Goal: Task Accomplishment & Management: Manage account settings

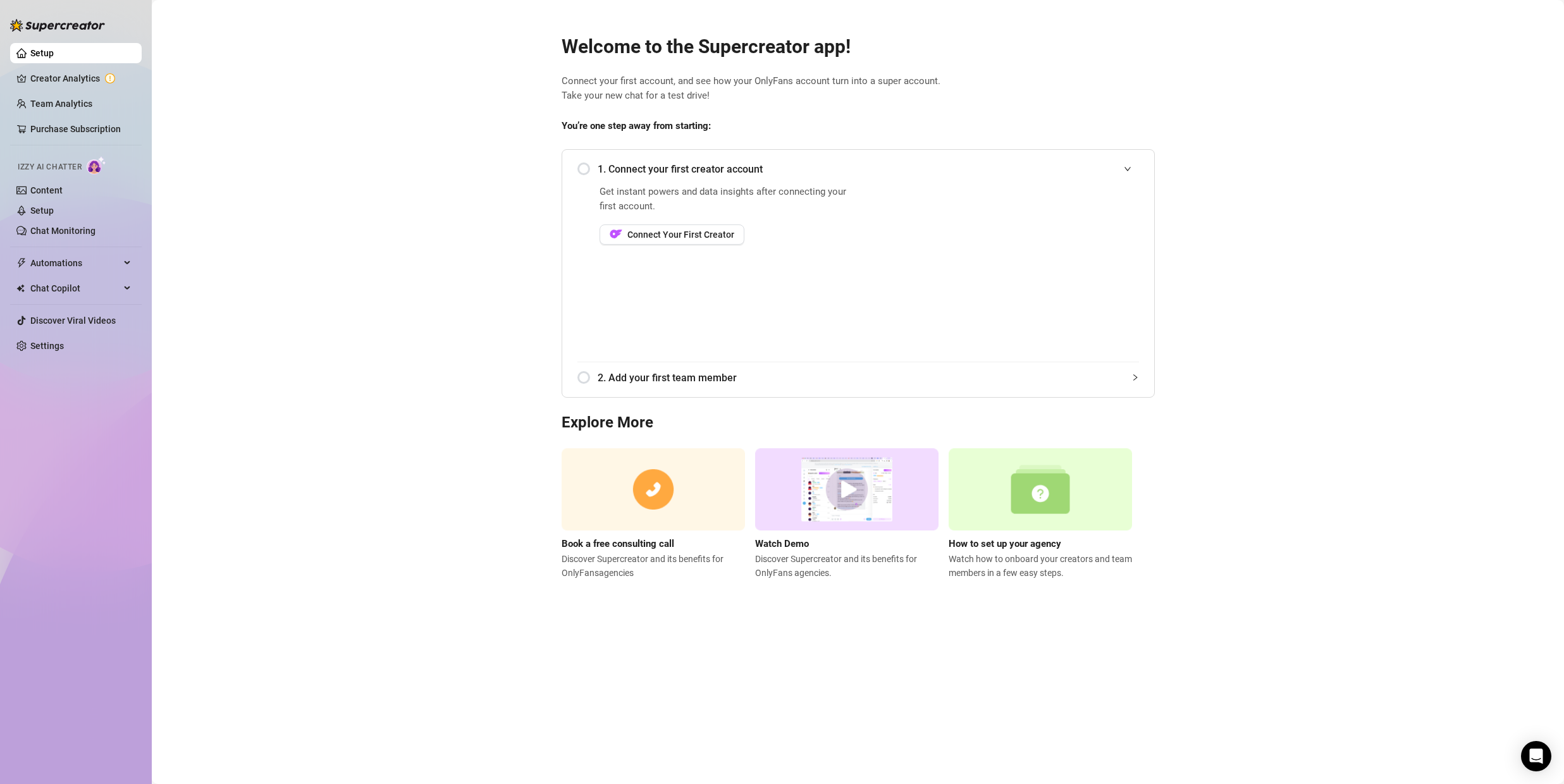
click at [599, 167] on span "1. Connect your first creator account" at bounding box center [868, 169] width 541 height 16
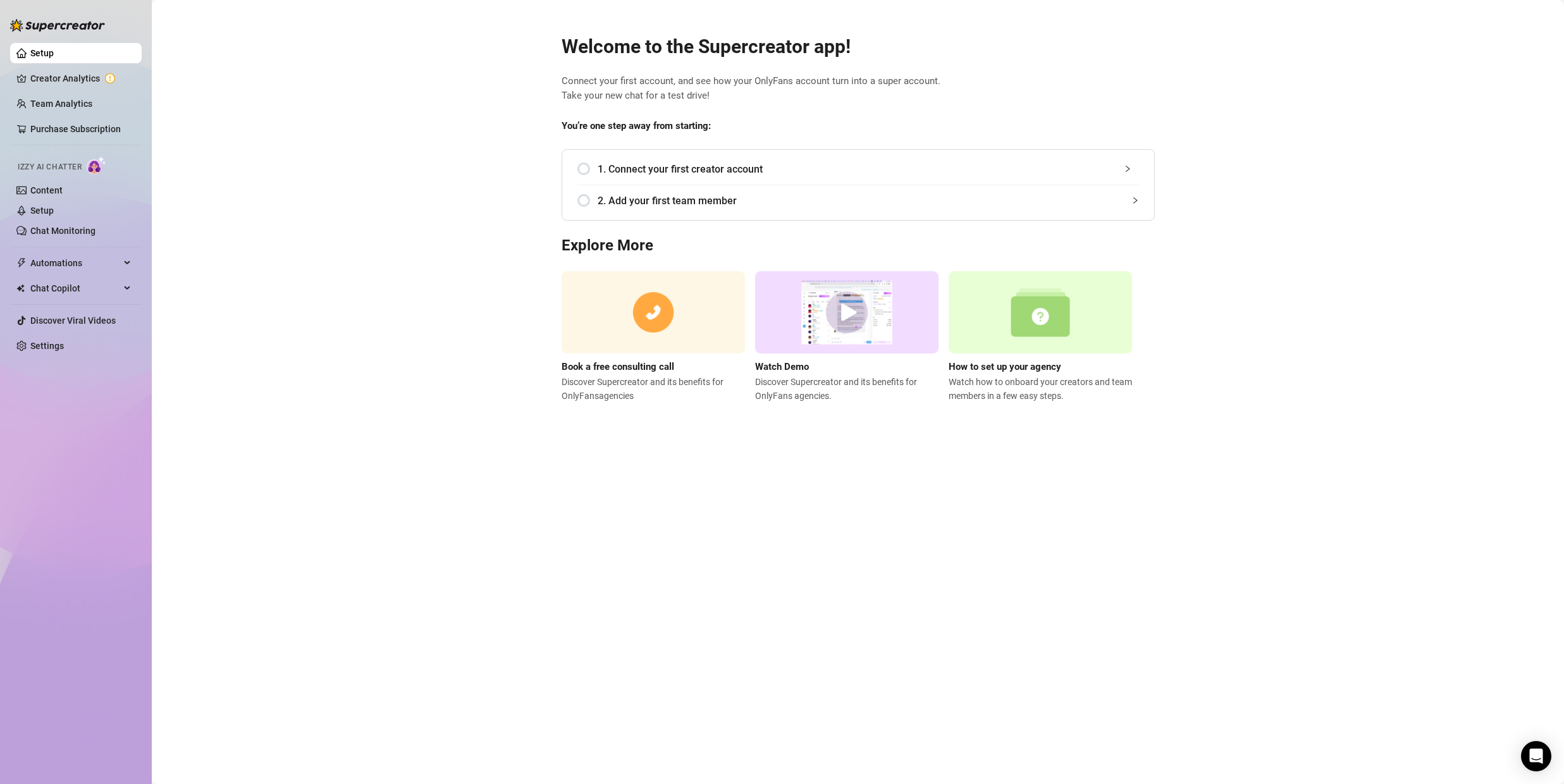
click at [599, 167] on span "1. Connect your first creator account" at bounding box center [868, 169] width 541 height 16
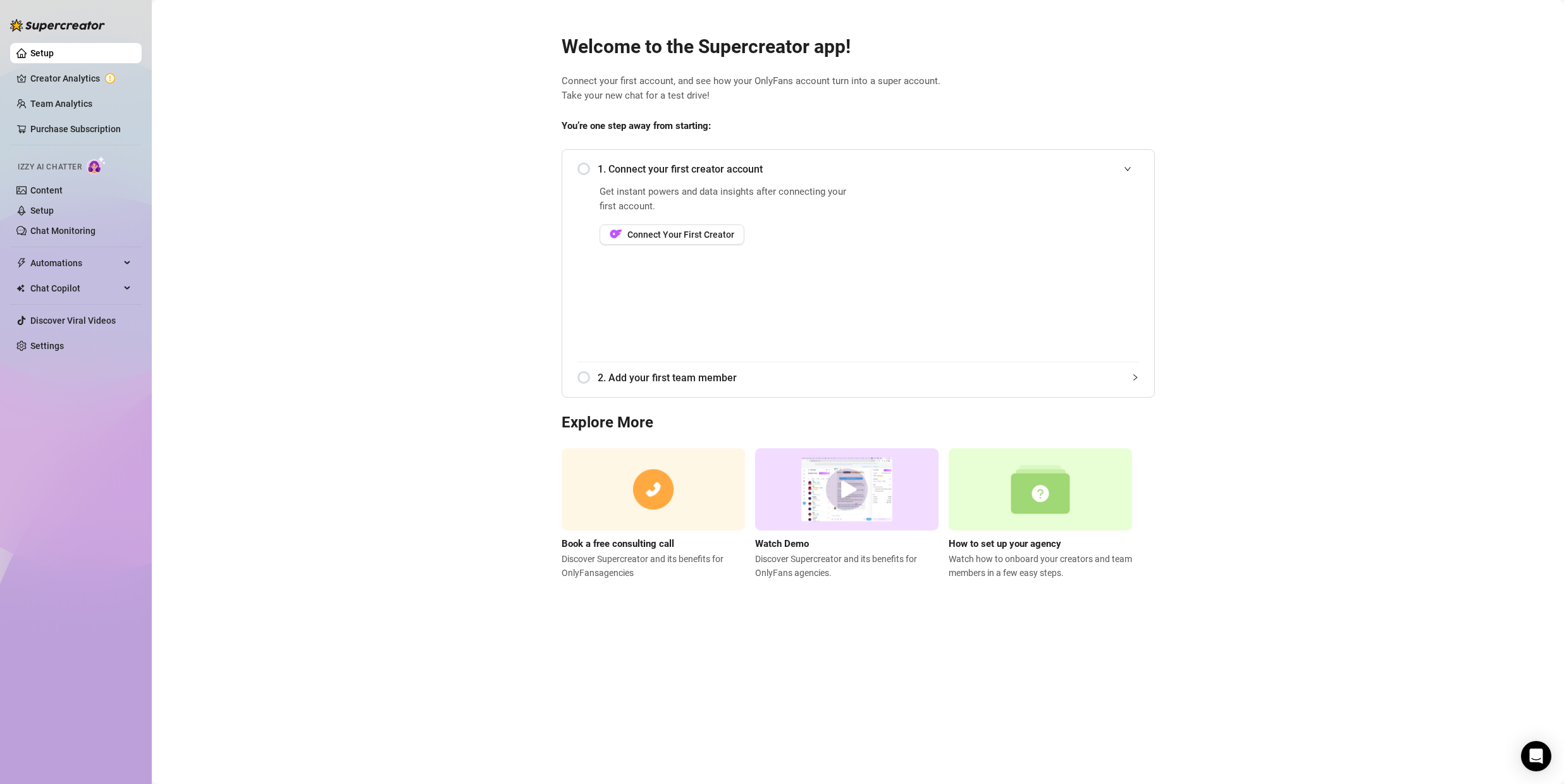
click at [583, 169] on div "1. Connect your first creator account" at bounding box center [858, 169] width 562 height 31
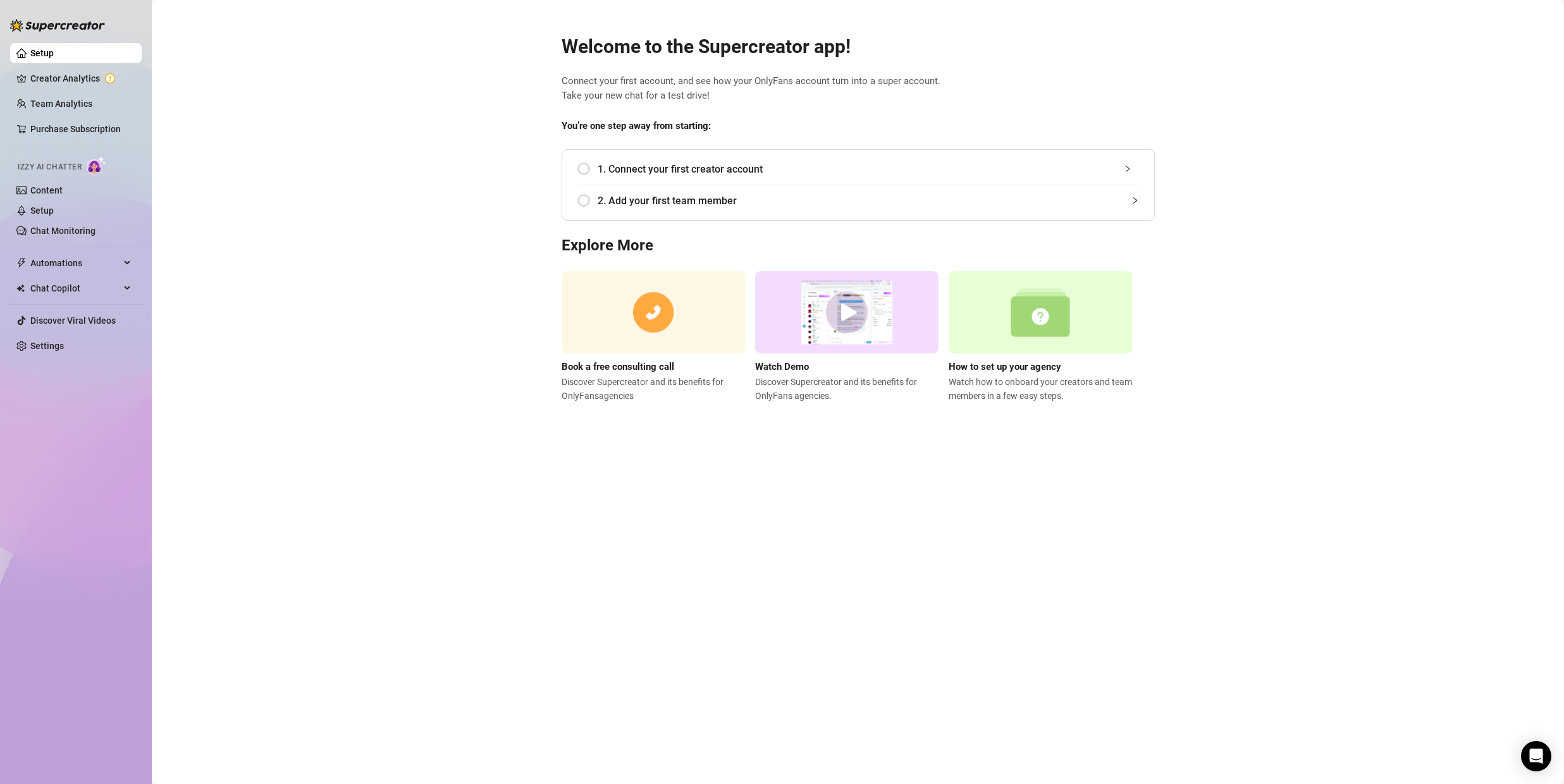
drag, startPoint x: 601, startPoint y: 153, endPoint x: 684, endPoint y: 200, distance: 95.4
click at [605, 159] on div "1. Connect your first creator account" at bounding box center [858, 169] width 562 height 31
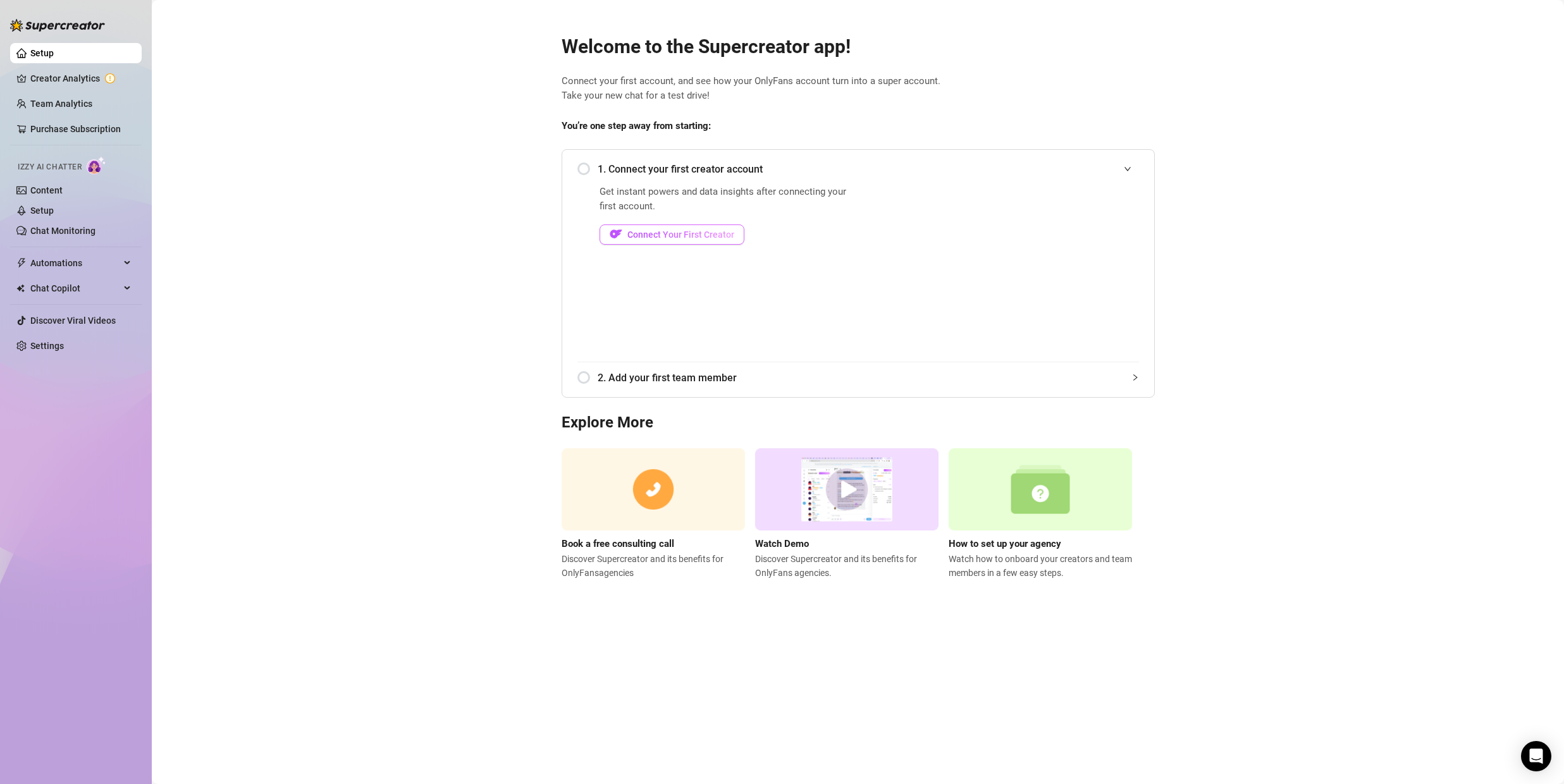
click at [685, 231] on span "Connect Your First Creator" at bounding box center [681, 234] width 107 height 10
click at [0, 0] on div "Setup Creator Analytics Team Analytics Purchase Subscription Izzy AI Chatter Co…" at bounding box center [782, 392] width 1564 height 784
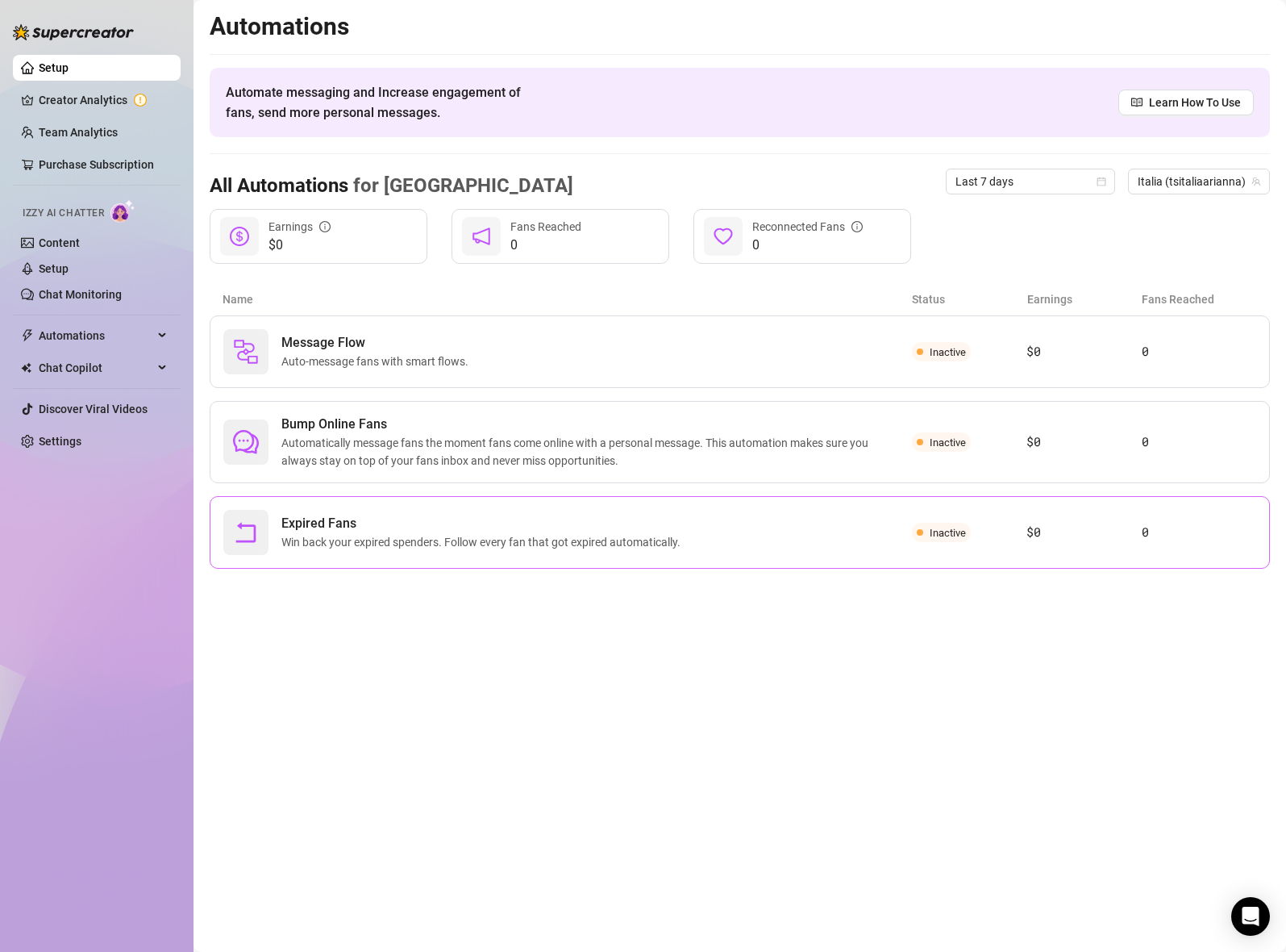
click at [596, 536] on span "Win back your expired spenders. Follow every fan that got expired automatically." at bounding box center [484, 542] width 405 height 18
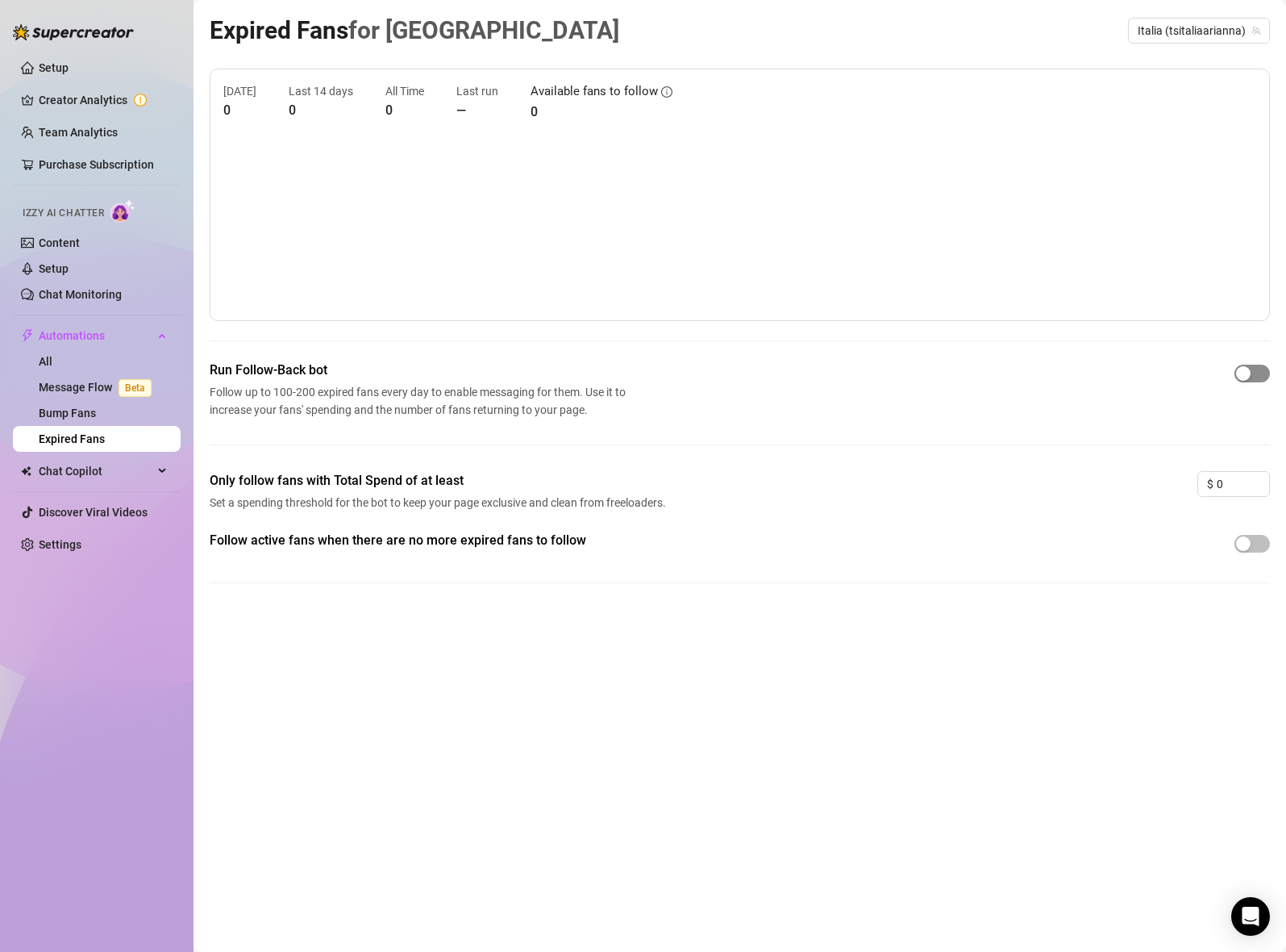
click at [1253, 374] on span "button" at bounding box center [1253, 374] width 35 height 18
click at [1253, 374] on button "button" at bounding box center [1253, 374] width 35 height 18
click at [109, 290] on link "Chat Monitoring" at bounding box center [80, 294] width 83 height 13
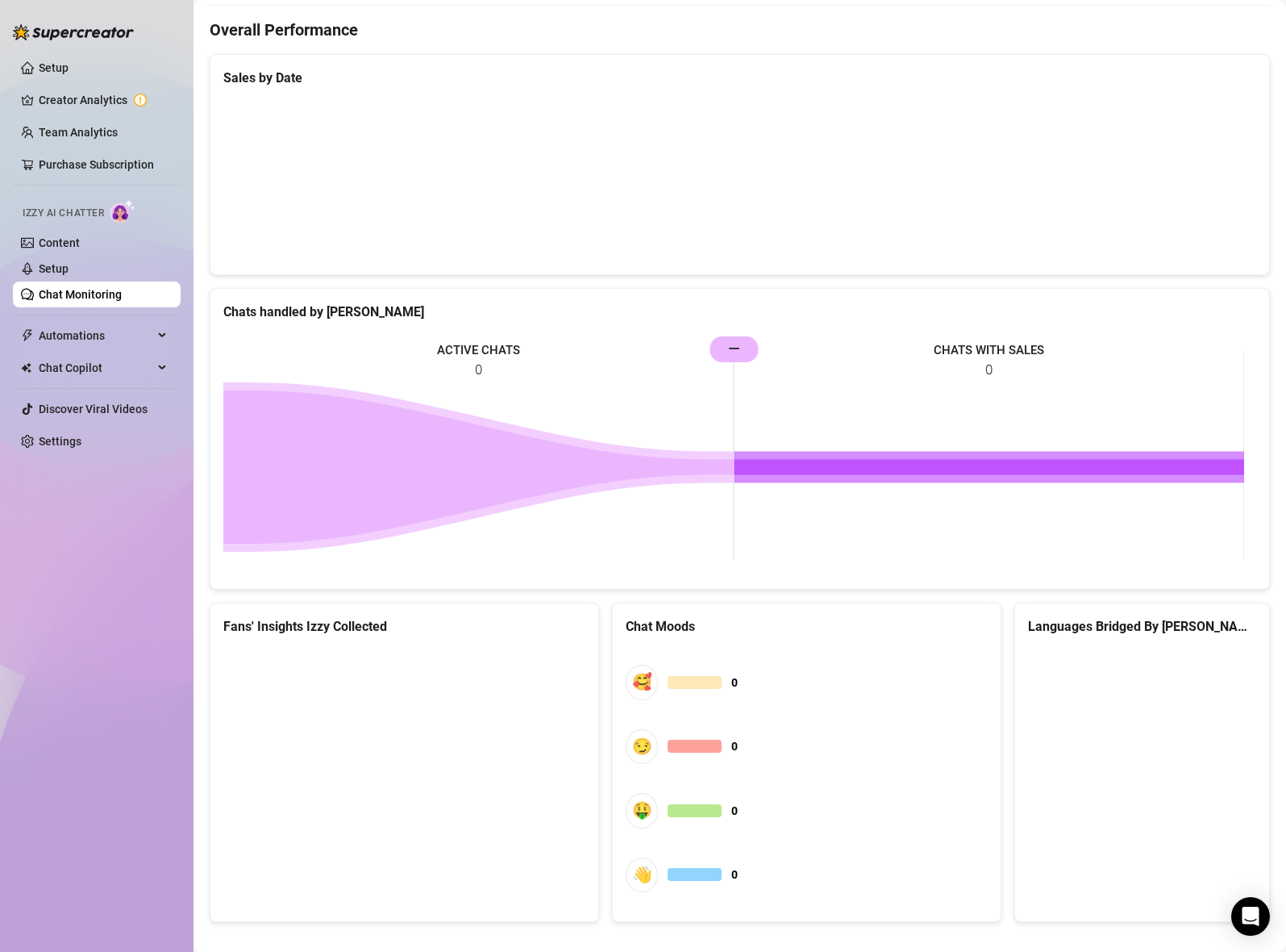
scroll to position [480, 0]
click at [69, 262] on link "Setup" at bounding box center [54, 268] width 30 height 13
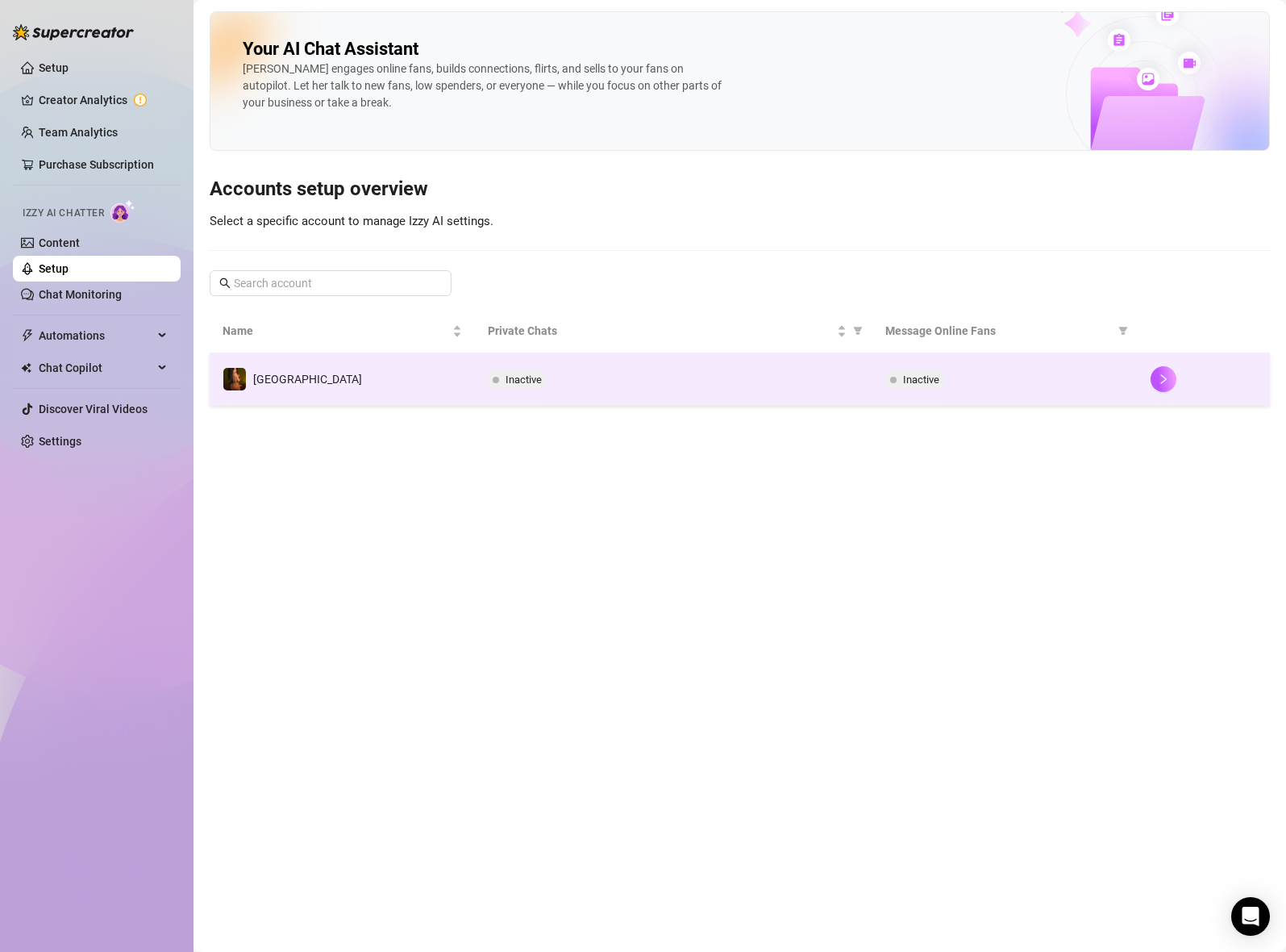
click at [544, 376] on span "Inactive" at bounding box center [517, 379] width 59 height 19
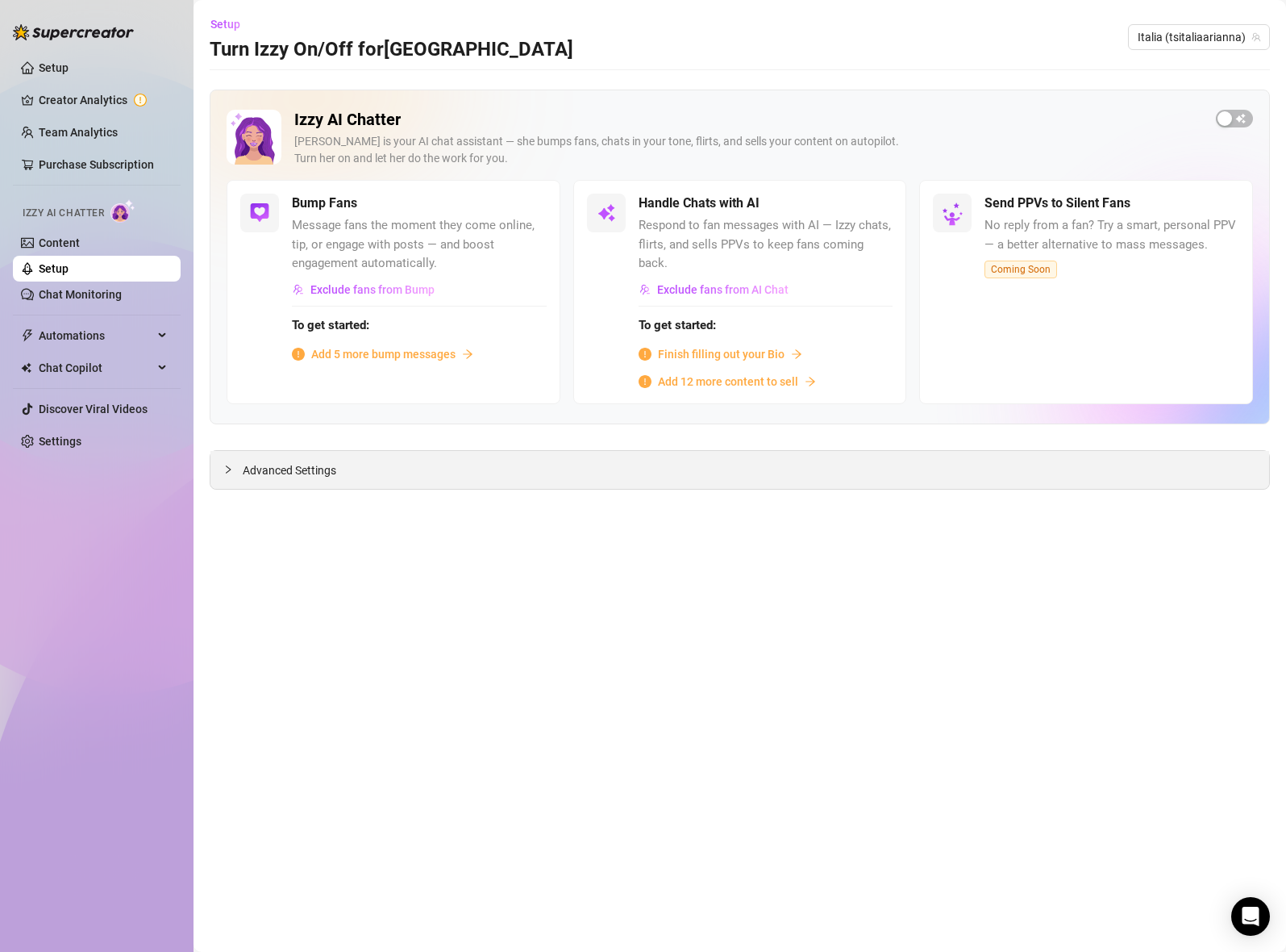
click at [433, 459] on div "Advanced Settings" at bounding box center [740, 469] width 1059 height 38
drag, startPoint x: 406, startPoint y: 457, endPoint x: 388, endPoint y: 459, distance: 18.1
click at [398, 457] on div "Advanced Settings" at bounding box center [740, 469] width 1059 height 38
click at [264, 461] on span "Advanced Settings" at bounding box center [289, 470] width 93 height 18
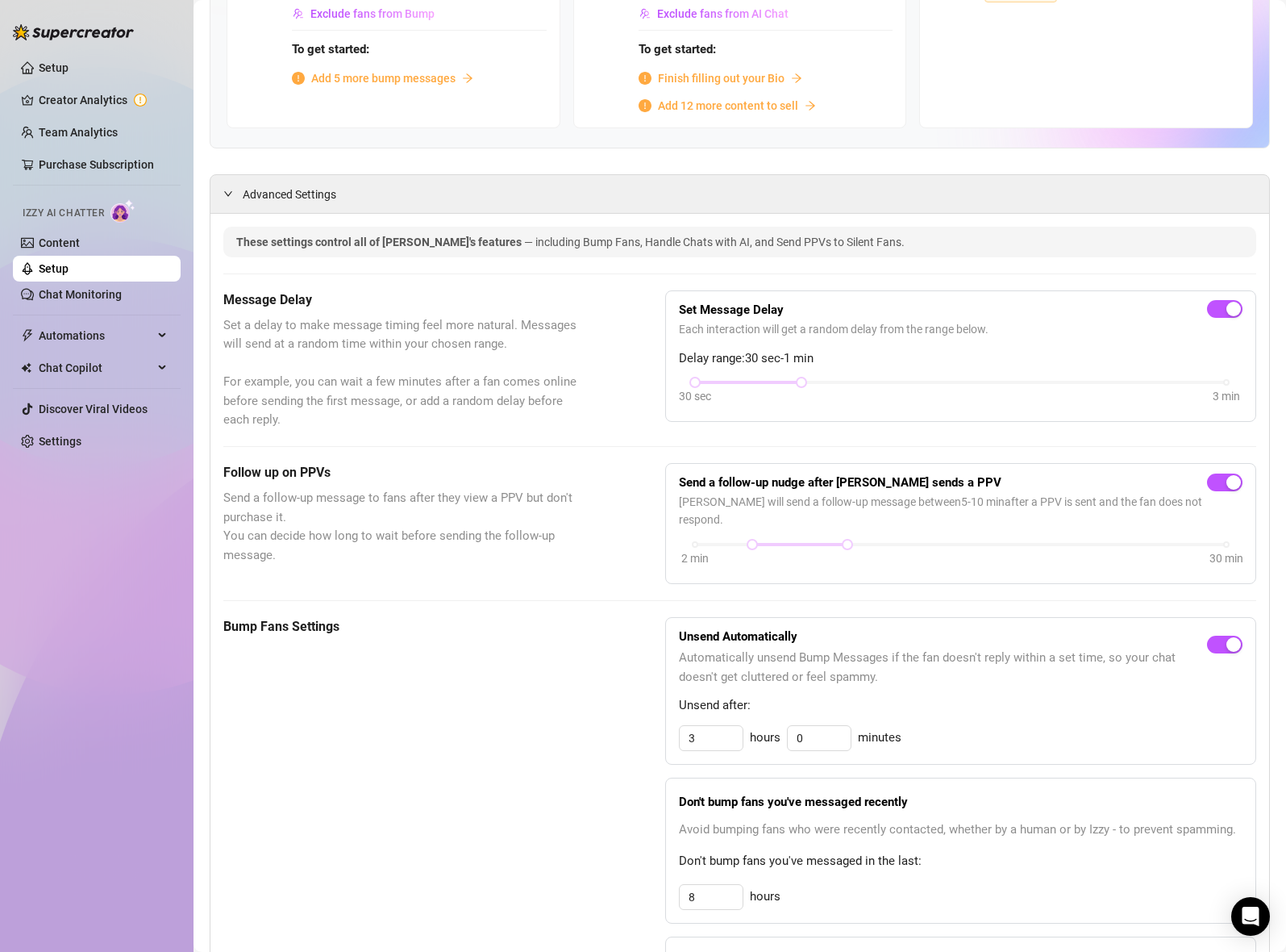
scroll to position [36, 0]
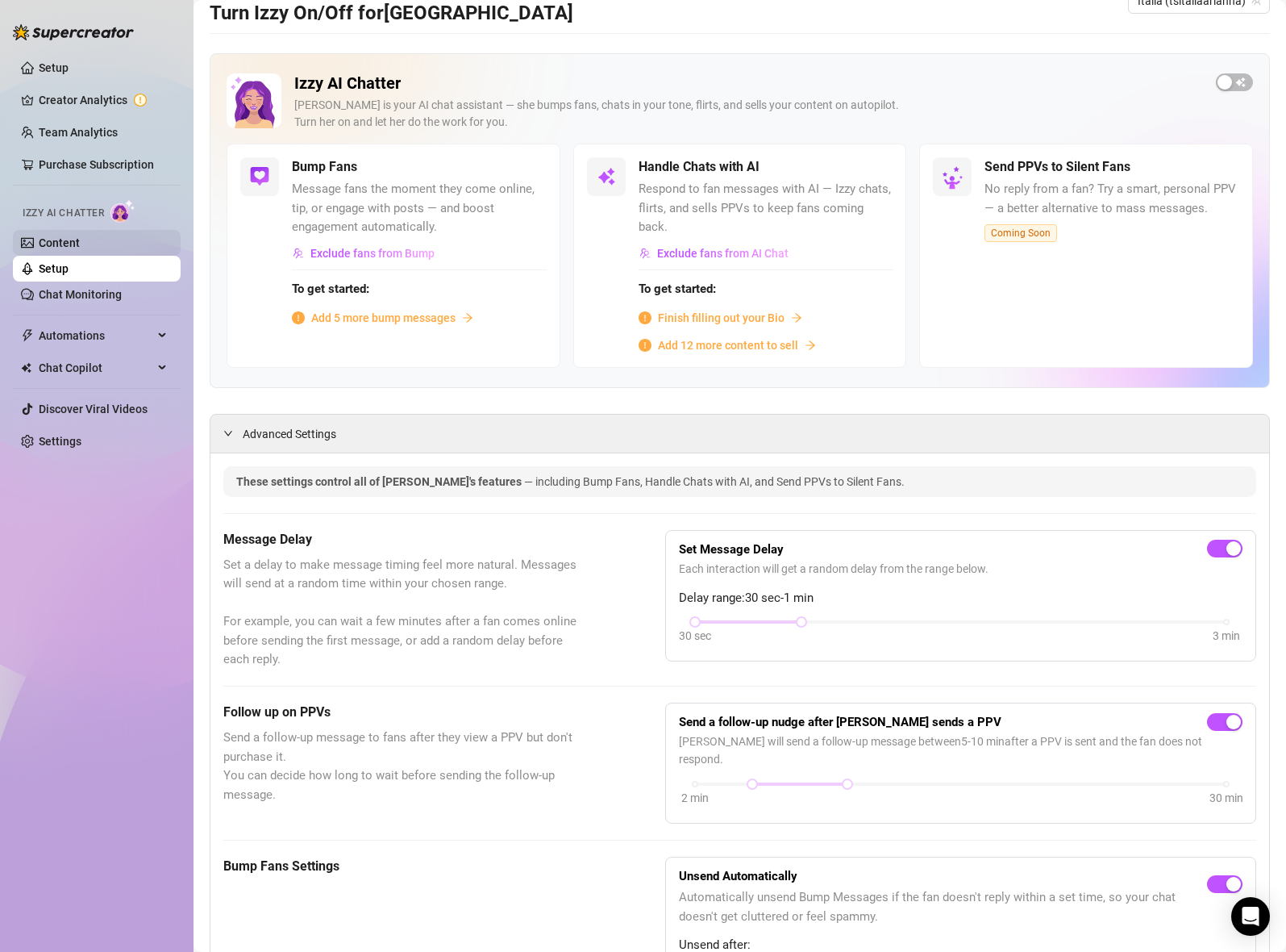
click at [80, 242] on link "Content" at bounding box center [59, 242] width 41 height 13
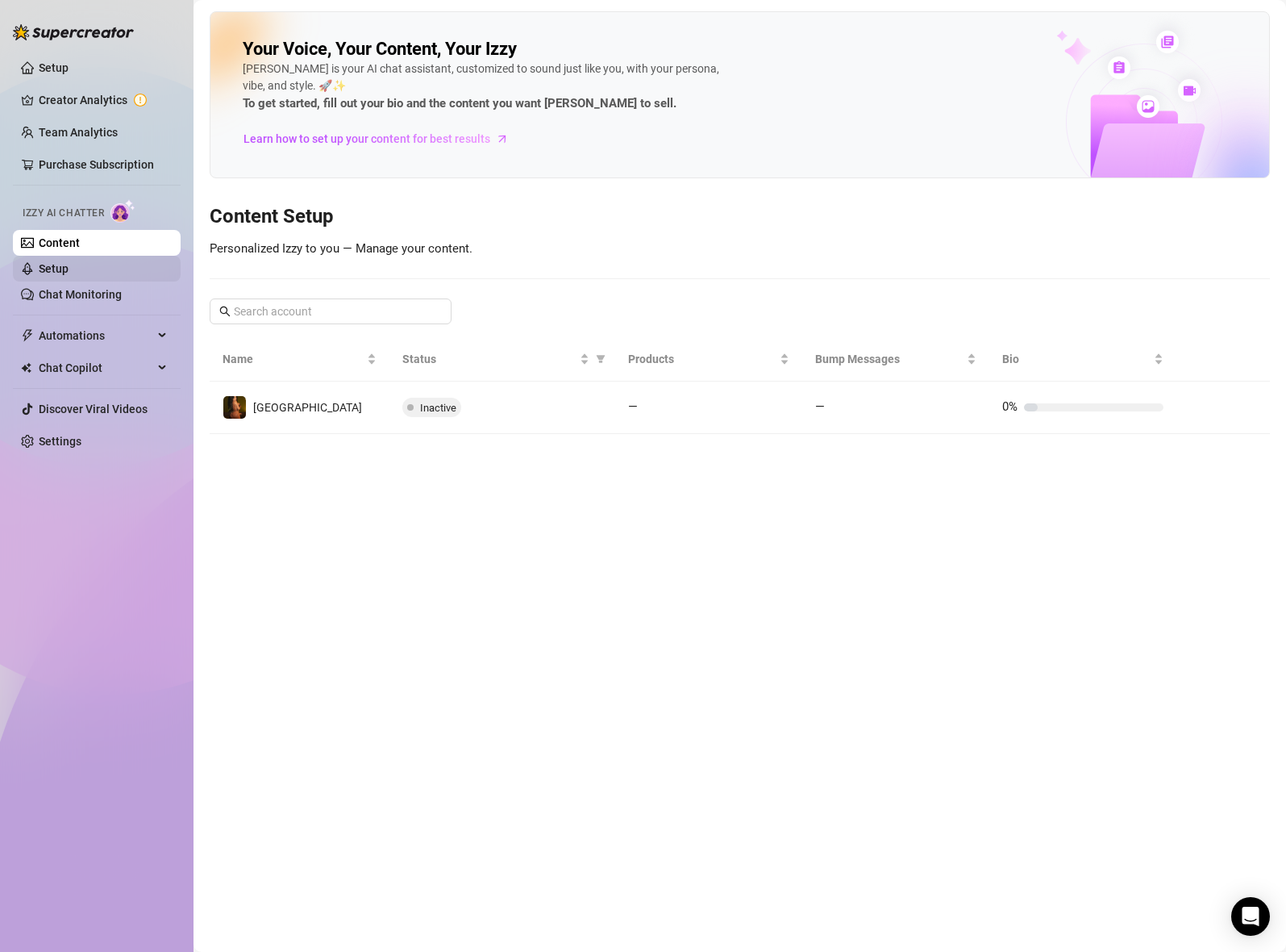
click at [69, 271] on link "Setup" at bounding box center [54, 268] width 30 height 13
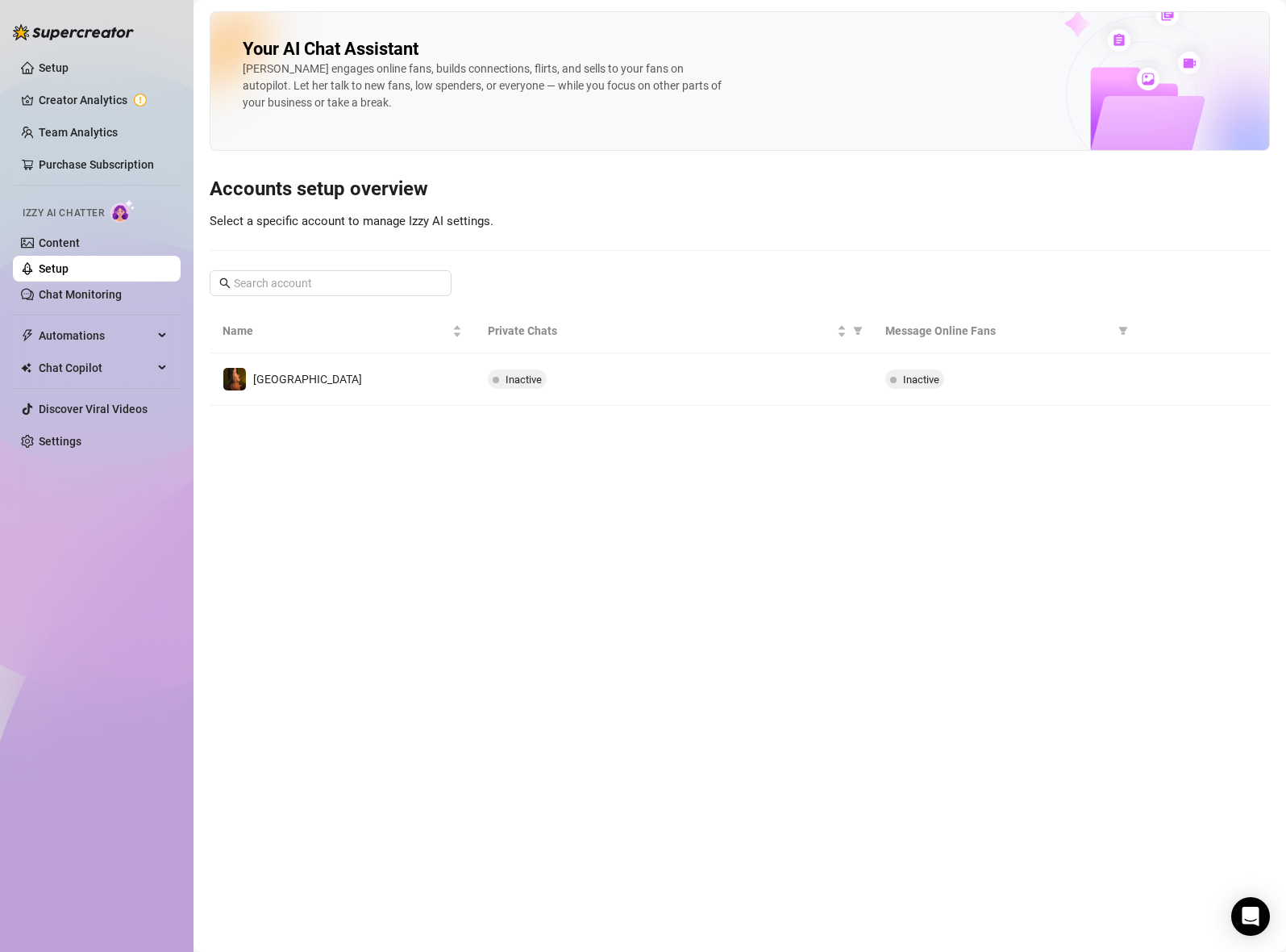
click at [69, 271] on link "Setup" at bounding box center [54, 268] width 30 height 13
click at [90, 288] on link "Chat Monitoring" at bounding box center [80, 294] width 83 height 13
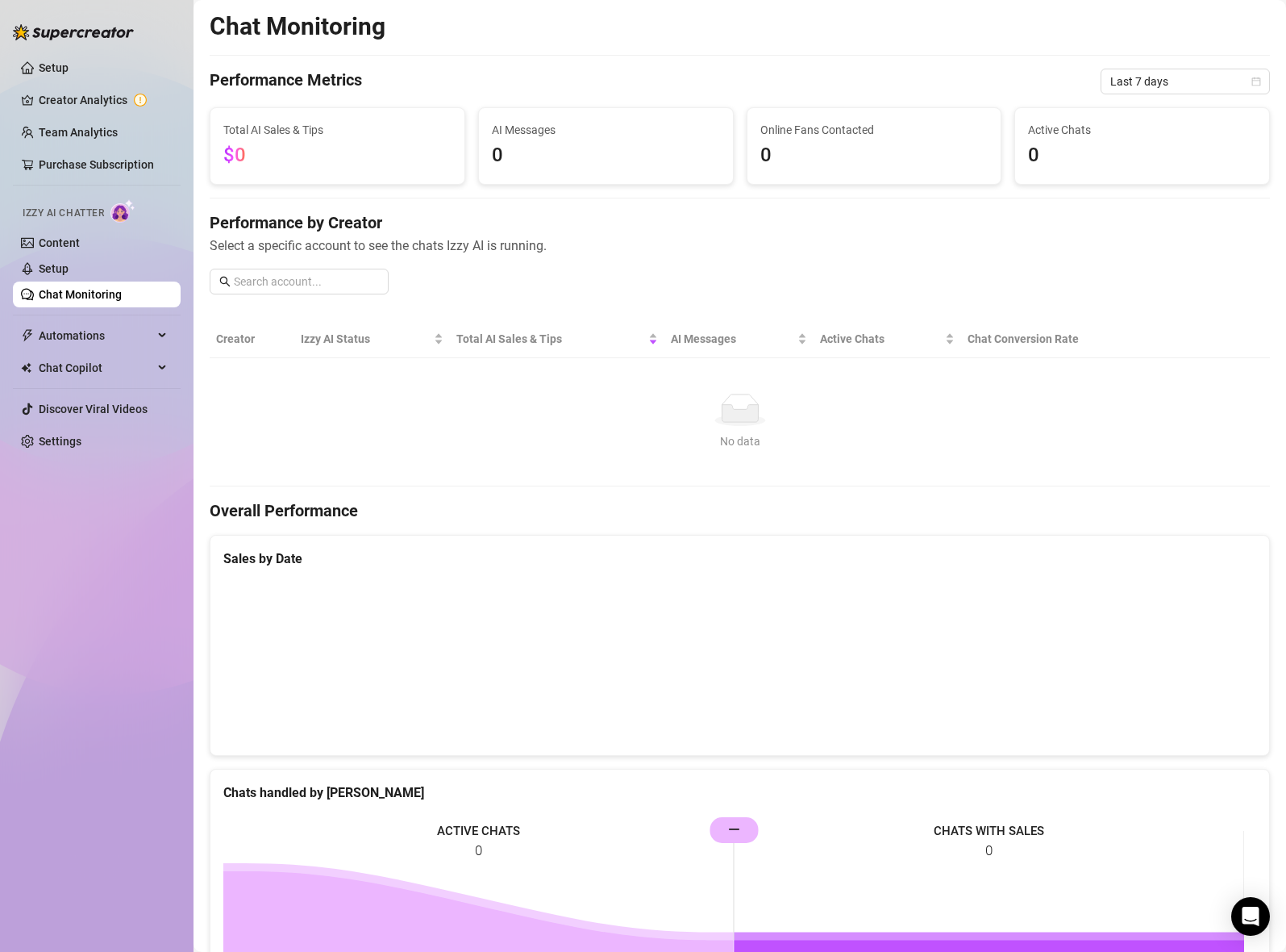
click at [99, 227] on div "Izzy AI Chatter" at bounding box center [95, 211] width 171 height 36
click at [80, 242] on link "Content" at bounding box center [59, 242] width 41 height 13
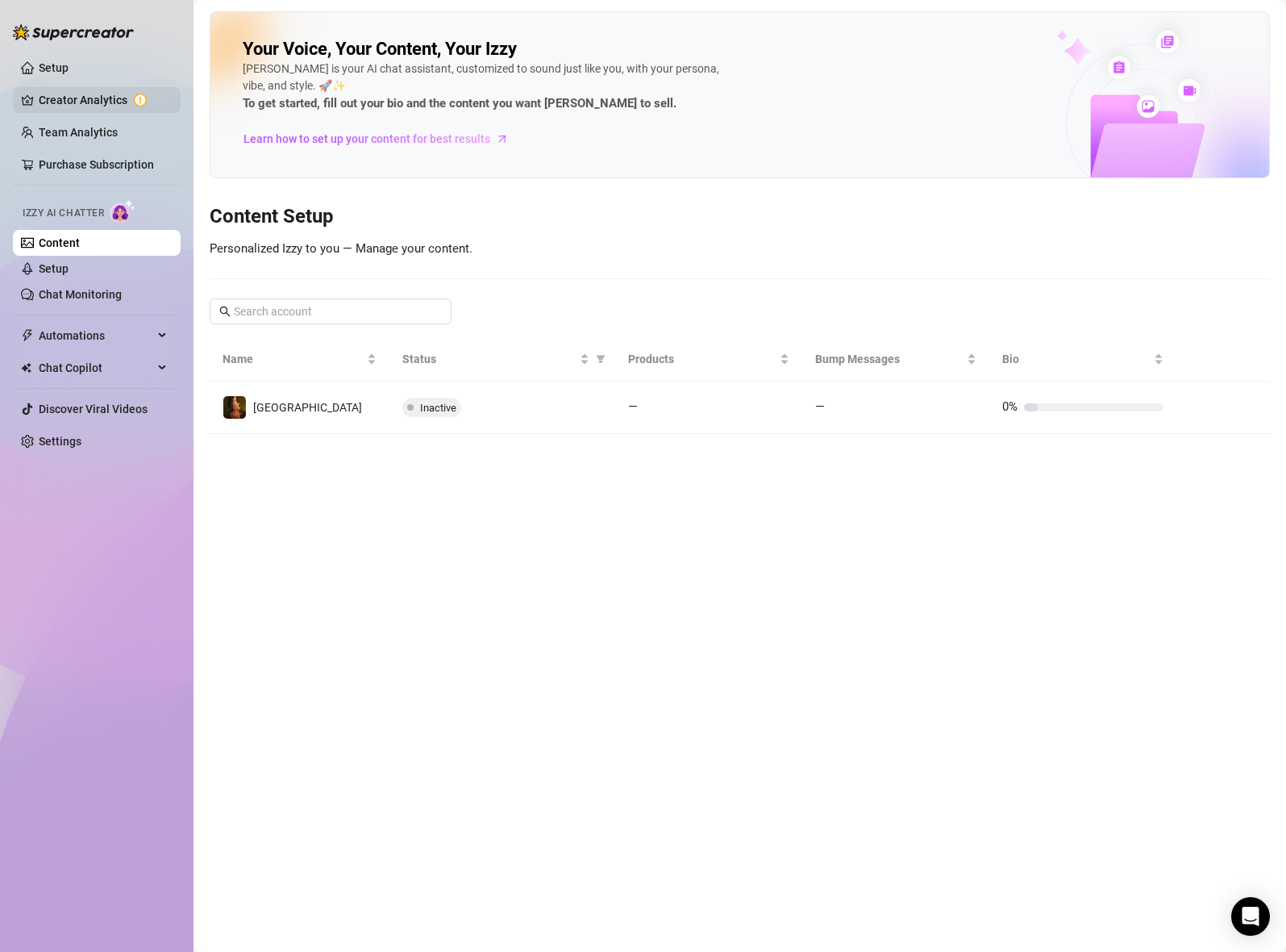
click at [147, 107] on link "Creator Analytics" at bounding box center [103, 100] width 129 height 26
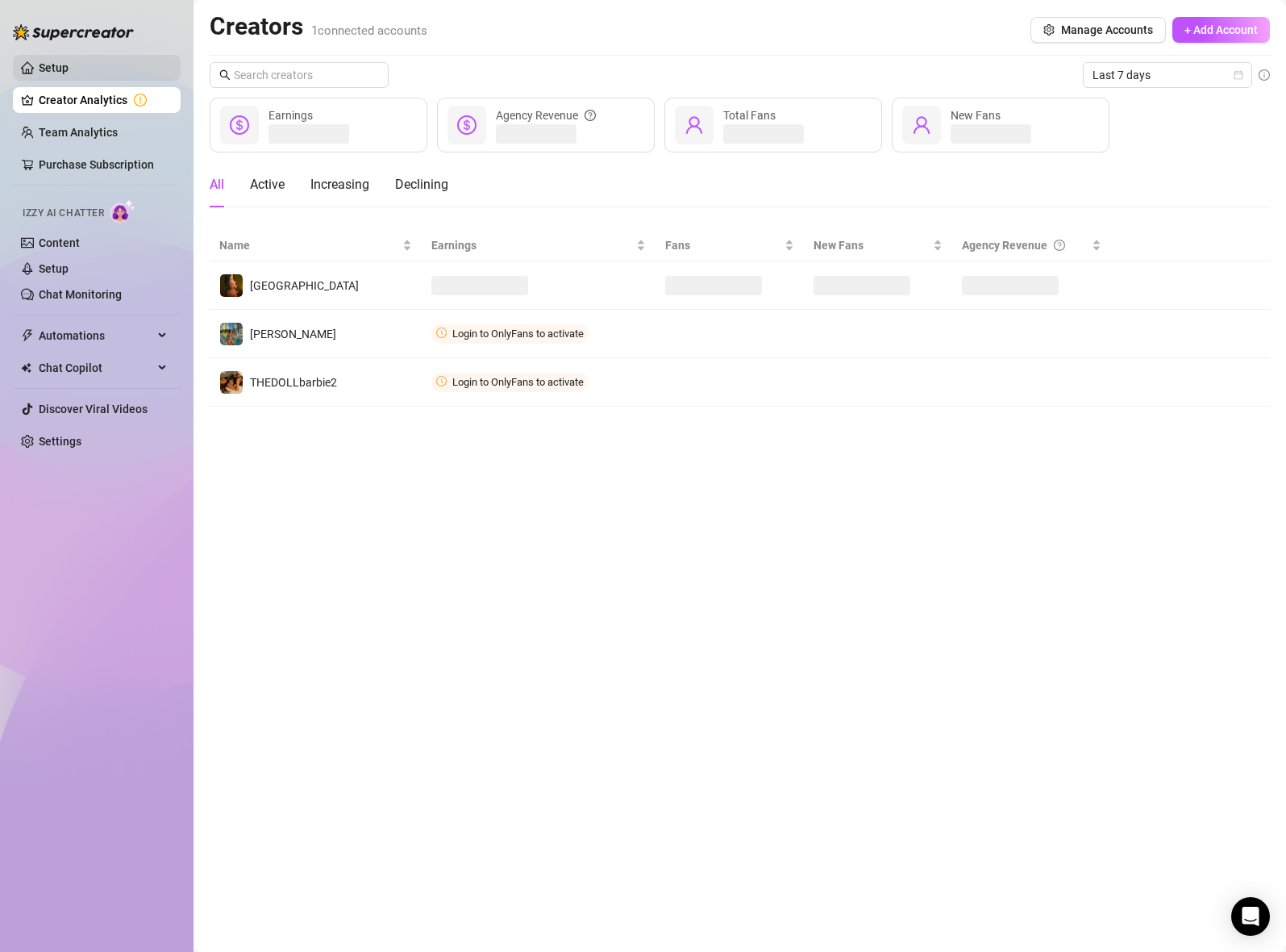
click at [69, 74] on link "Setup" at bounding box center [54, 68] width 30 height 13
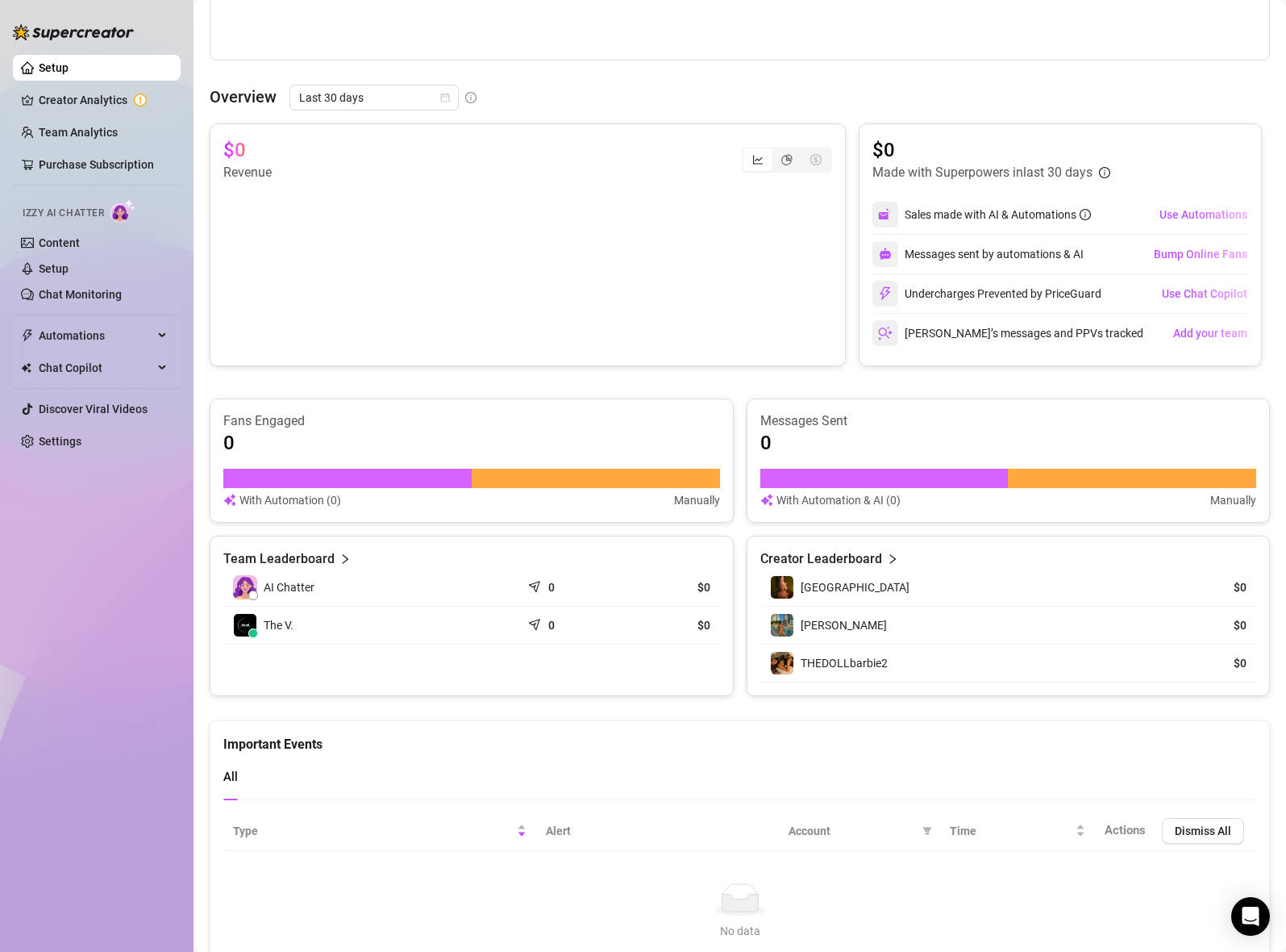
scroll to position [623, 0]
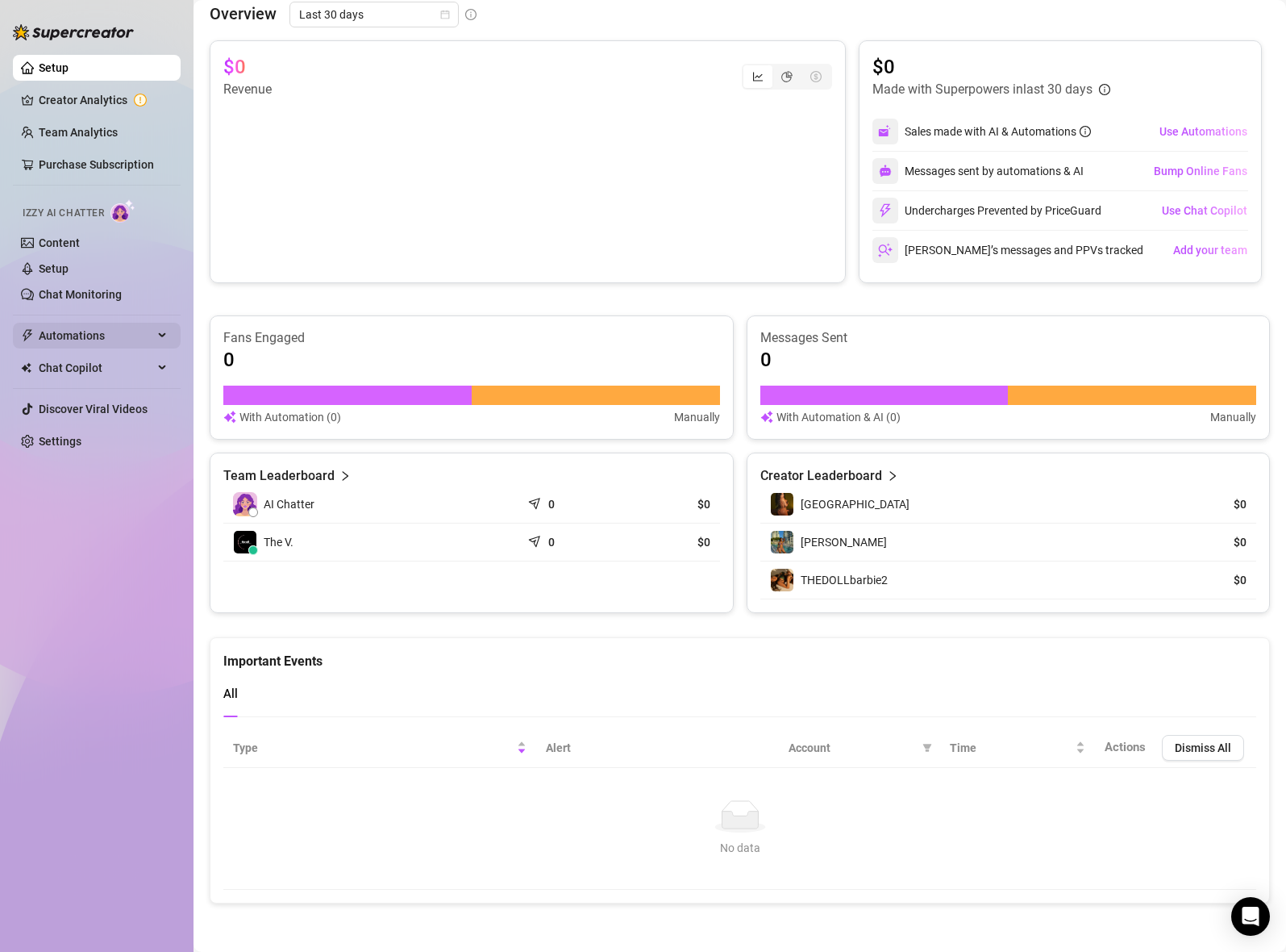
click at [109, 337] on span "Automations" at bounding box center [96, 335] width 115 height 26
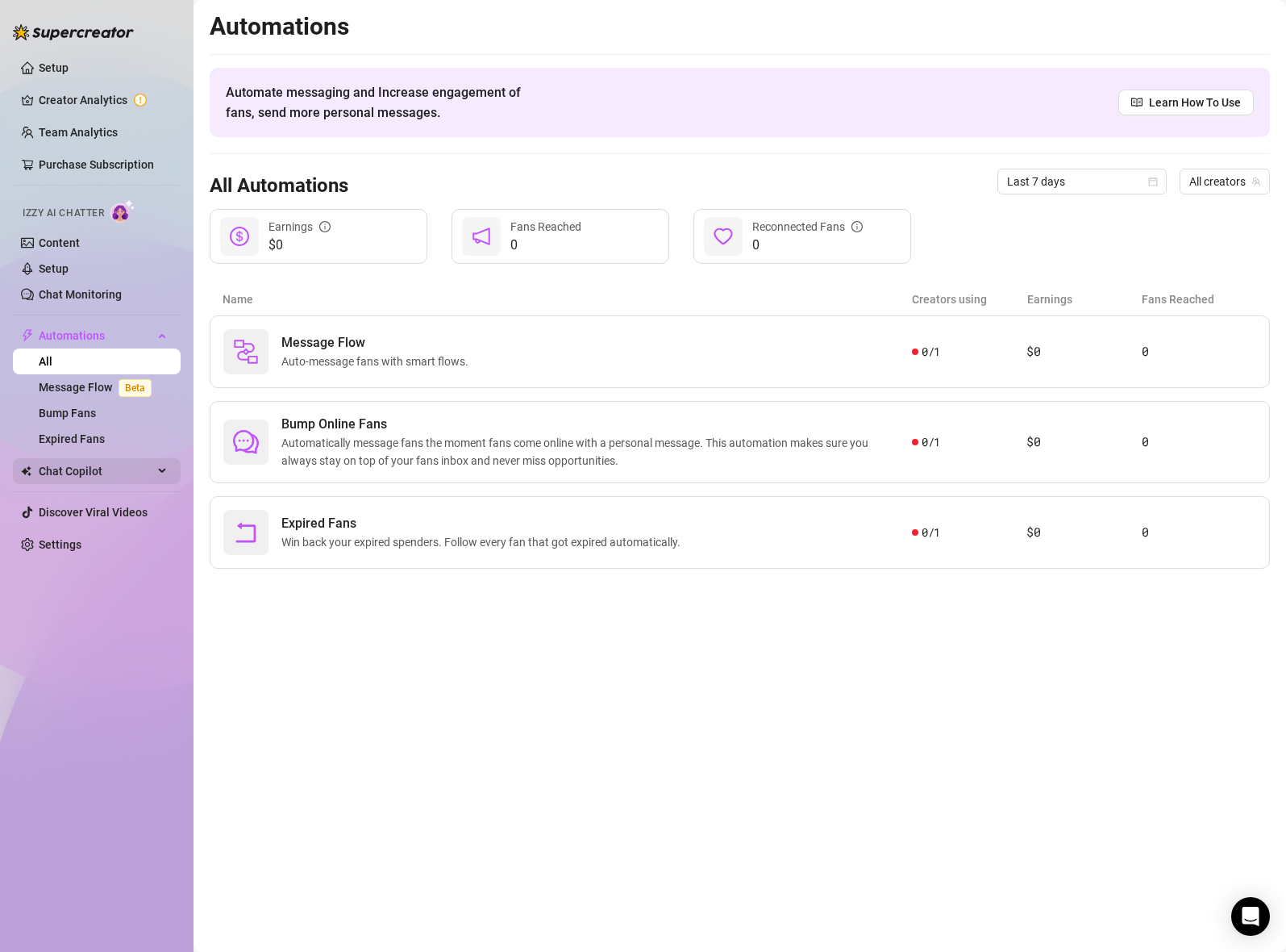
click at [106, 467] on span "Chat Copilot" at bounding box center [96, 471] width 115 height 26
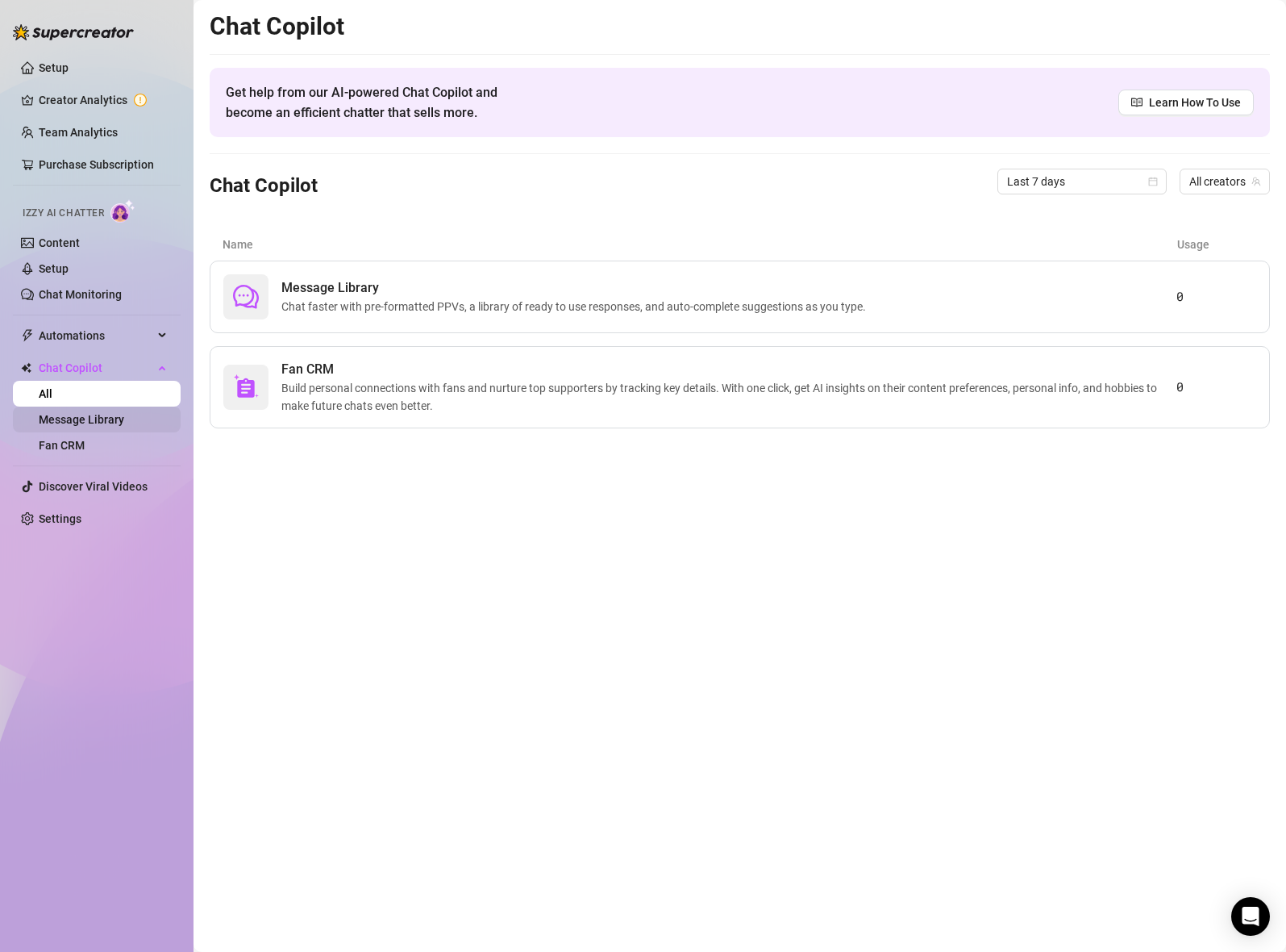
click at [98, 415] on link "Message Library" at bounding box center [81, 419] width 85 height 13
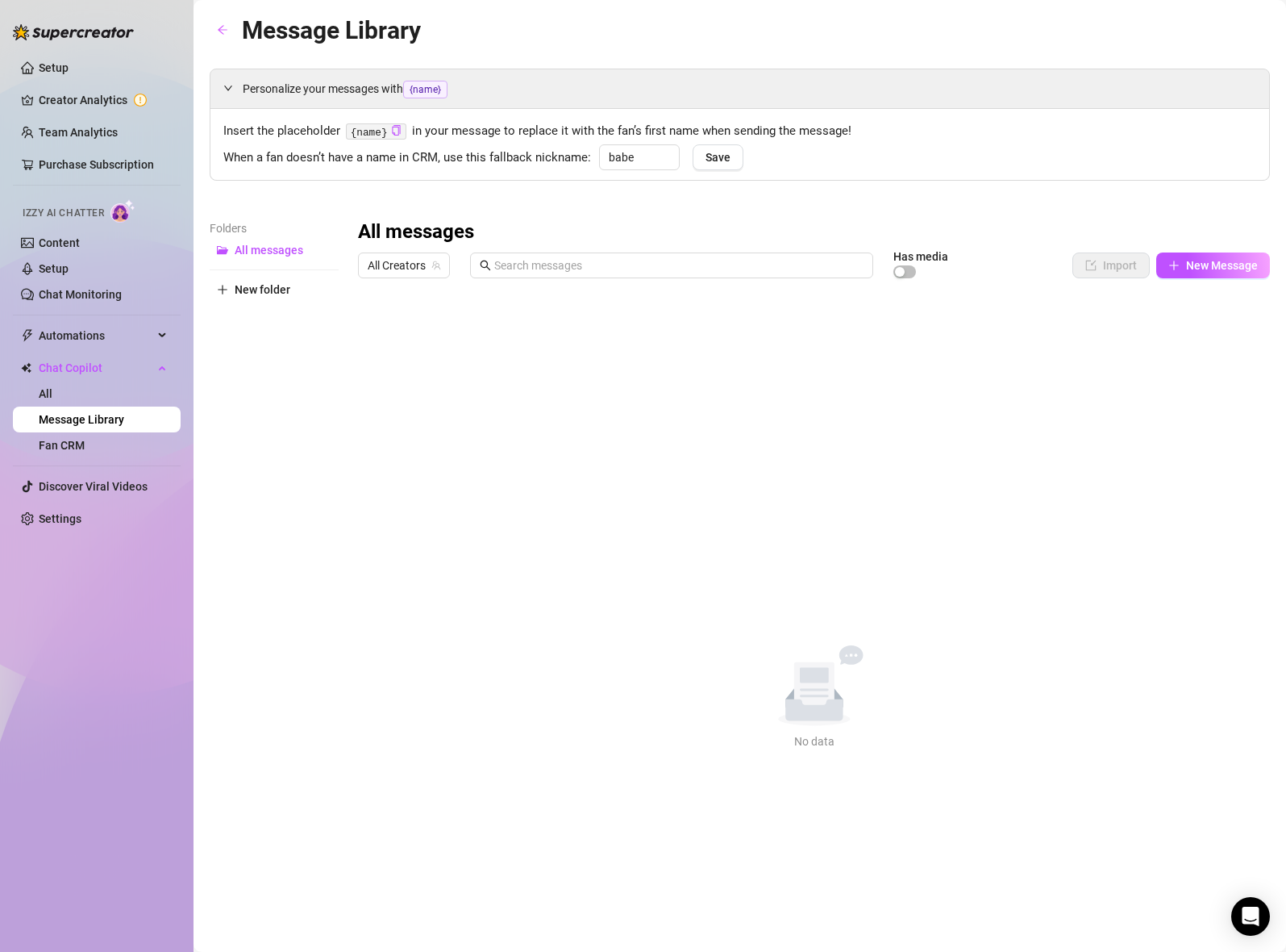
click at [97, 426] on link "Message Library" at bounding box center [81, 419] width 85 height 13
click at [85, 440] on link "Fan CRM" at bounding box center [62, 445] width 46 height 13
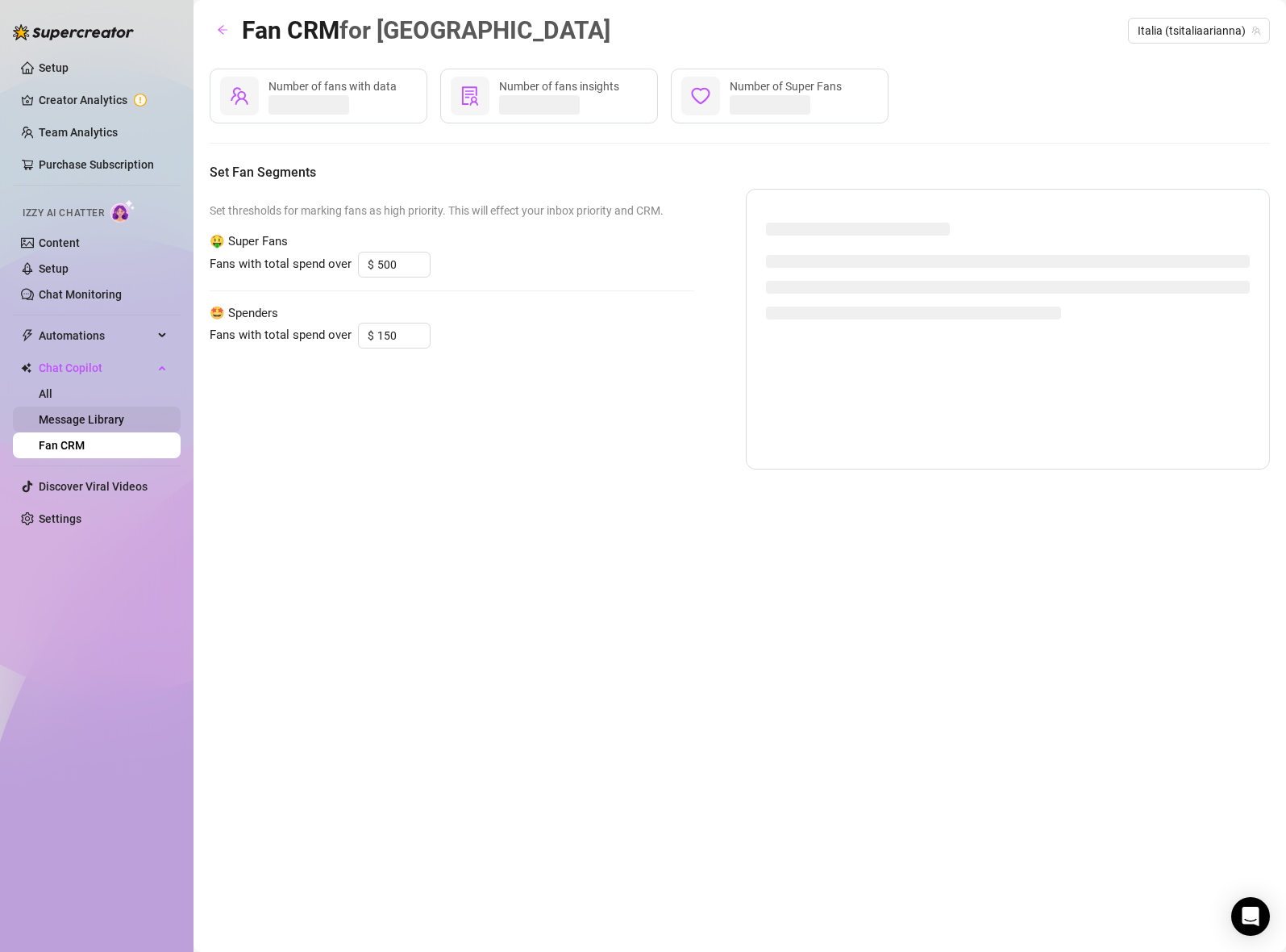
click at [99, 426] on link "Message Library" at bounding box center [81, 419] width 85 height 13
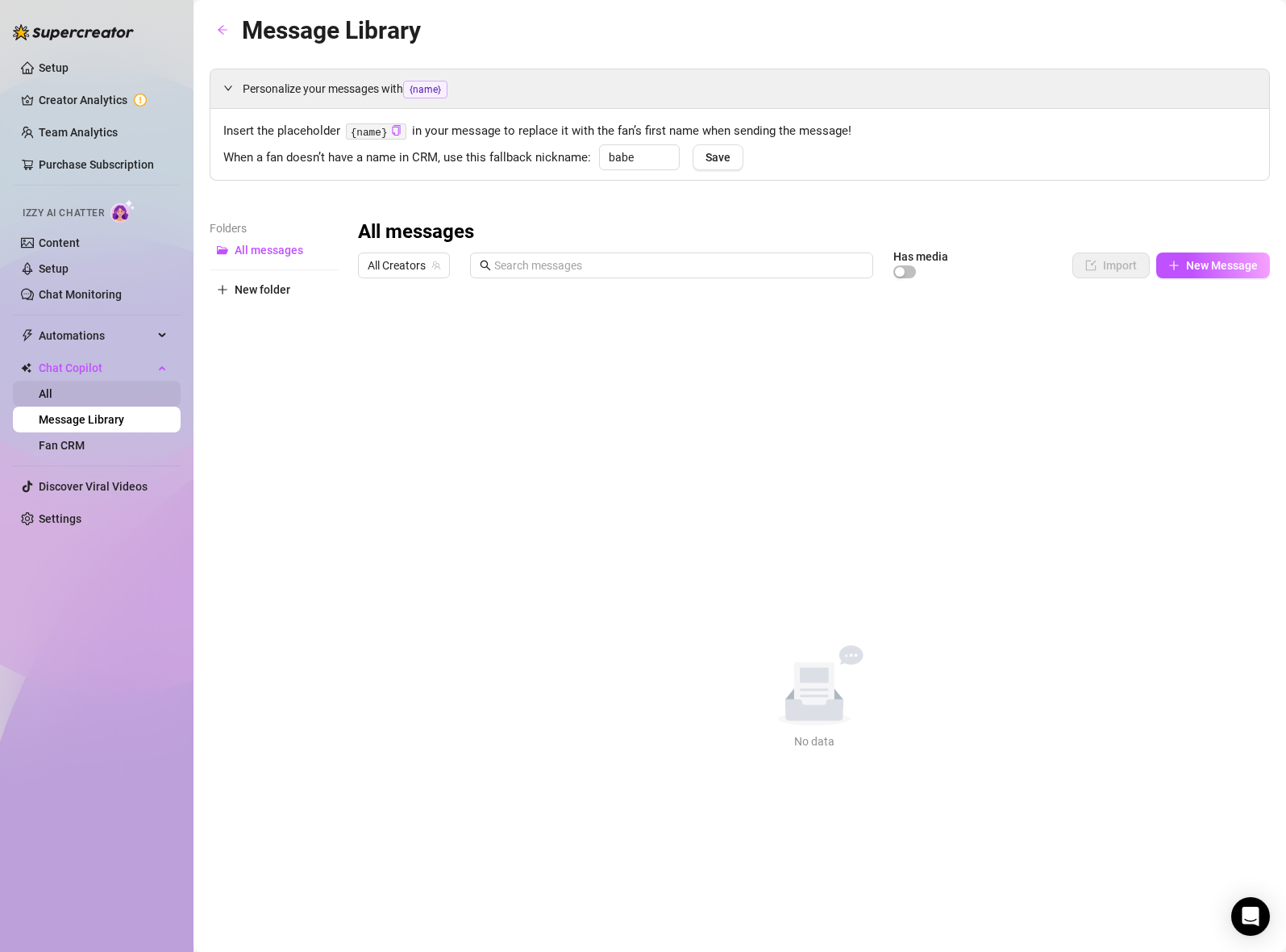
click at [52, 400] on link "All" at bounding box center [46, 393] width 14 height 13
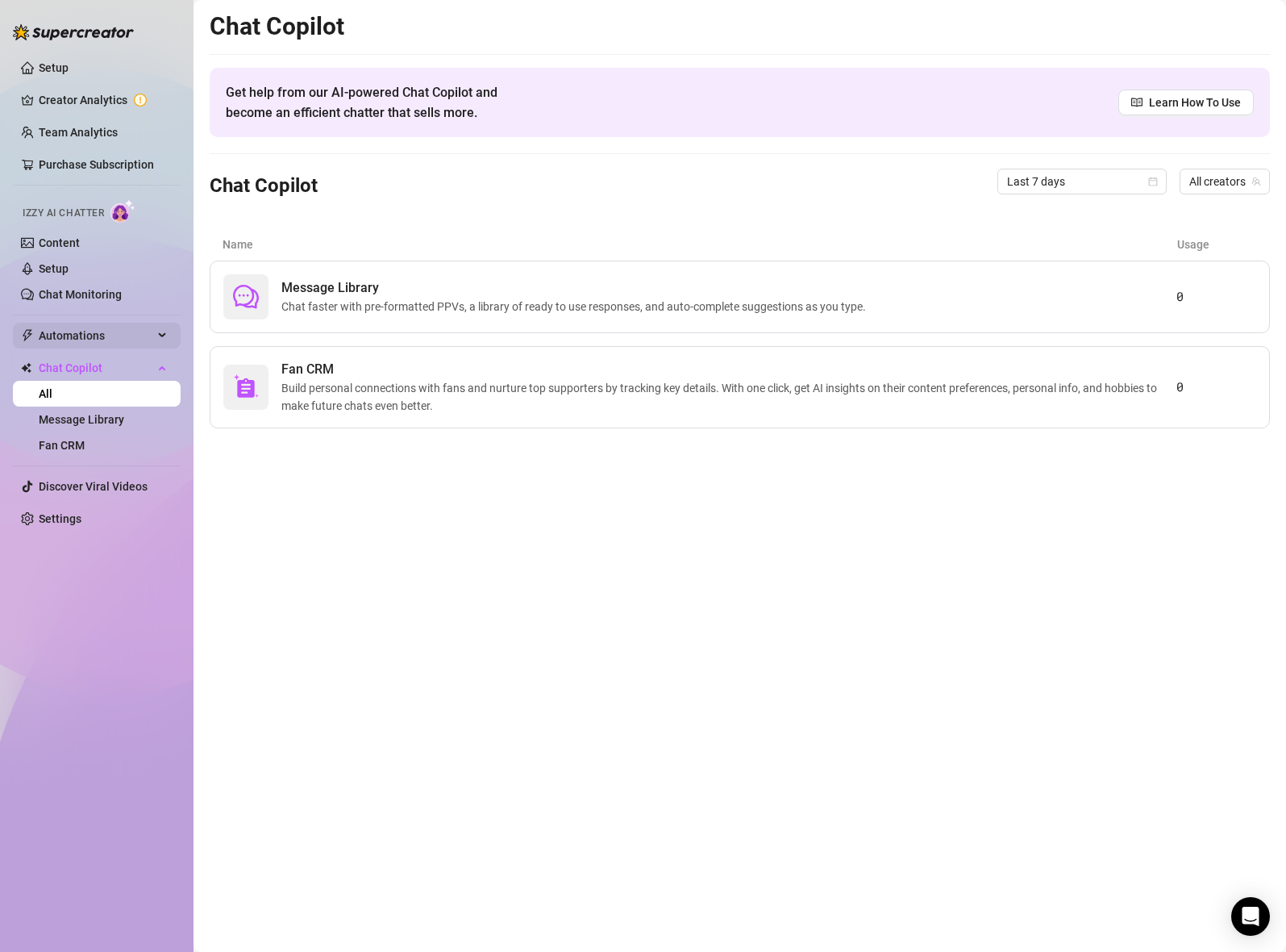
click at [118, 336] on span "Automations" at bounding box center [96, 335] width 115 height 26
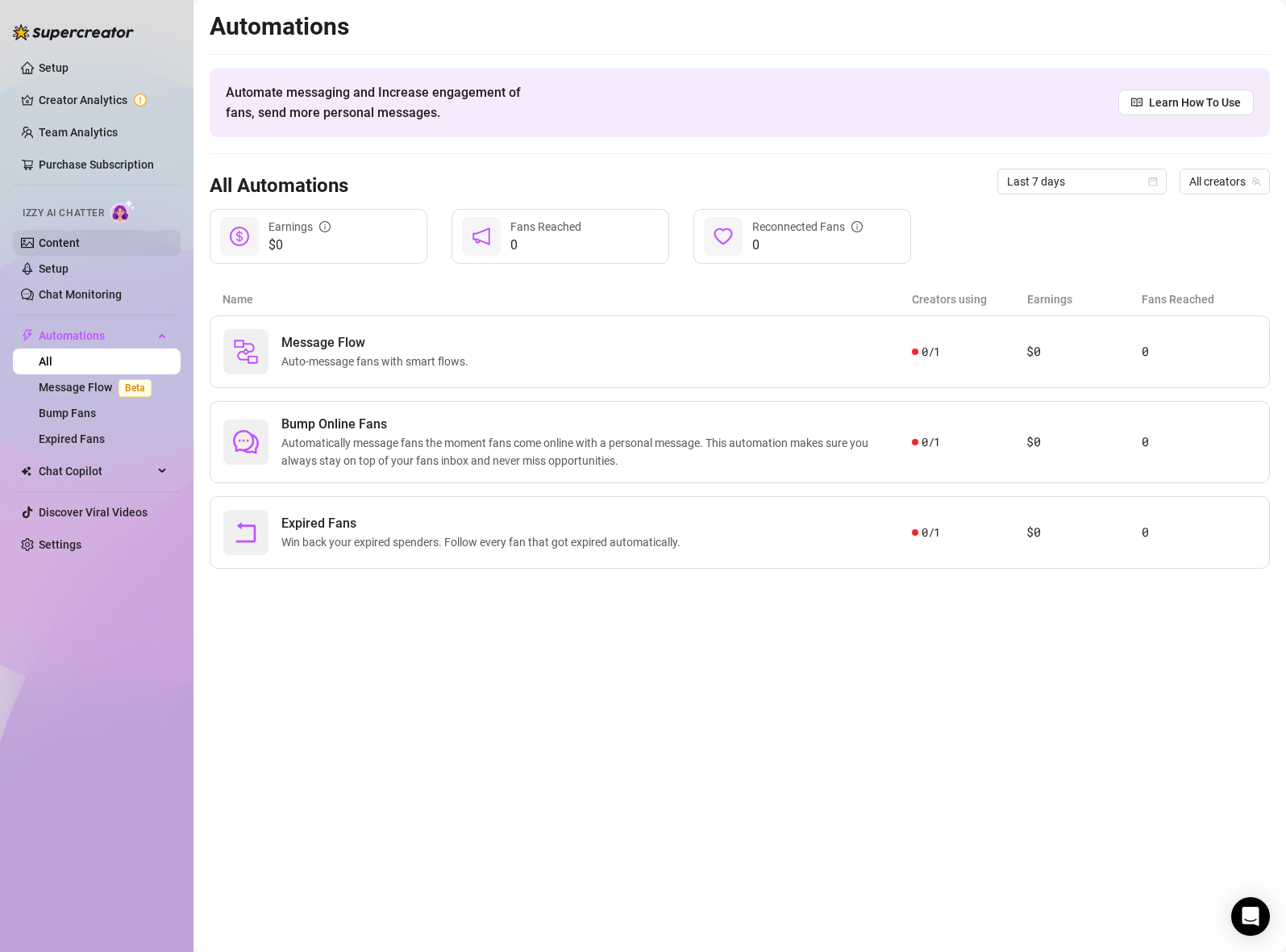
click at [71, 236] on link "Content" at bounding box center [59, 242] width 41 height 13
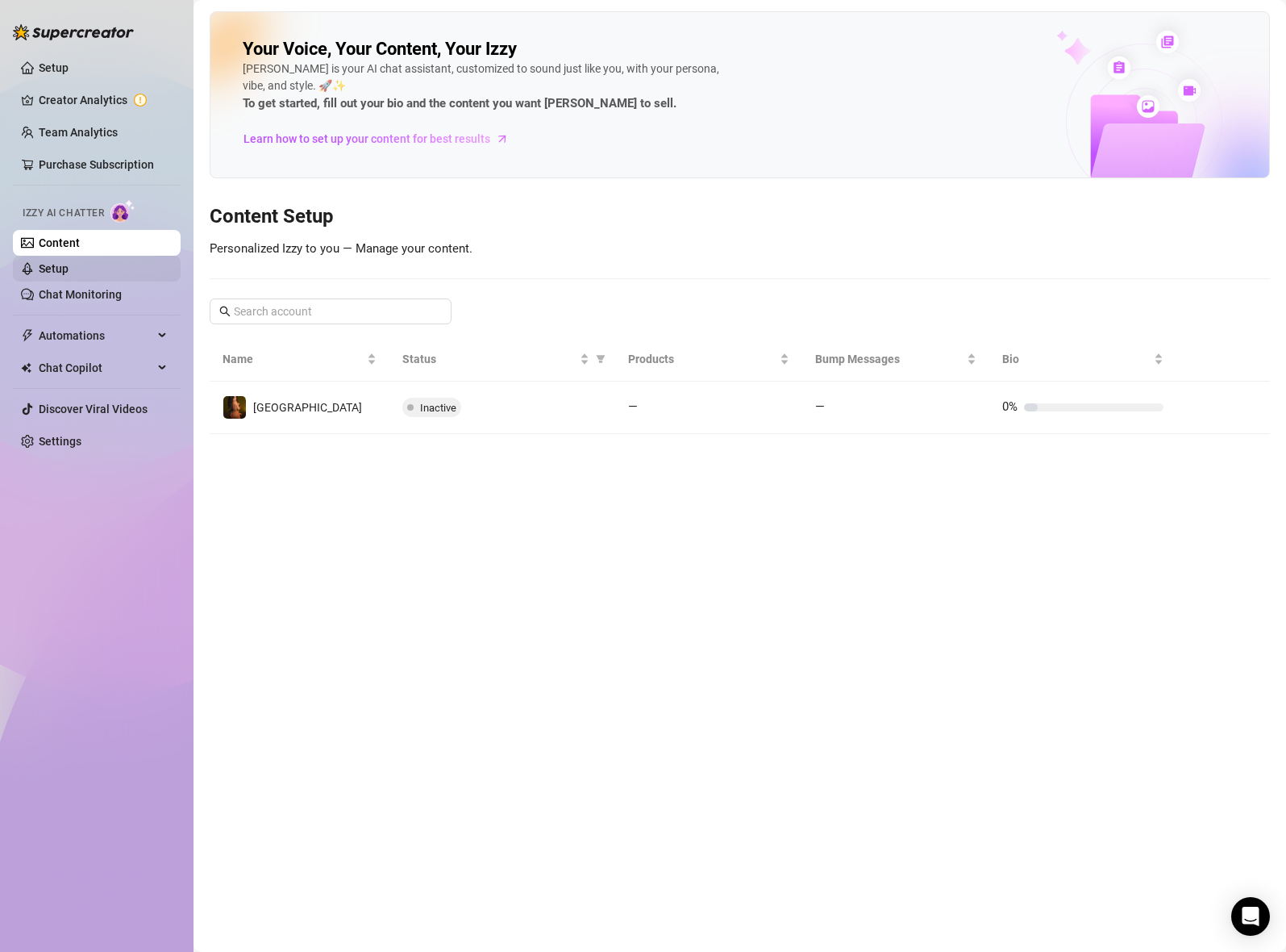
click at [69, 275] on link "Setup" at bounding box center [54, 268] width 30 height 13
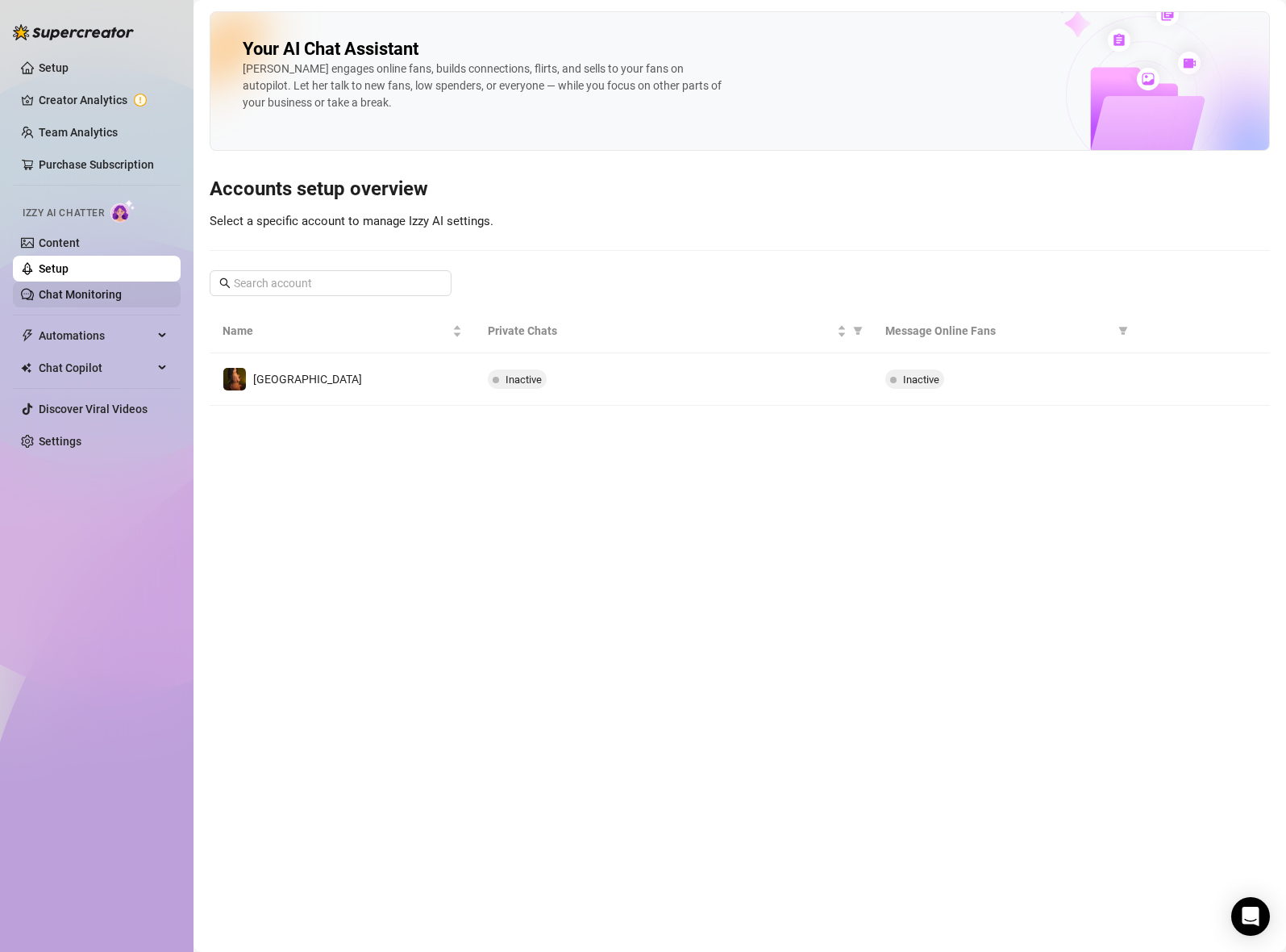
click at [122, 292] on link "Chat Monitoring" at bounding box center [80, 294] width 83 height 13
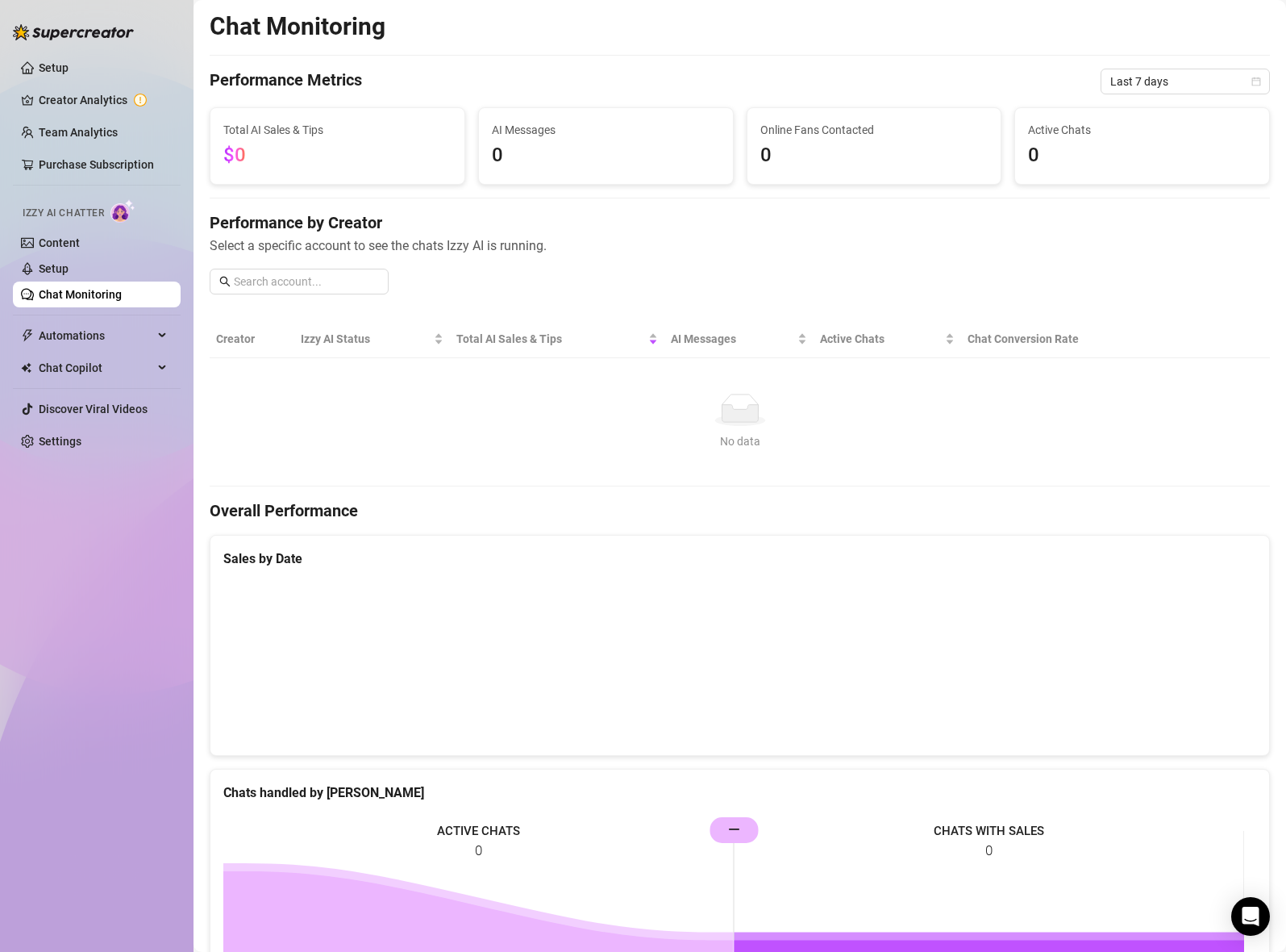
click at [122, 292] on link "Chat Monitoring" at bounding box center [80, 294] width 83 height 13
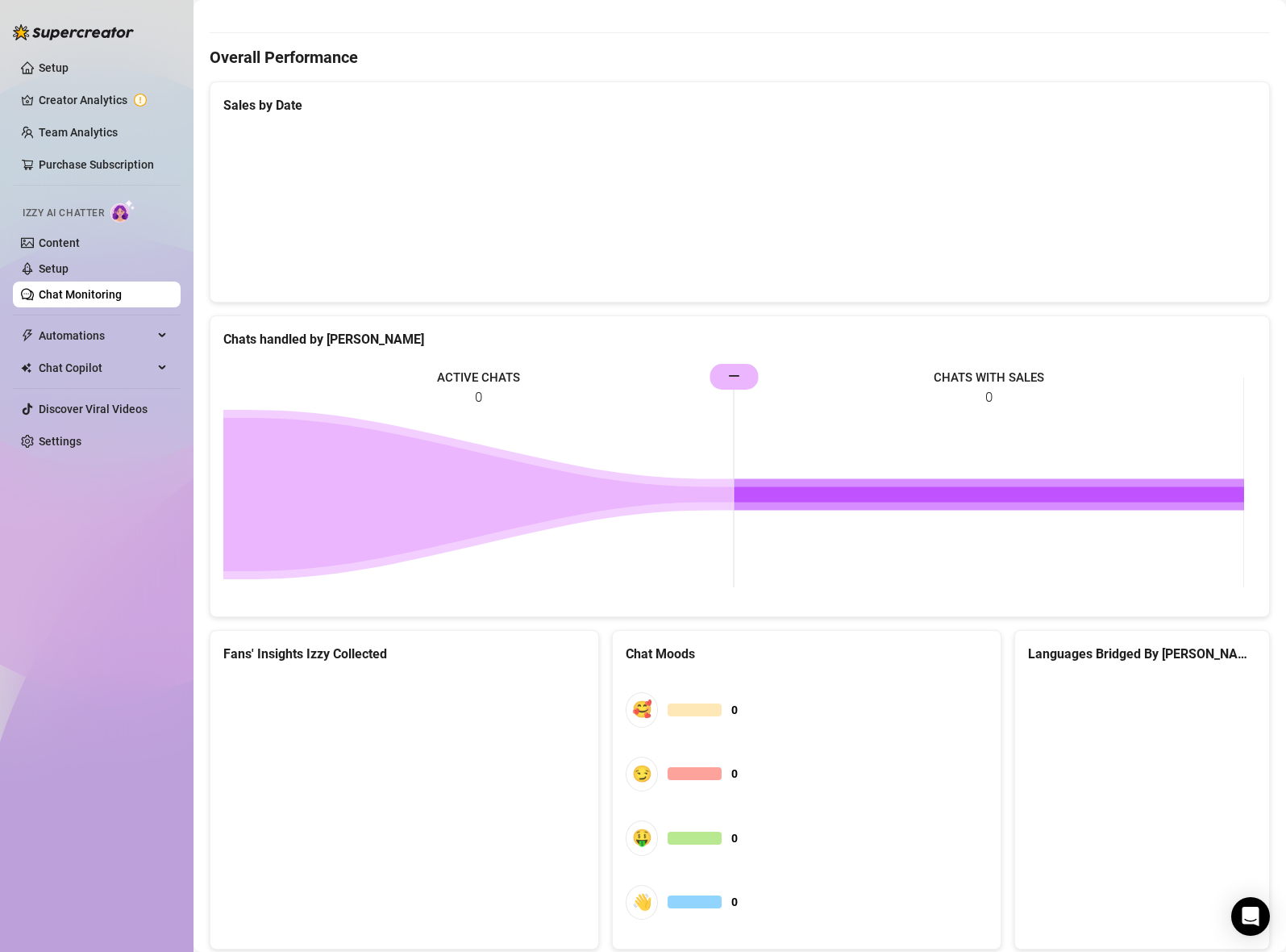
scroll to position [499, 0]
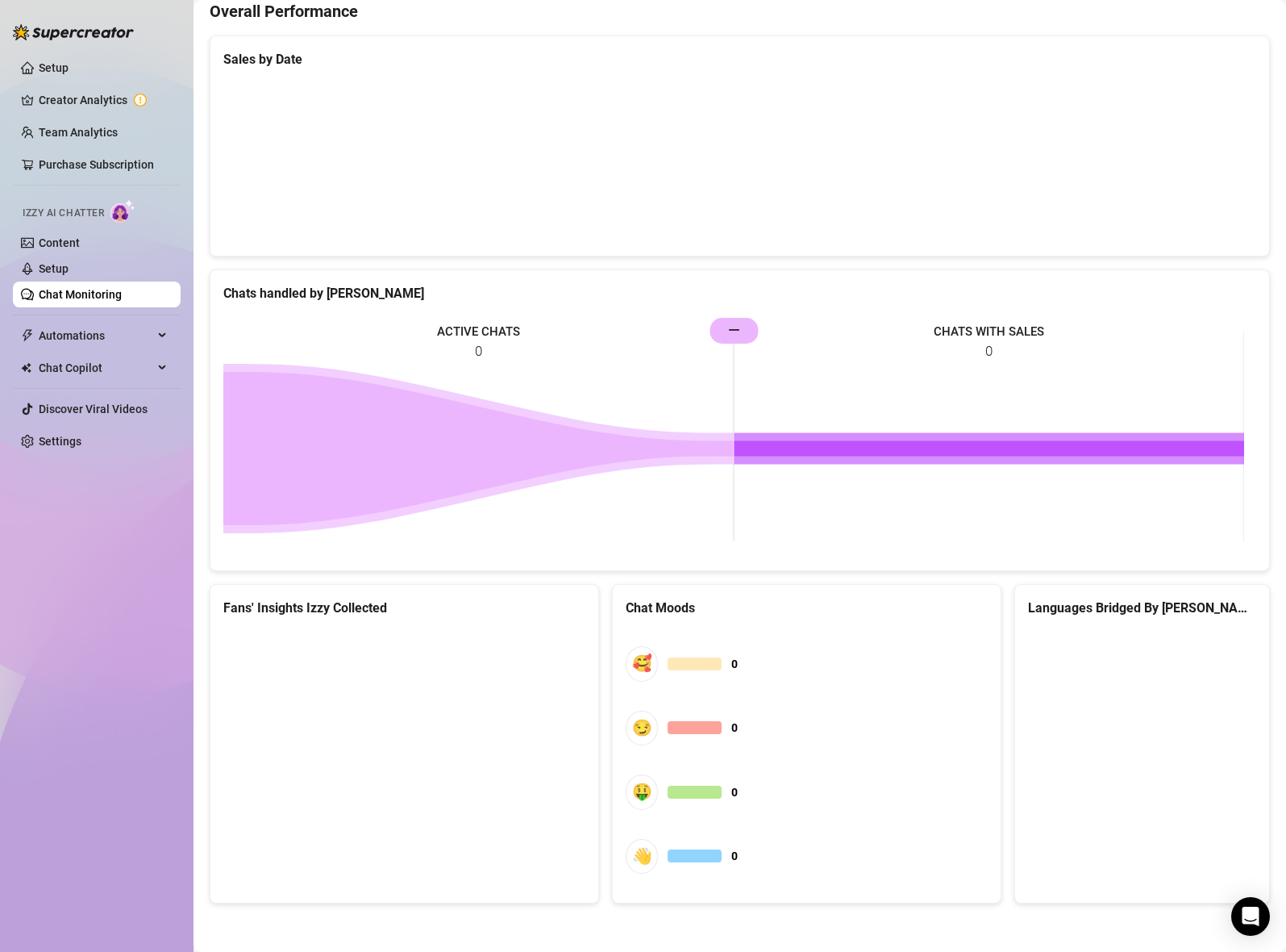
click at [737, 327] on rect at bounding box center [733, 436] width 1021 height 242
click at [726, 408] on rect at bounding box center [733, 436] width 1021 height 242
click at [719, 446] on icon at bounding box center [478, 449] width 510 height 153
drag, startPoint x: 699, startPoint y: 442, endPoint x: 569, endPoint y: 416, distance: 132.6
click at [687, 440] on g "ACTIVE CHATS 0 CHATS WITH SALES 0 —" at bounding box center [733, 429] width 1022 height 223
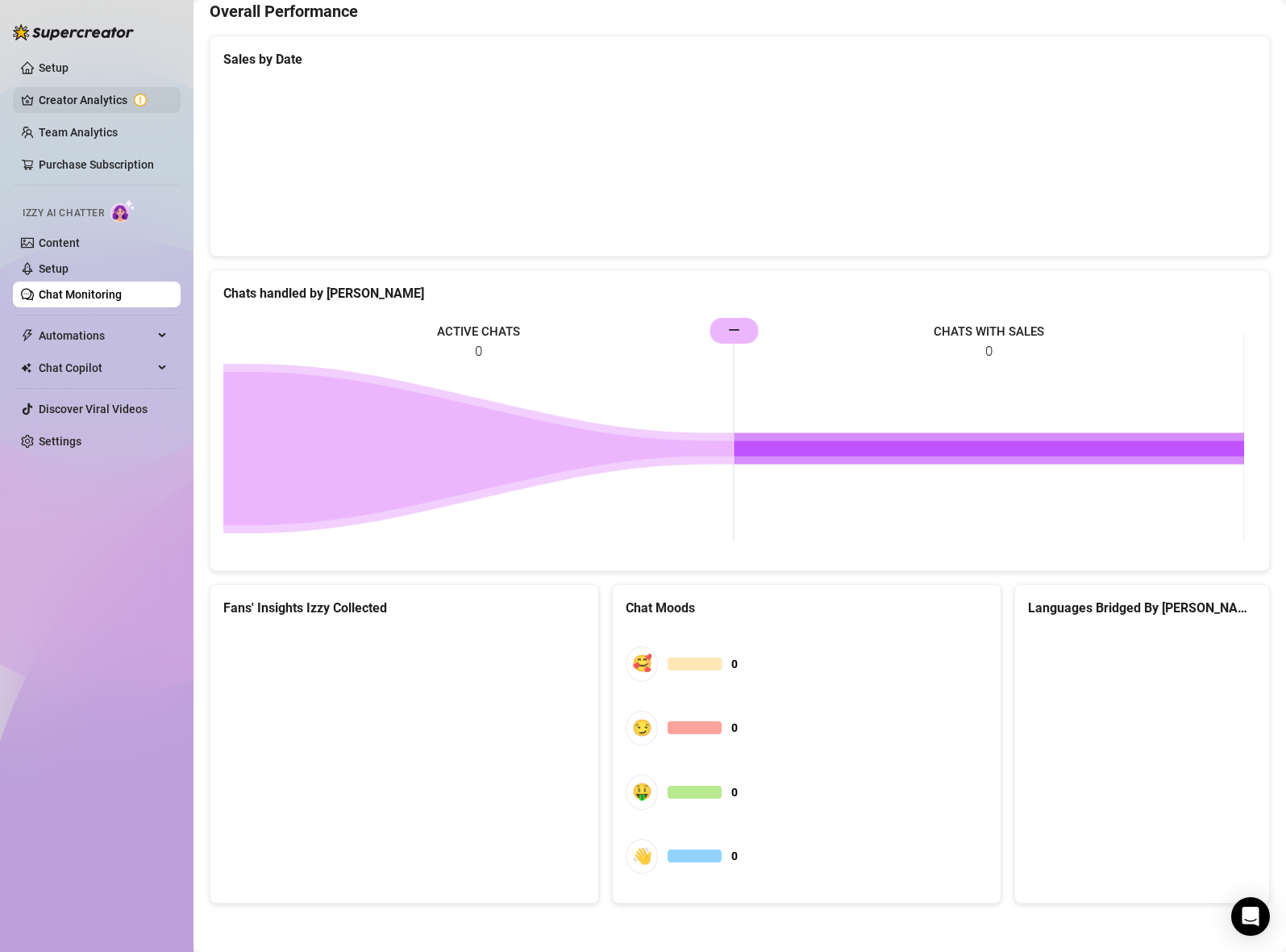
click at [135, 90] on link "Creator Analytics" at bounding box center [103, 100] width 129 height 26
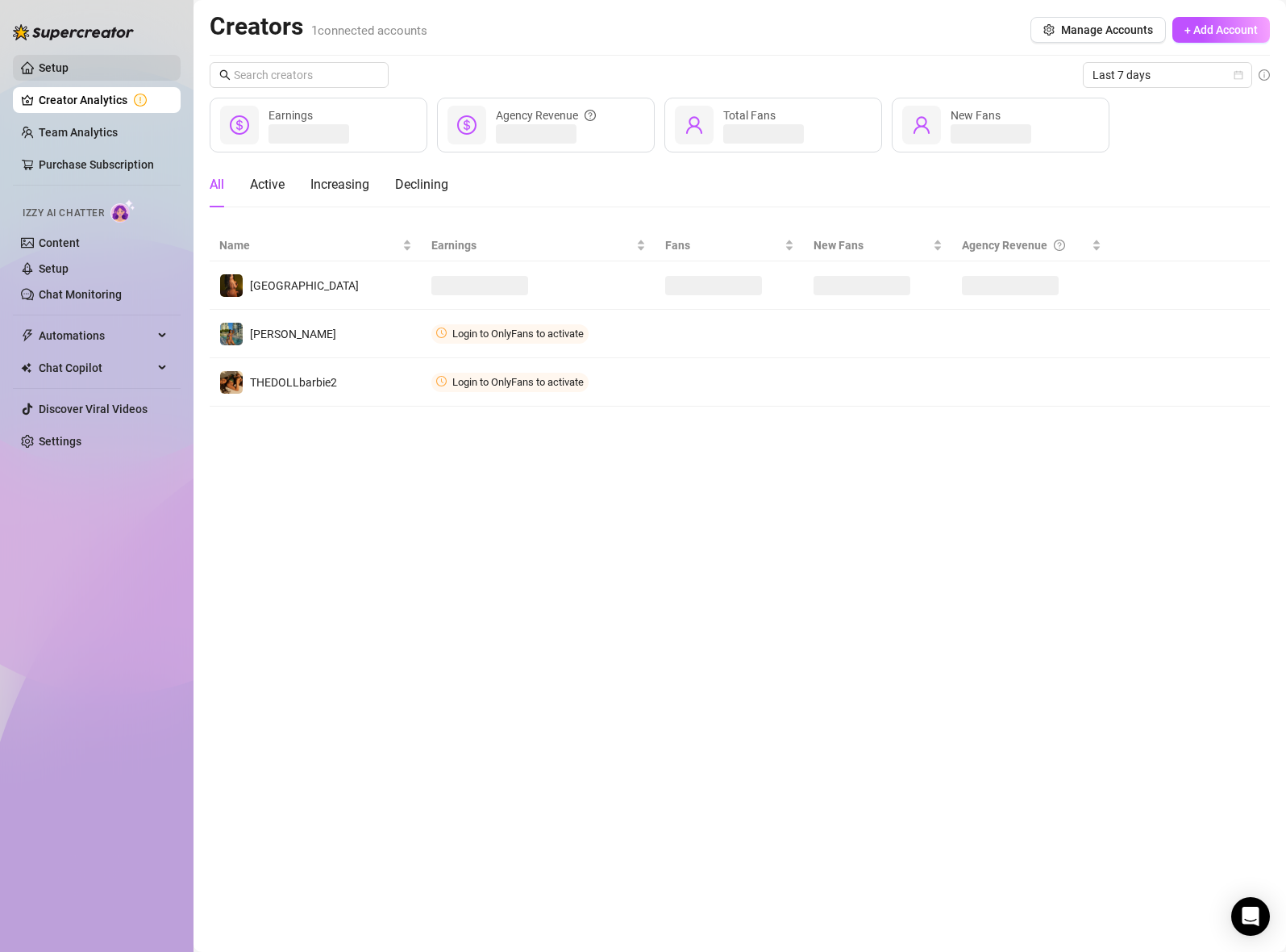
click at [69, 62] on link "Setup" at bounding box center [54, 68] width 30 height 13
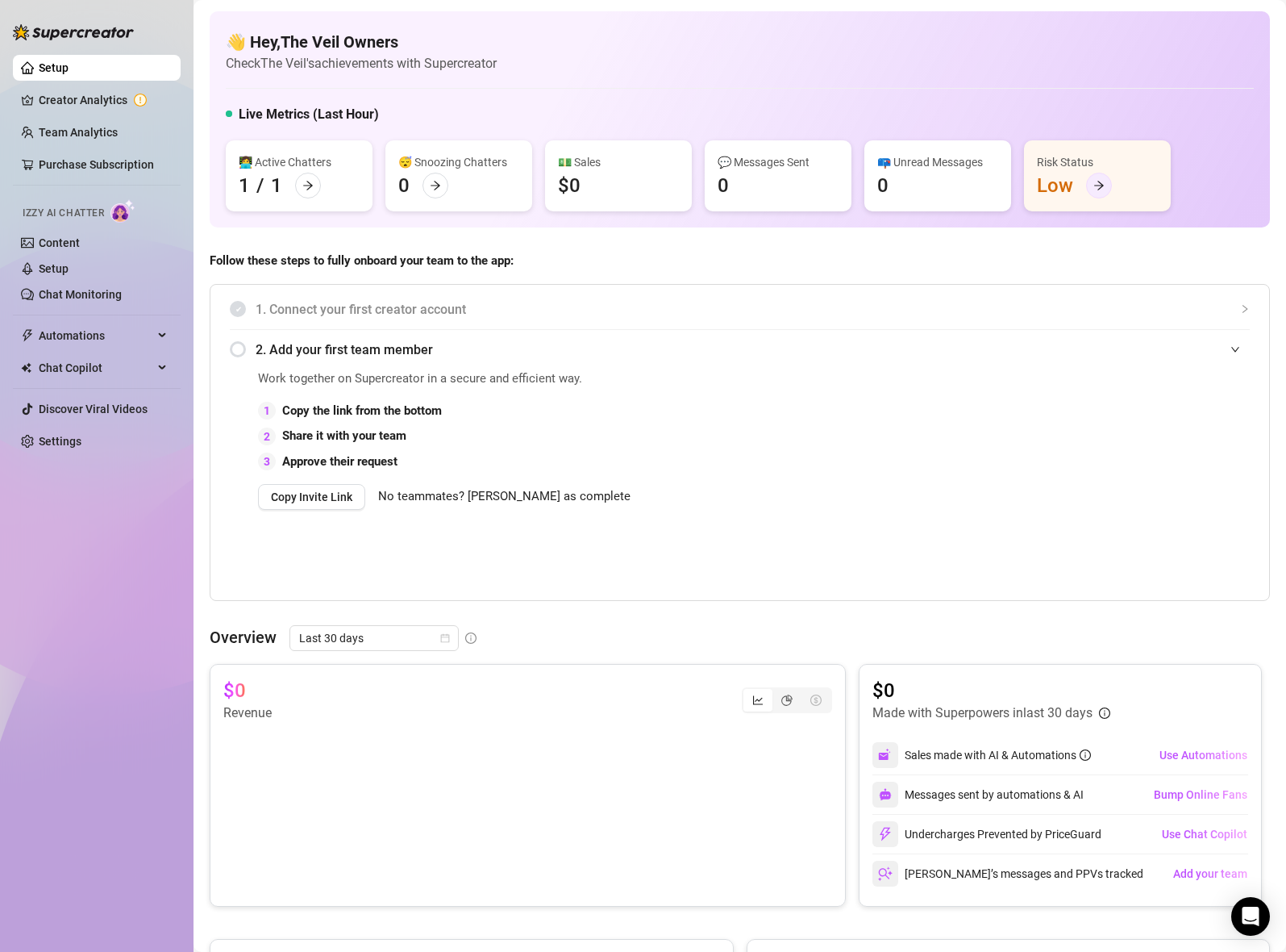
click at [1101, 187] on icon "arrow-right" at bounding box center [1099, 186] width 10 height 9
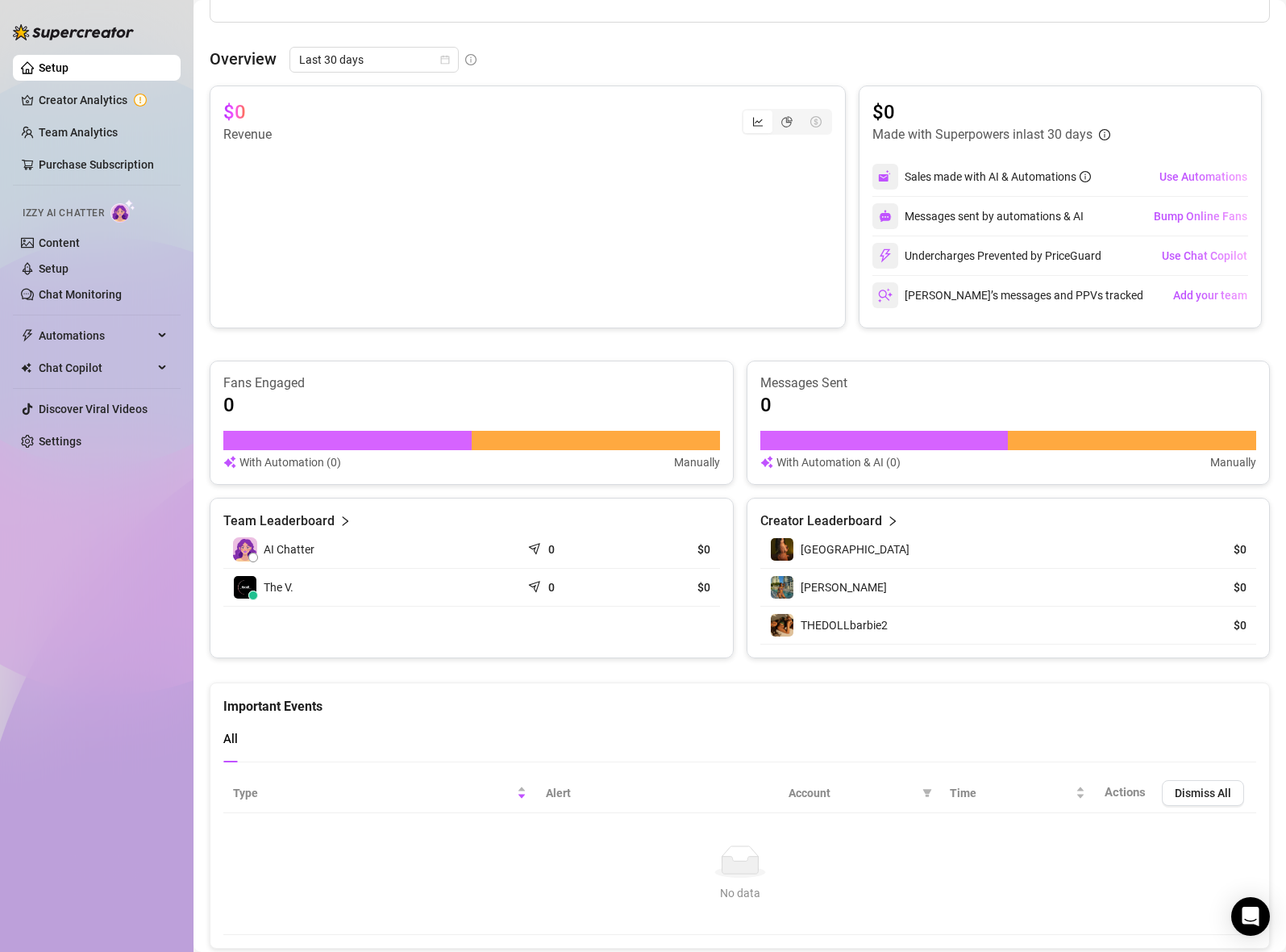
scroll to position [623, 0]
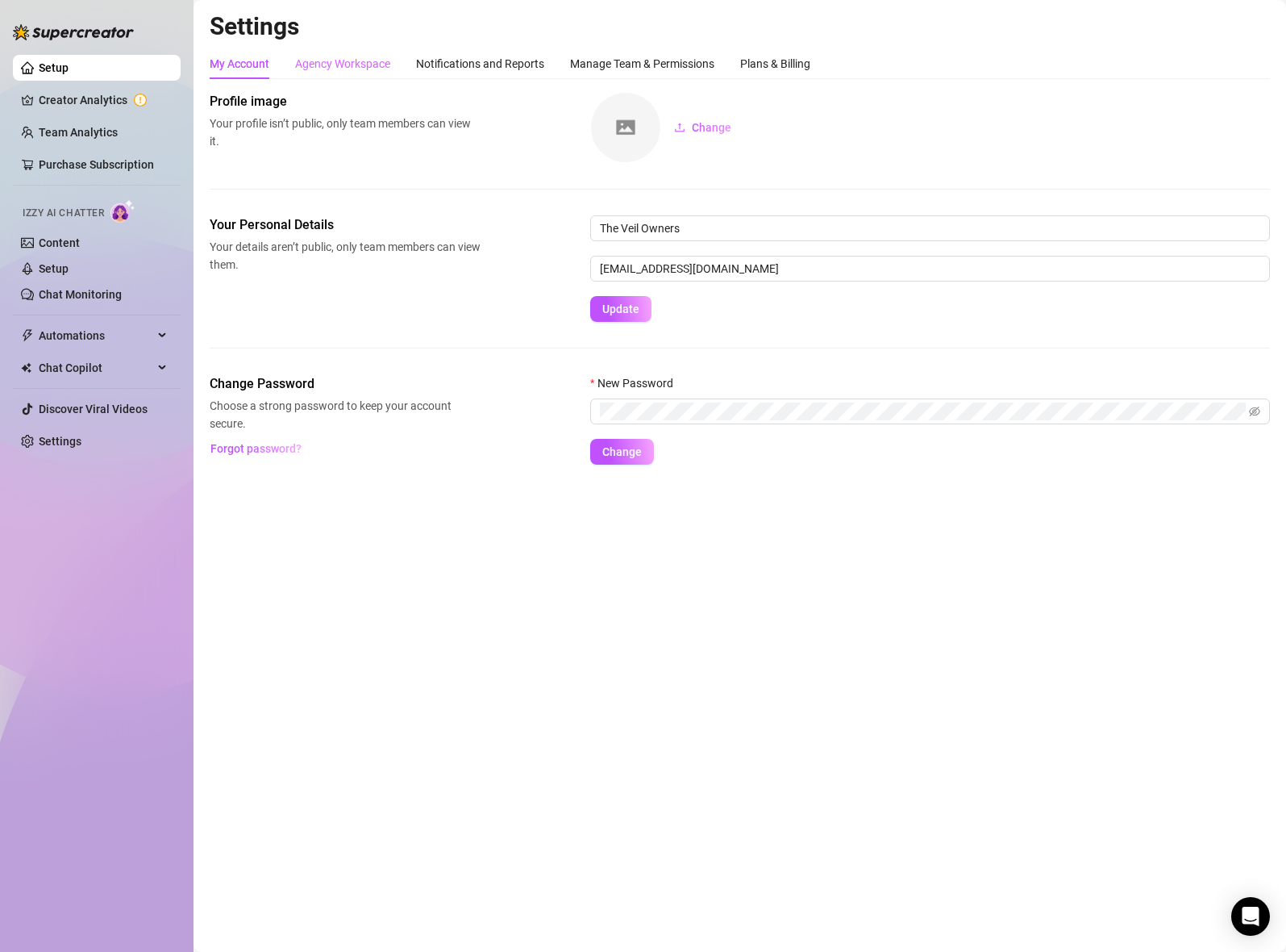
click at [336, 73] on div "Agency Workspace" at bounding box center [343, 63] width 95 height 31
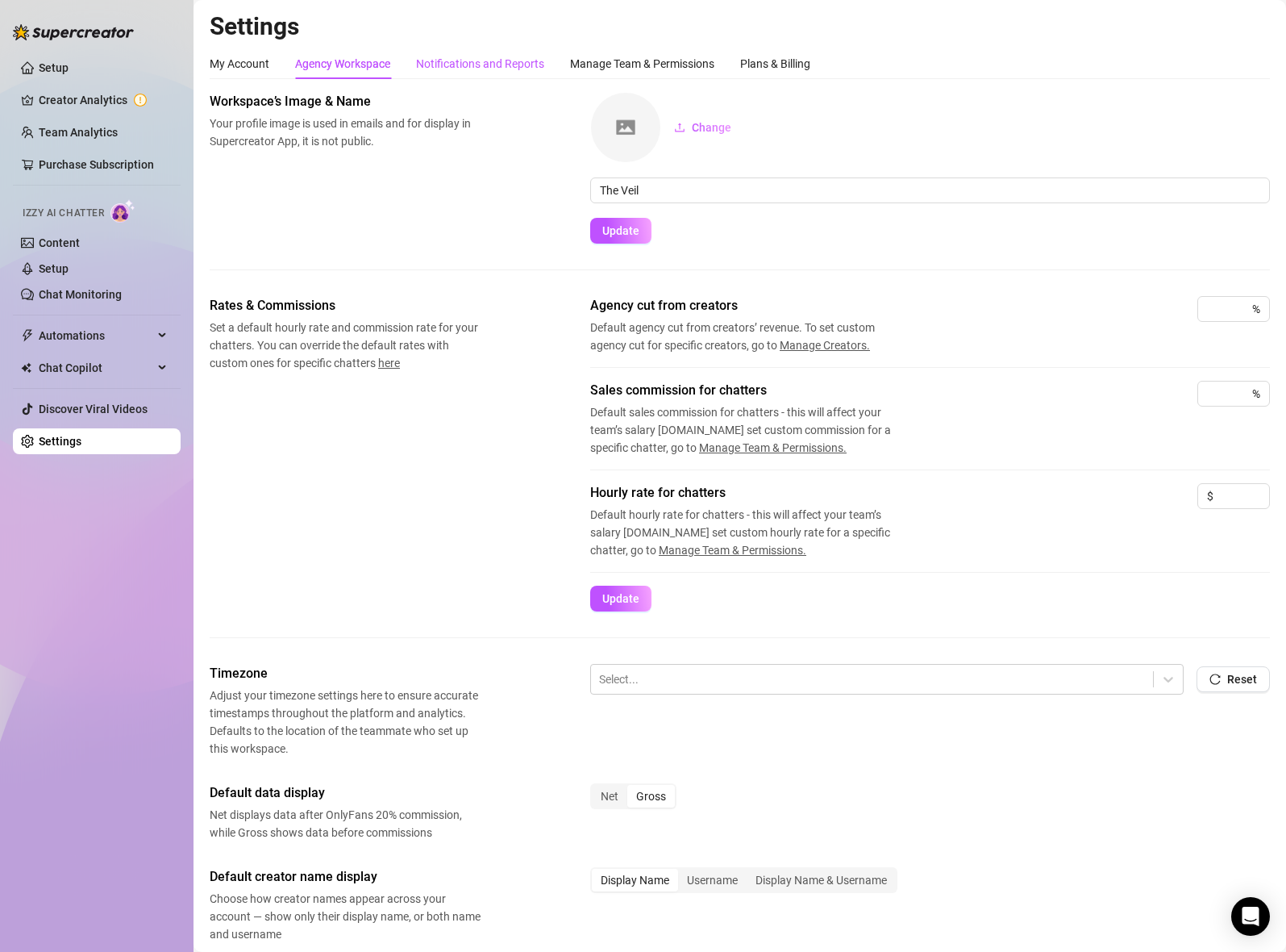
click at [493, 60] on div "Notifications and Reports" at bounding box center [479, 63] width 128 height 18
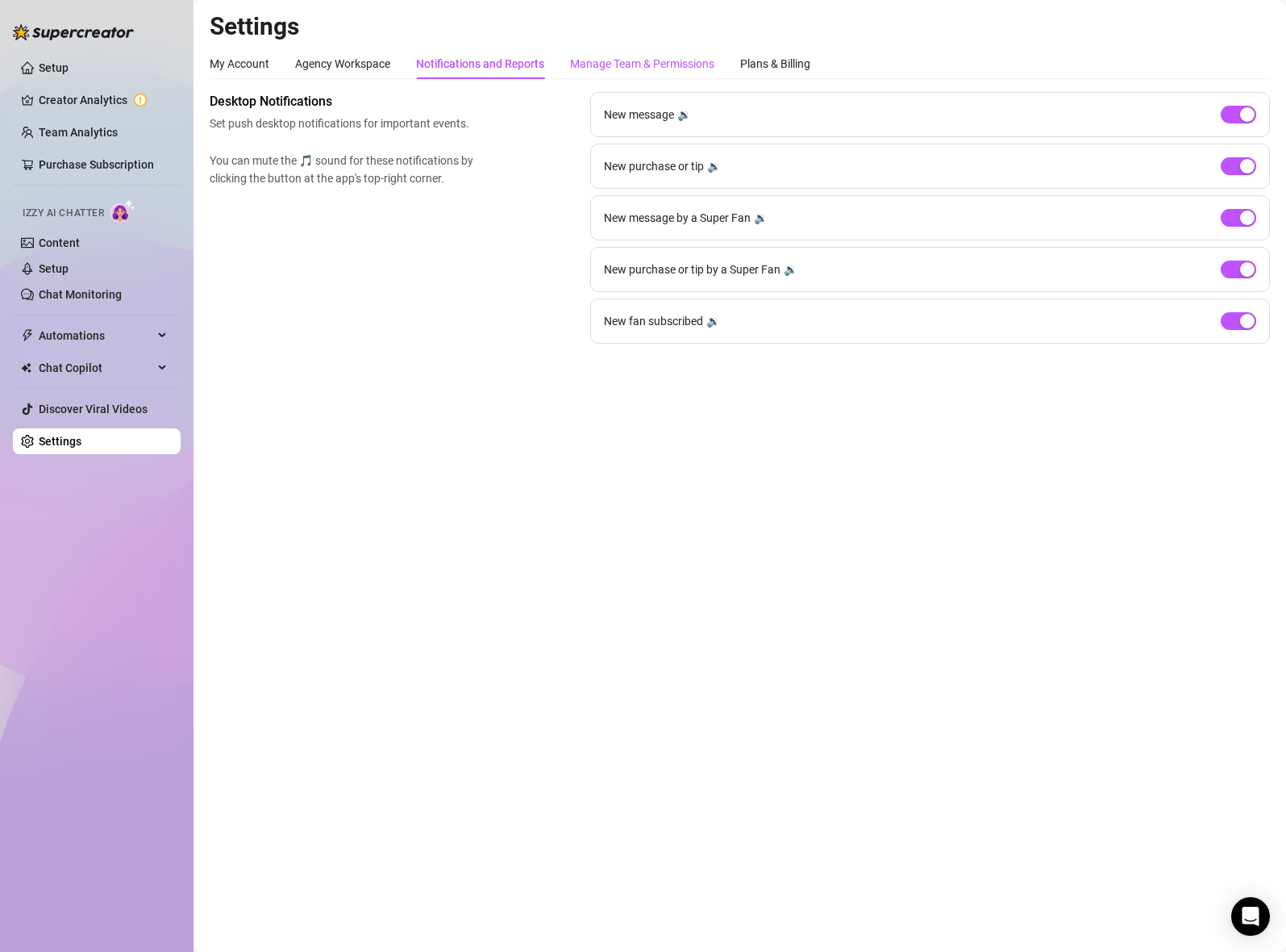
click at [596, 68] on div "Manage Team & Permissions" at bounding box center [643, 63] width 145 height 18
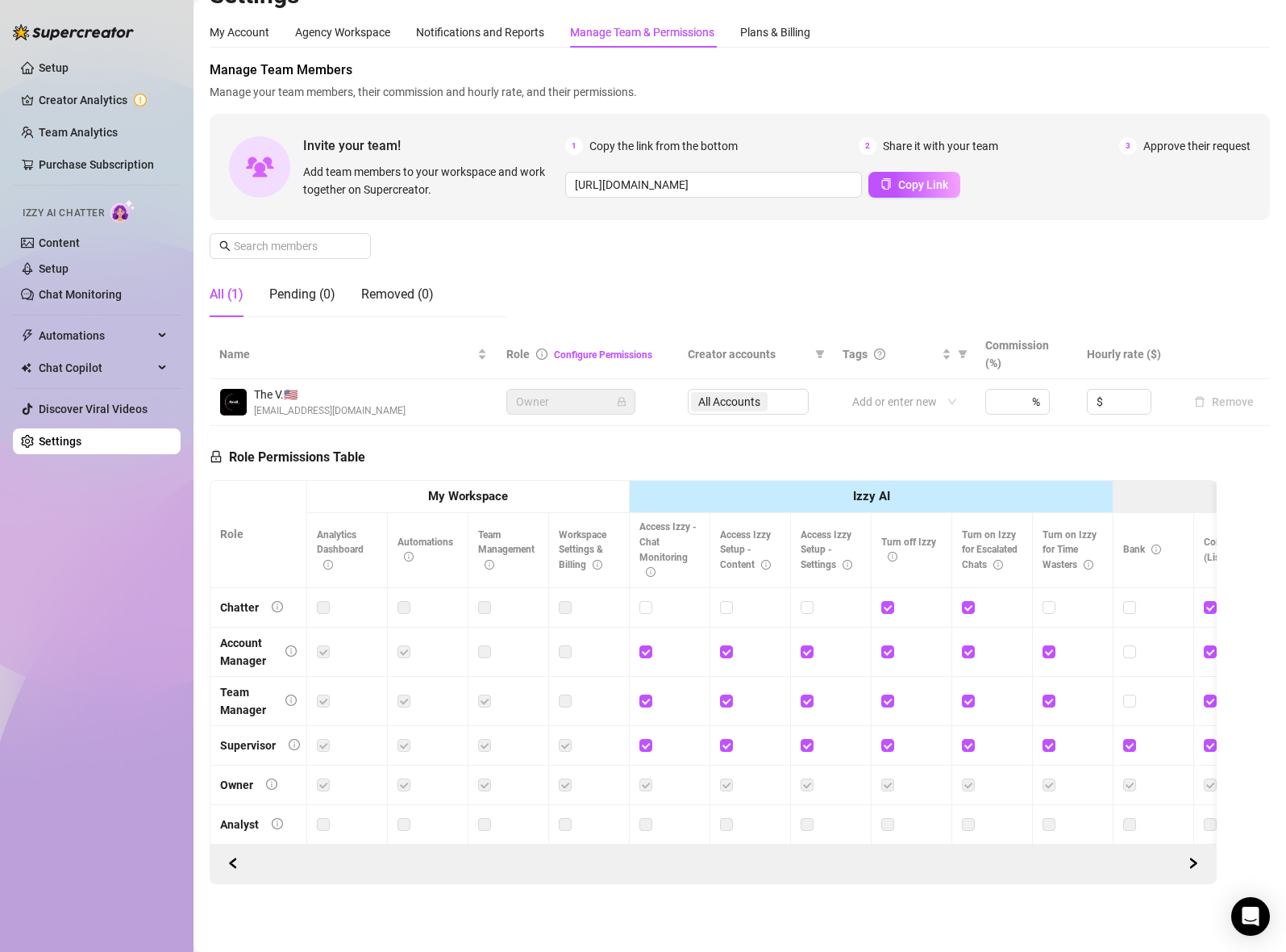
scroll to position [43, 0]
click at [500, 25] on div "Notifications and Reports" at bounding box center [479, 33] width 128 height 18
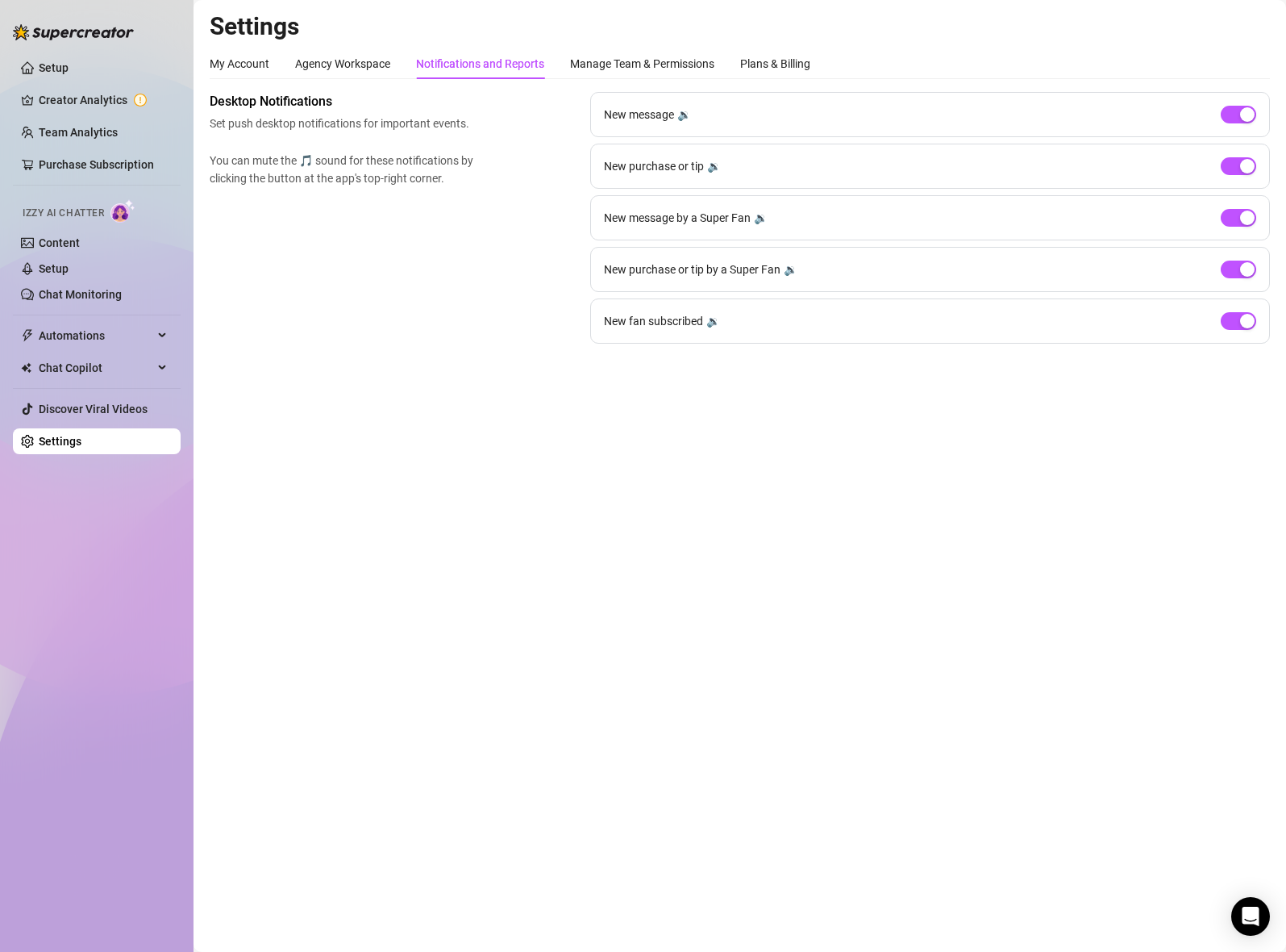
click at [338, 79] on div "My Account Agency Workspace Notifications and Reports Manage Team & Permissions…" at bounding box center [740, 196] width 1060 height 295
click at [747, 65] on div "Plans & Billing" at bounding box center [776, 63] width 71 height 18
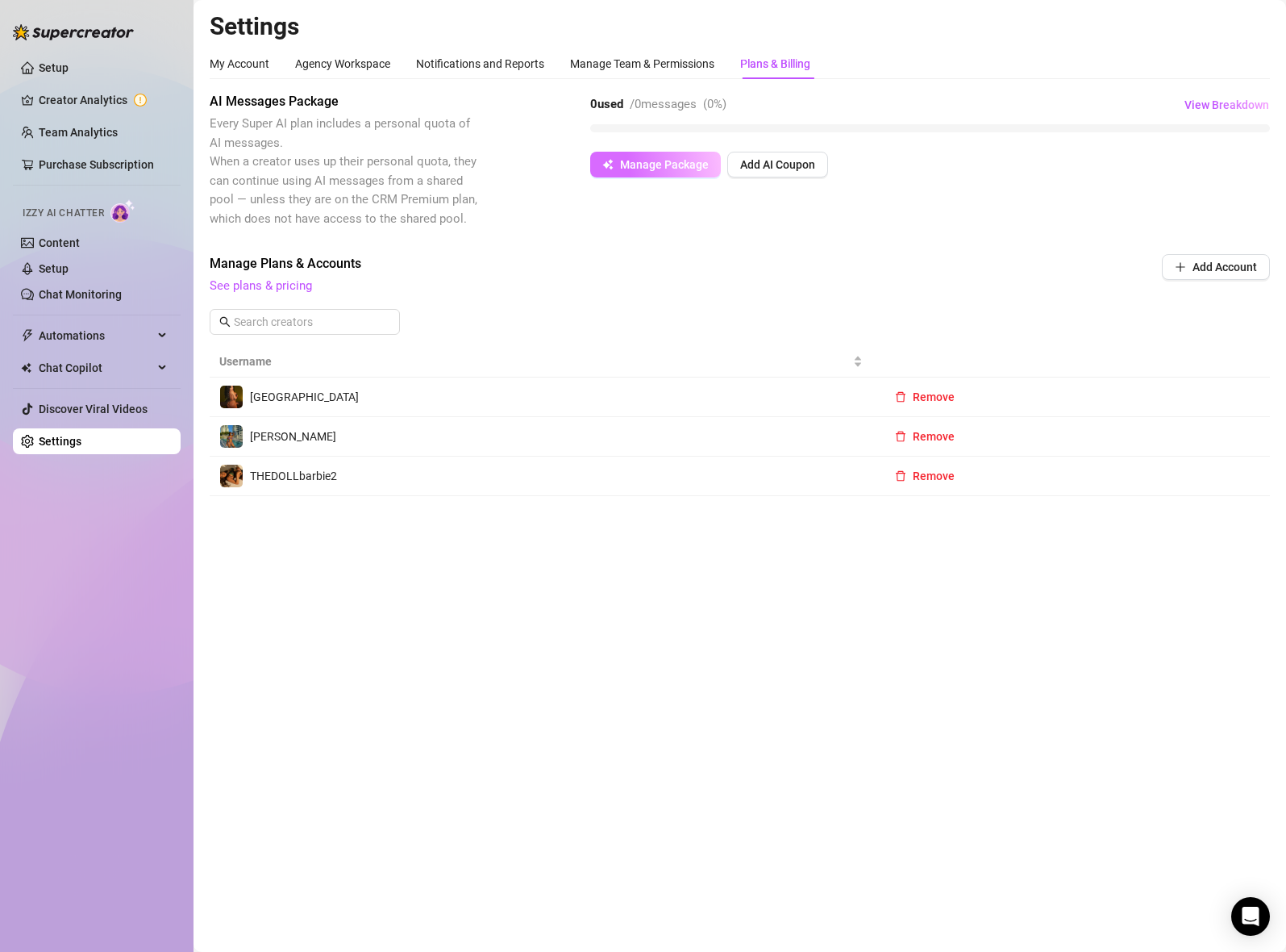
click at [678, 175] on button "Manage Package" at bounding box center [656, 164] width 130 height 26
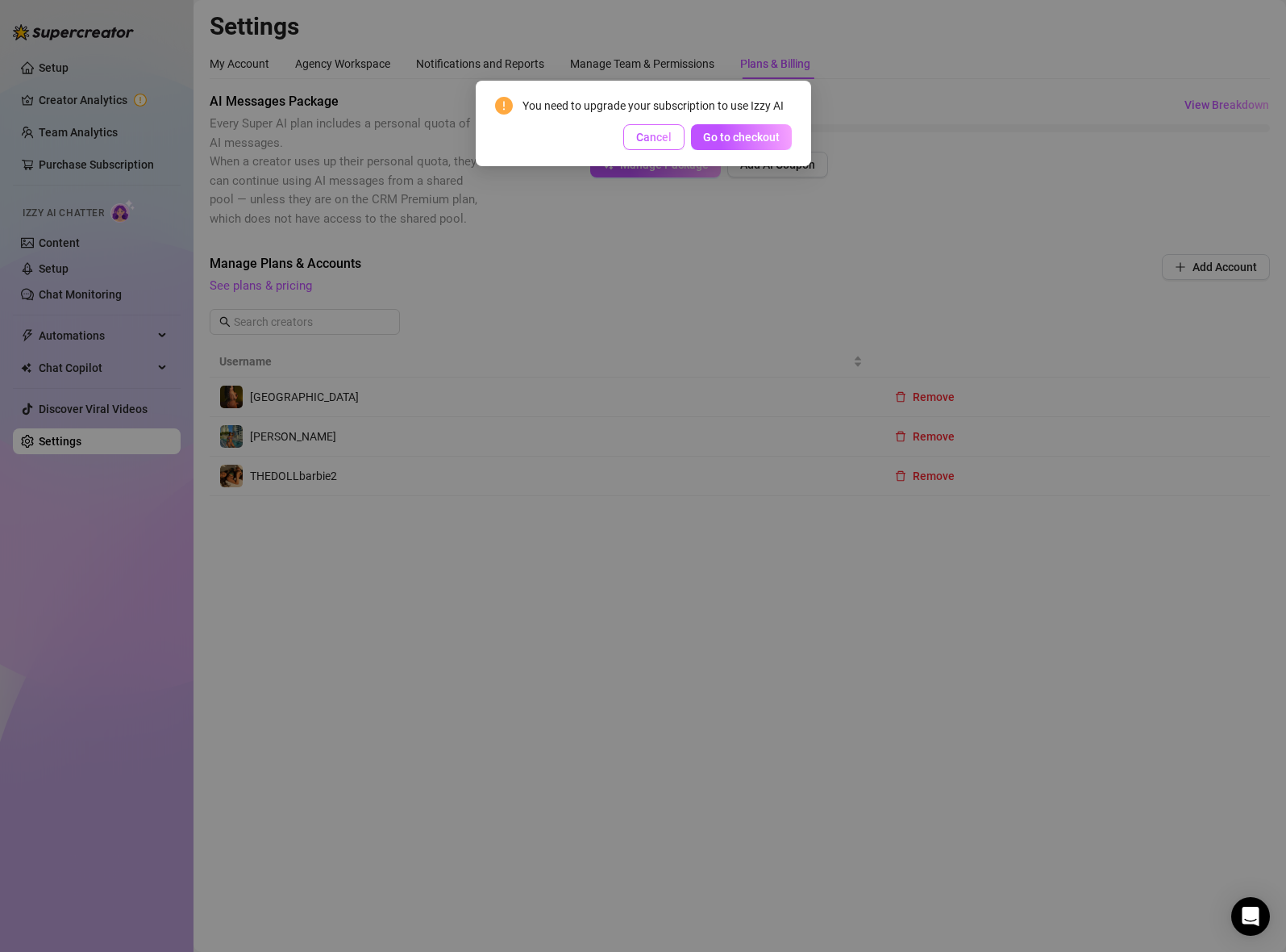
click at [664, 148] on button "Cancel" at bounding box center [654, 137] width 62 height 26
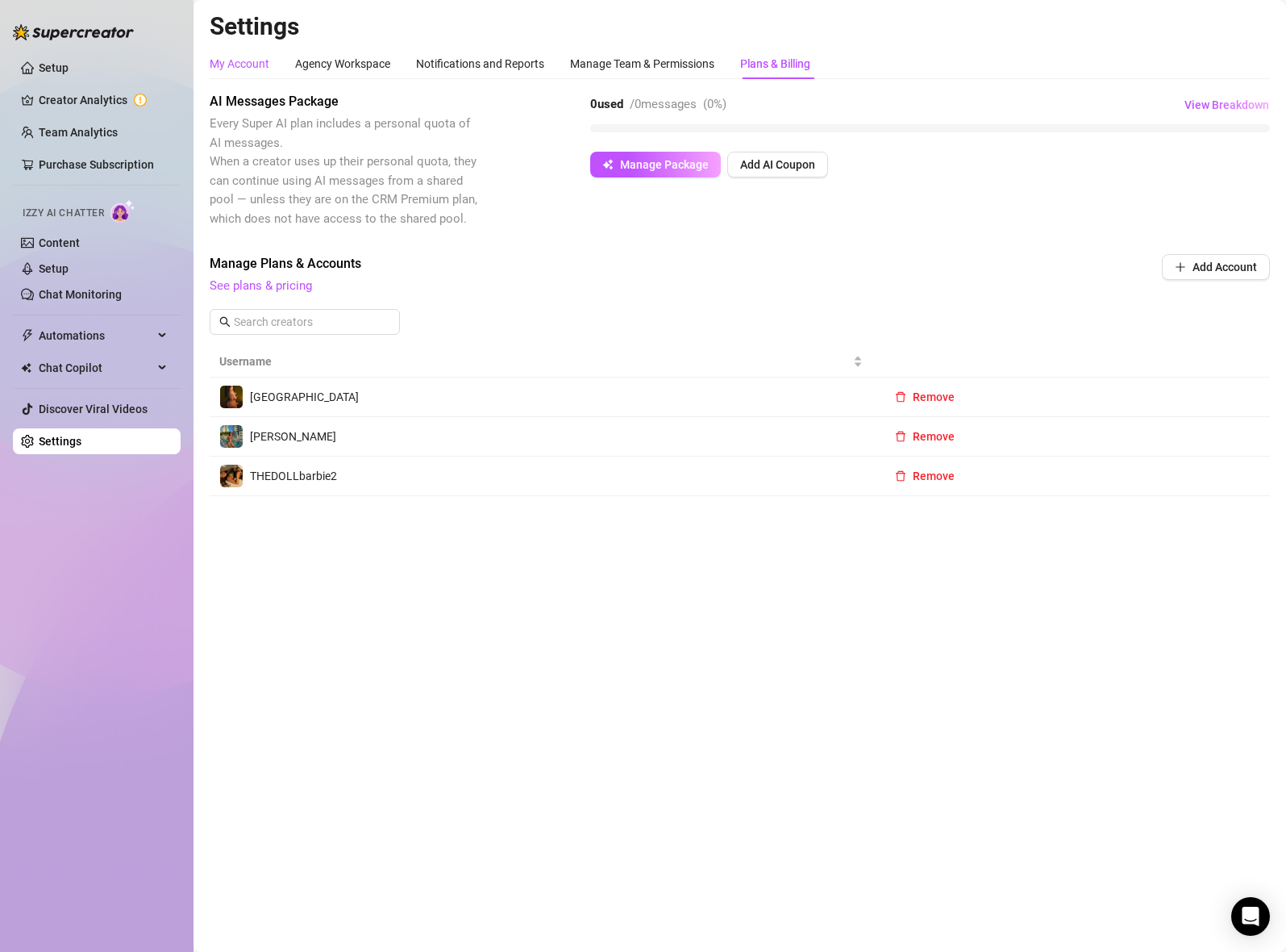
click at [246, 57] on div "My Account" at bounding box center [240, 63] width 60 height 18
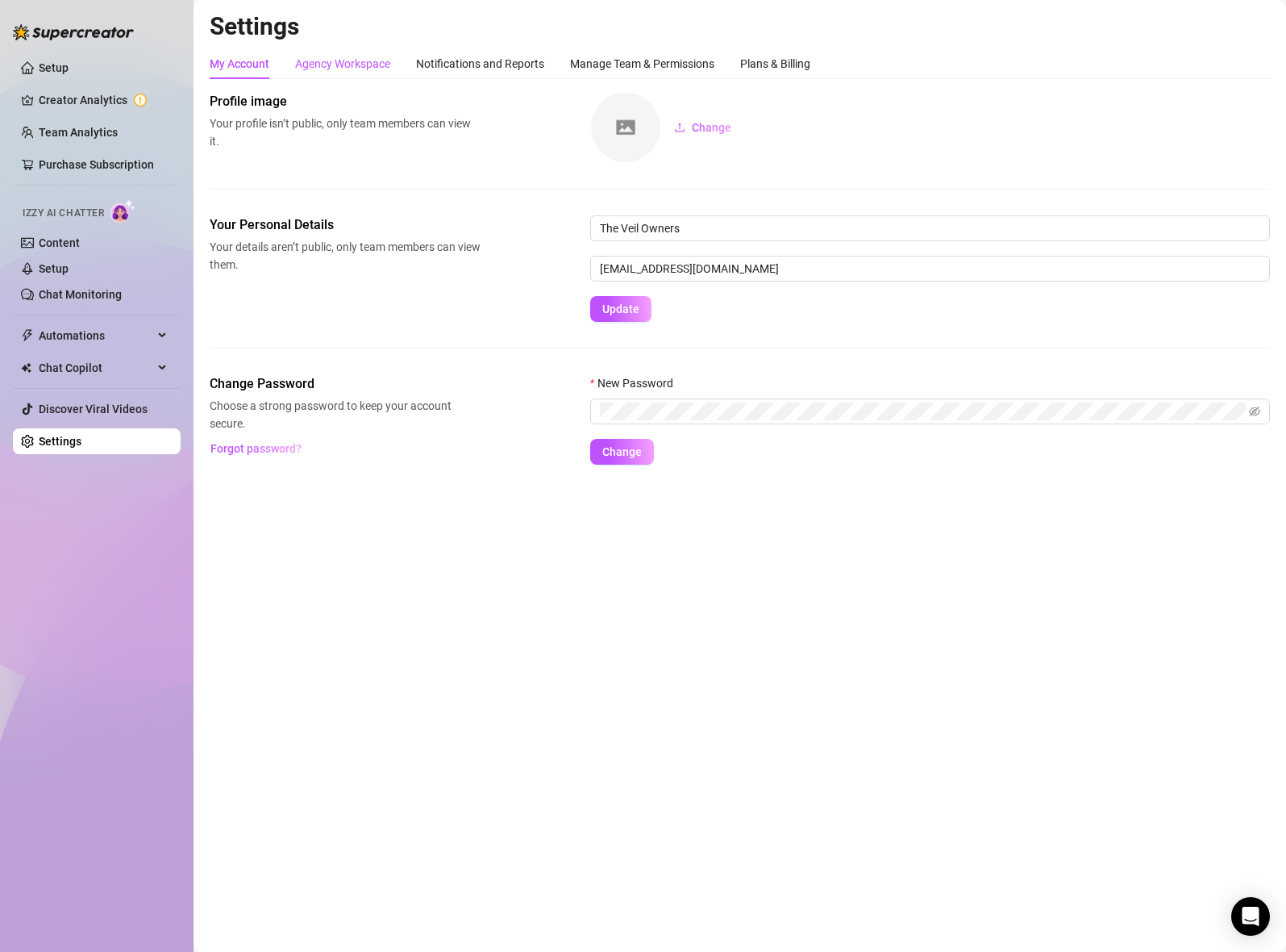
click at [358, 62] on div "Agency Workspace" at bounding box center [343, 63] width 95 height 18
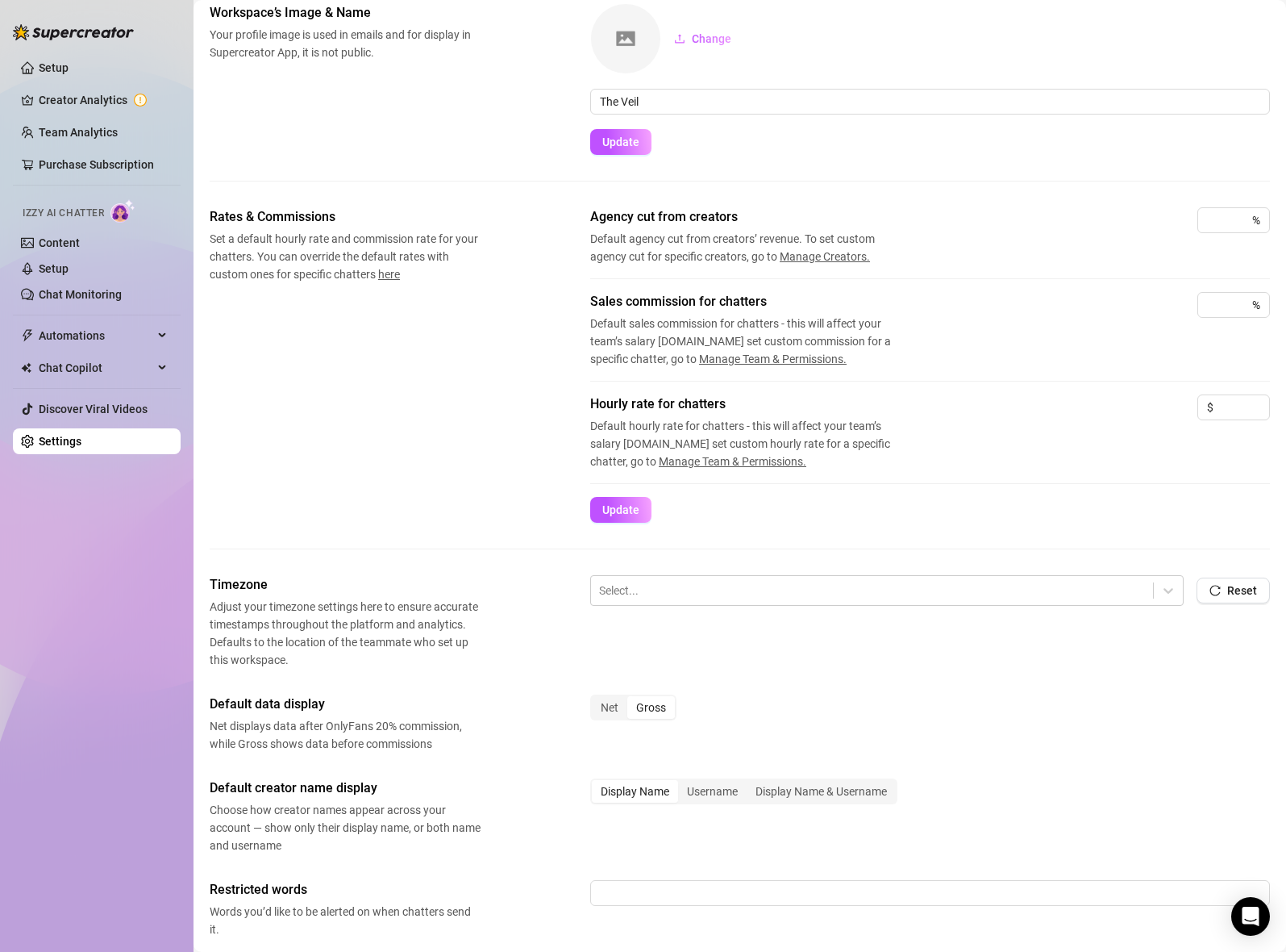
scroll to position [128, 0]
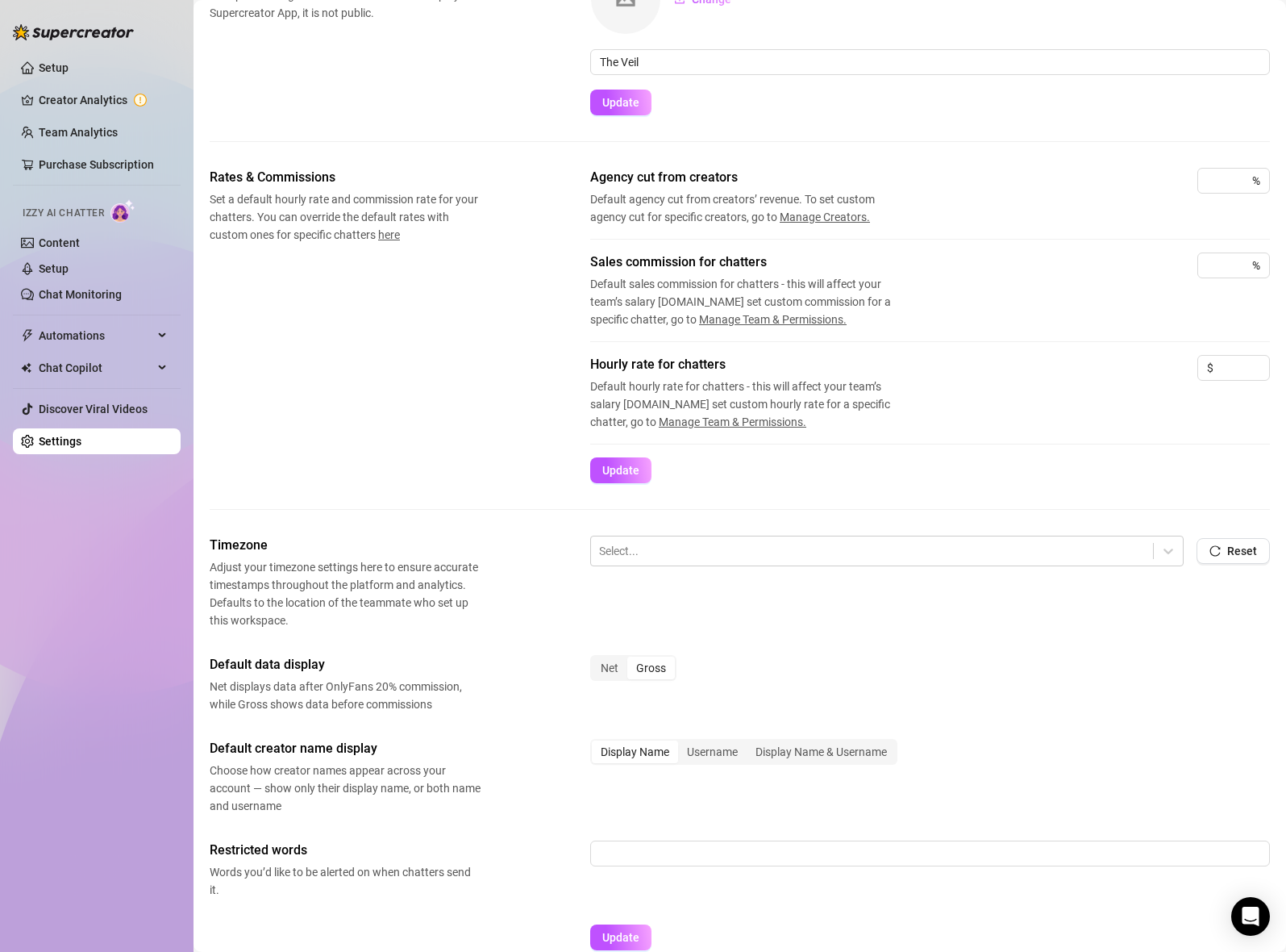
click at [1201, 195] on div "Agency cut from creators Default agency cut from creators’ revenue. To set cust…" at bounding box center [930, 197] width 680 height 58
click at [1208, 188] on input at bounding box center [1219, 180] width 24 height 24
type input "40"
click at [1088, 242] on div "Agency cut from creators Default agency cut from creators’ revenue. To set cust…" at bounding box center [930, 210] width 680 height 85
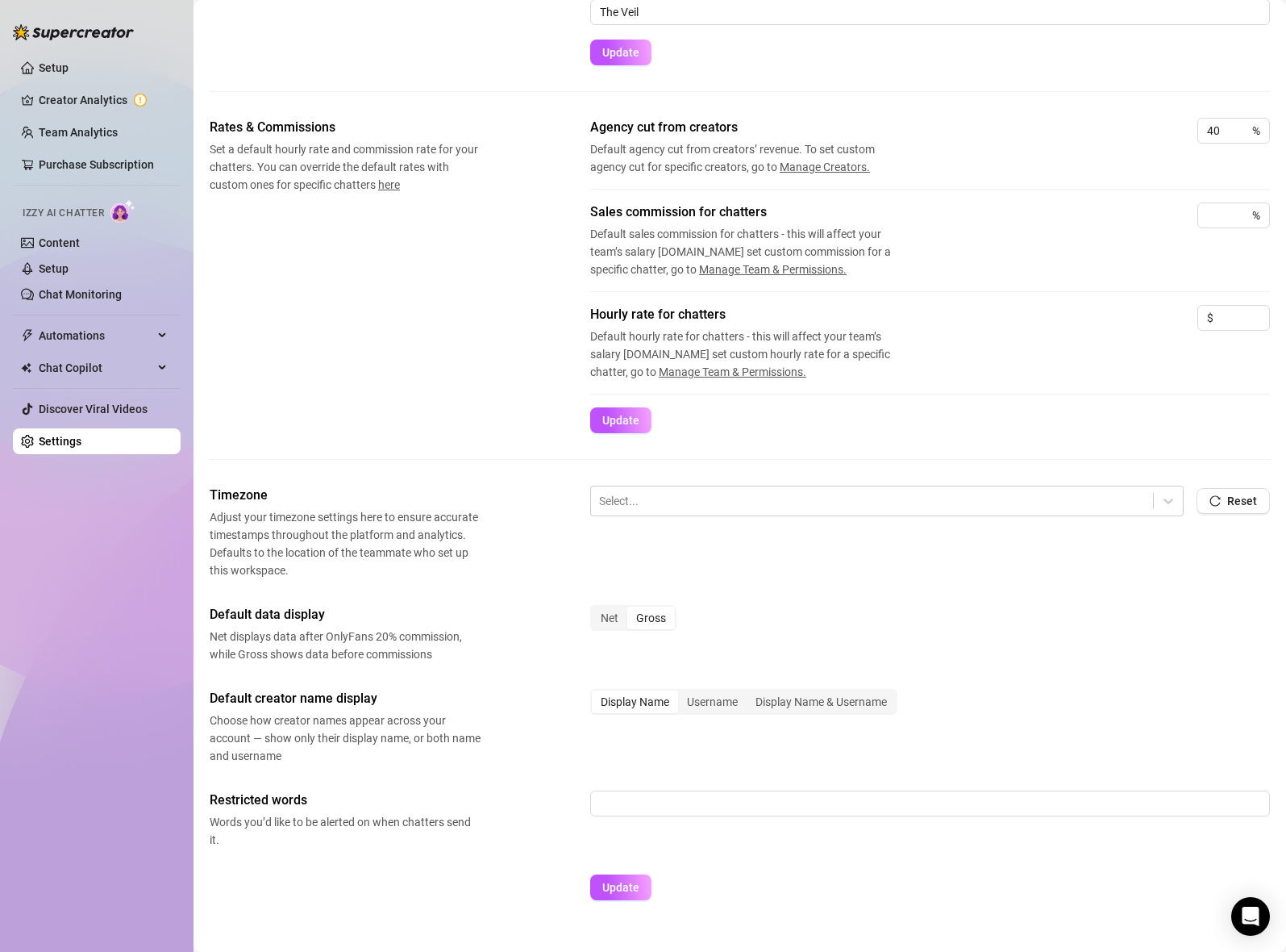
scroll to position [209, 0]
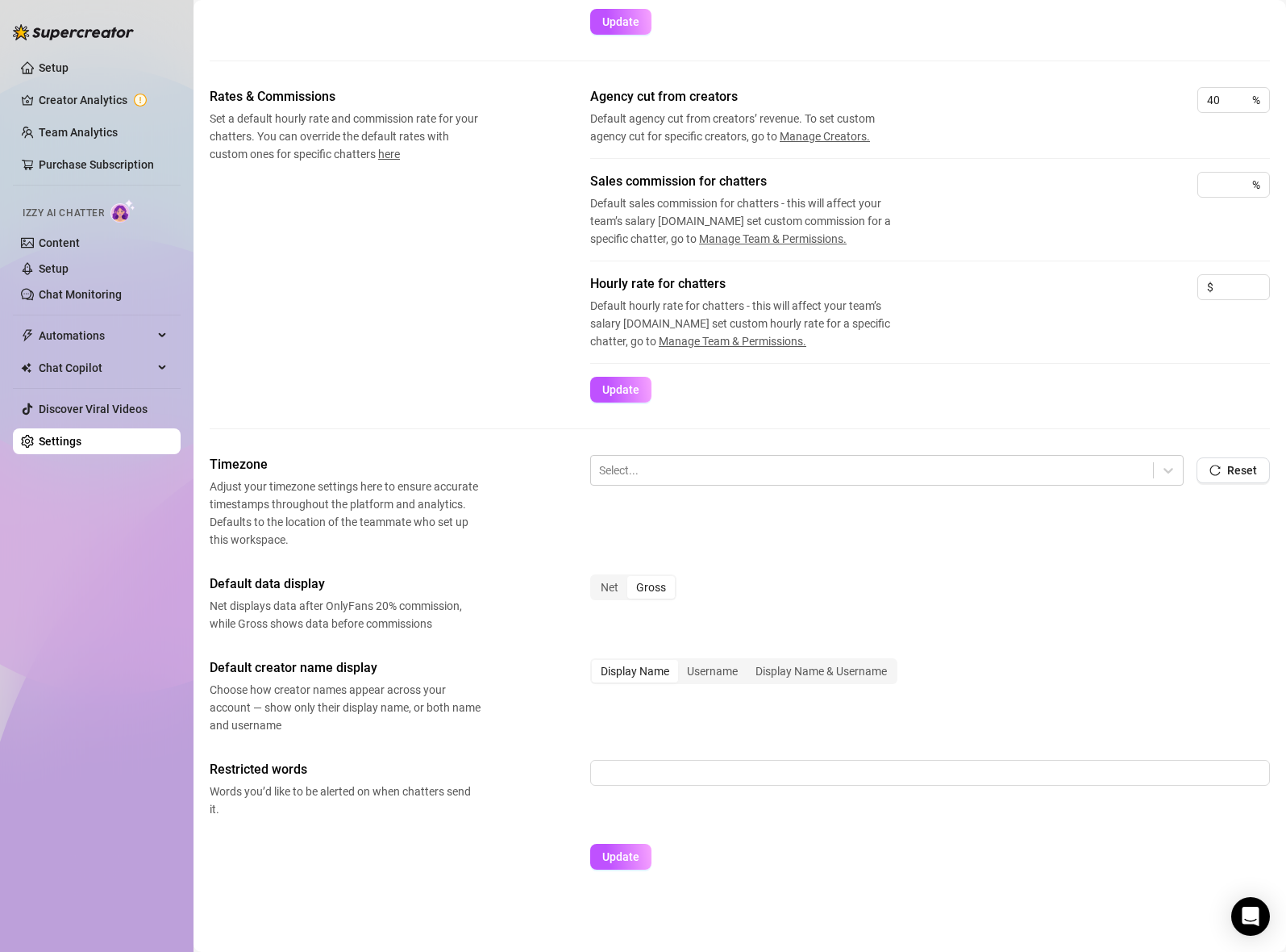
click at [880, 438] on div "Rates & Commissions Set a default hourly rate and commission rate for your chat…" at bounding box center [740, 271] width 1060 height 368
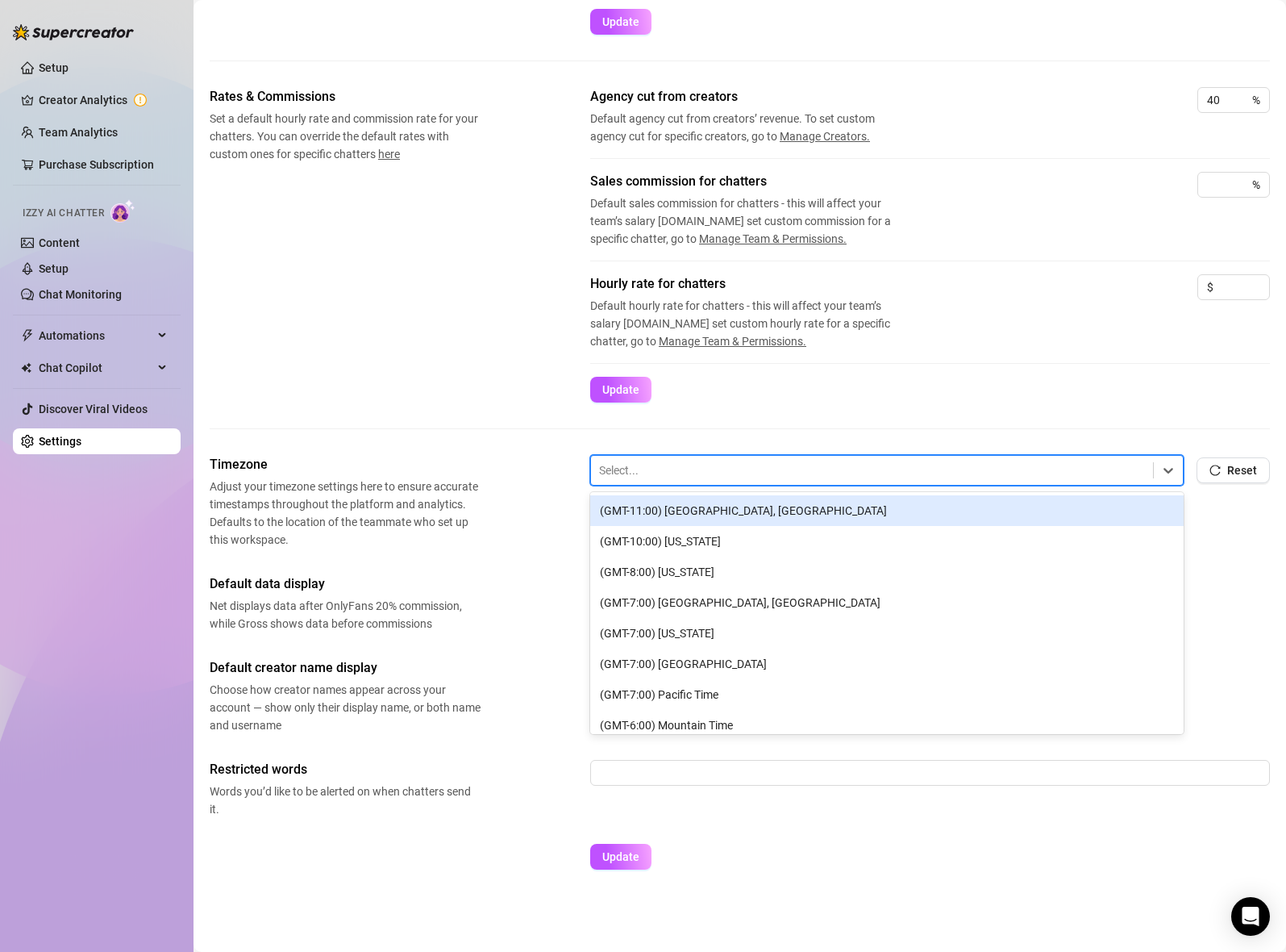
click at [872, 474] on div at bounding box center [872, 471] width 546 height 21
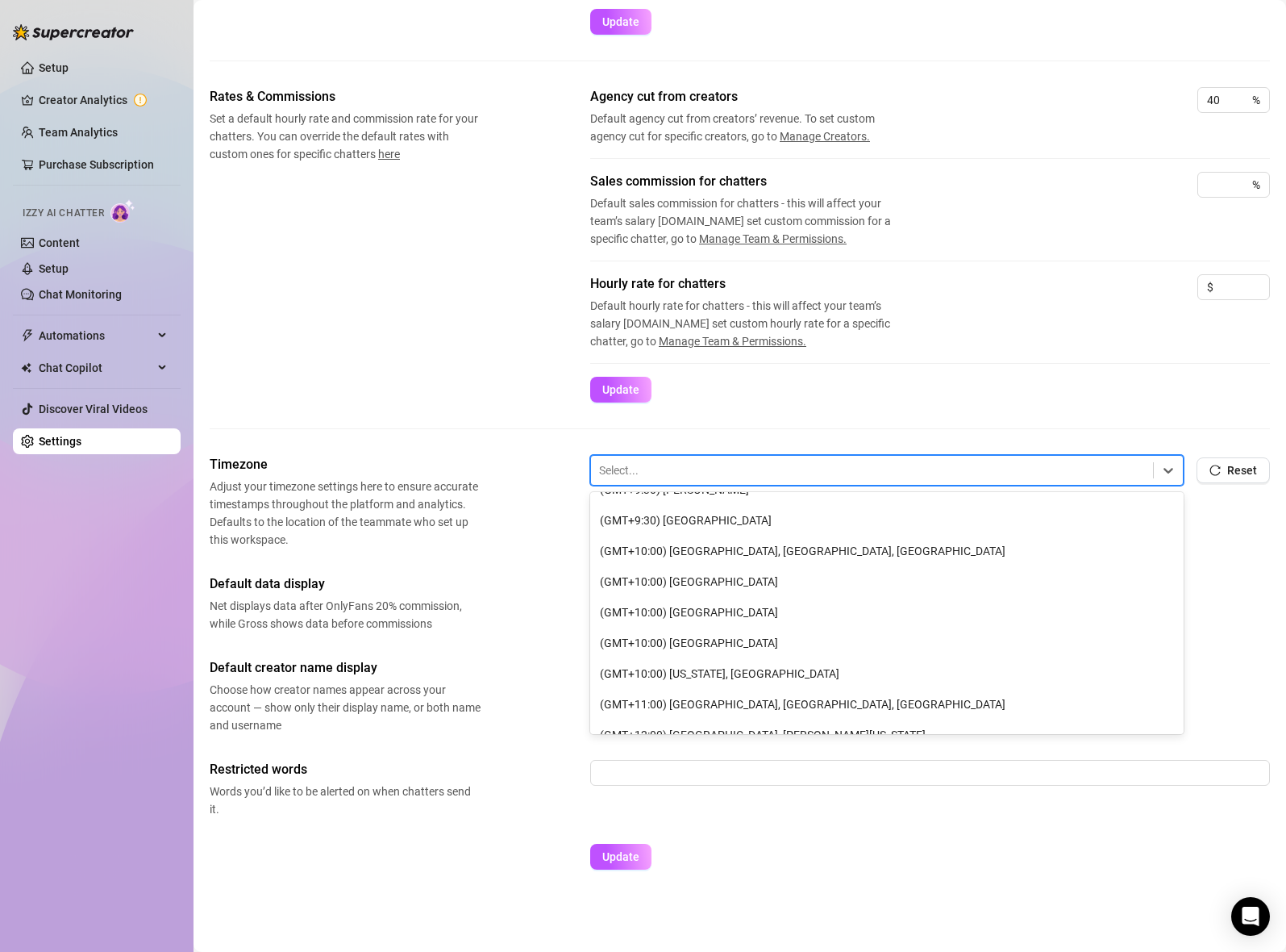
scroll to position [2186, 0]
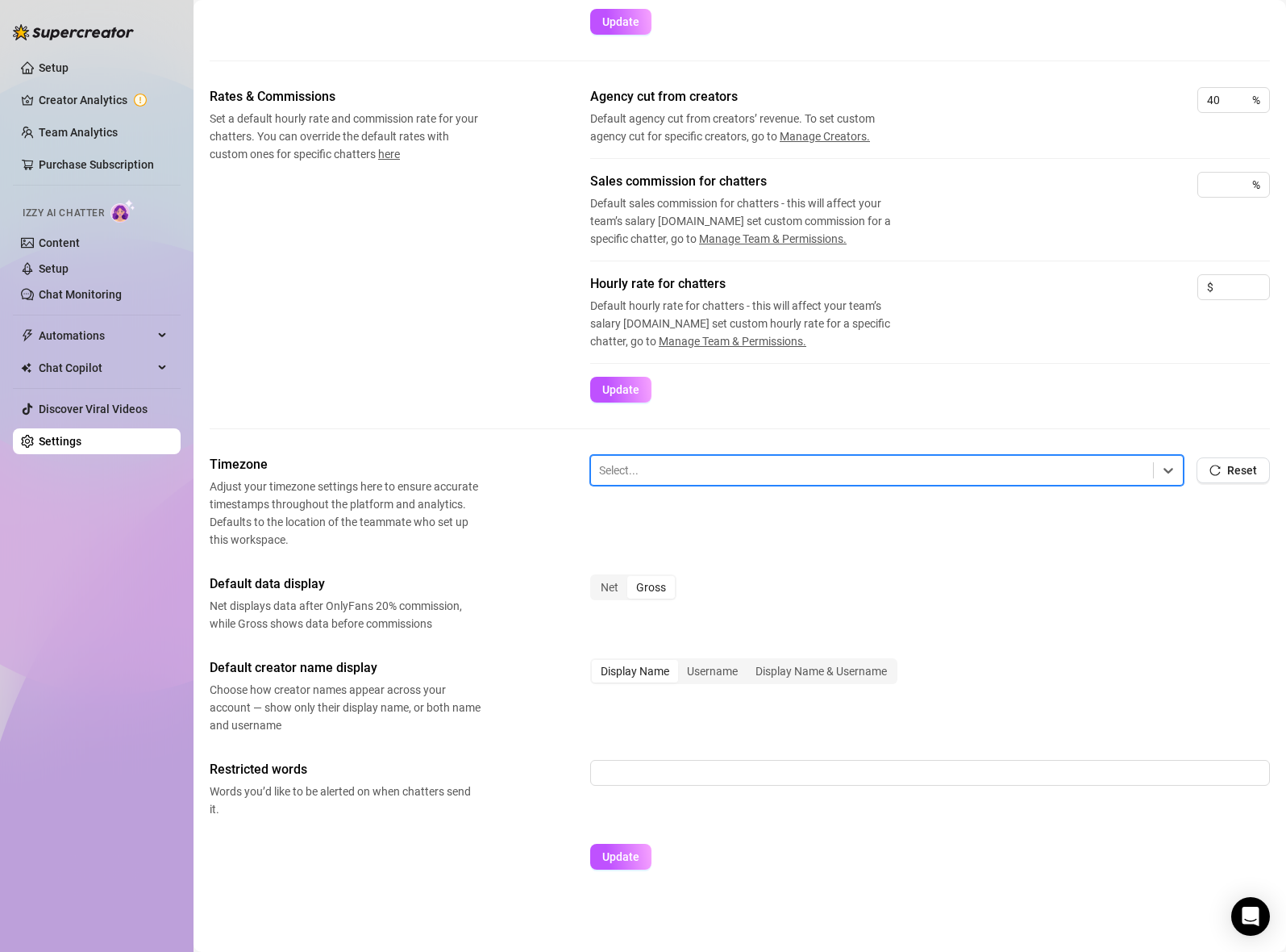
click at [846, 471] on div at bounding box center [872, 471] width 546 height 21
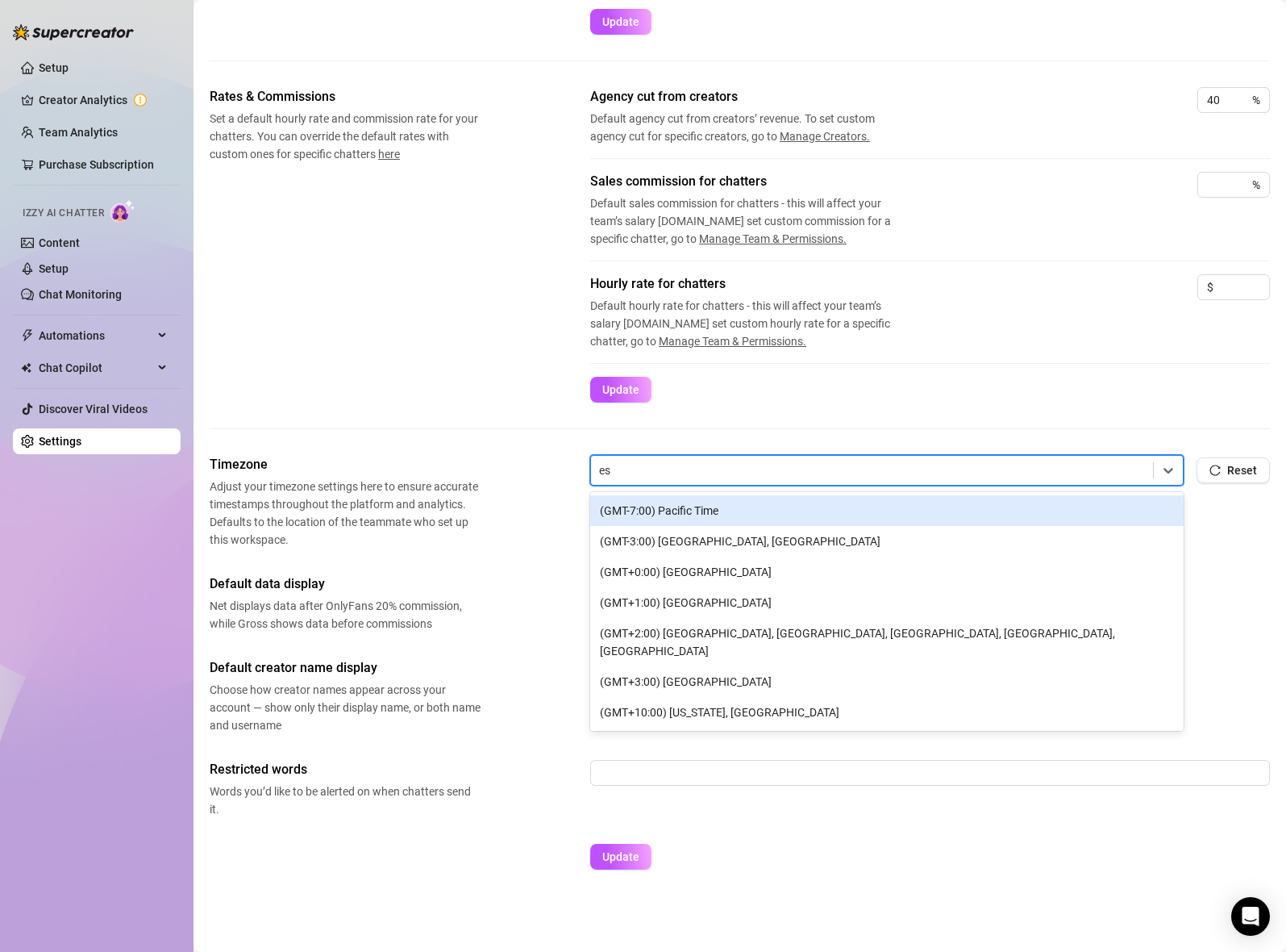
type input "est"
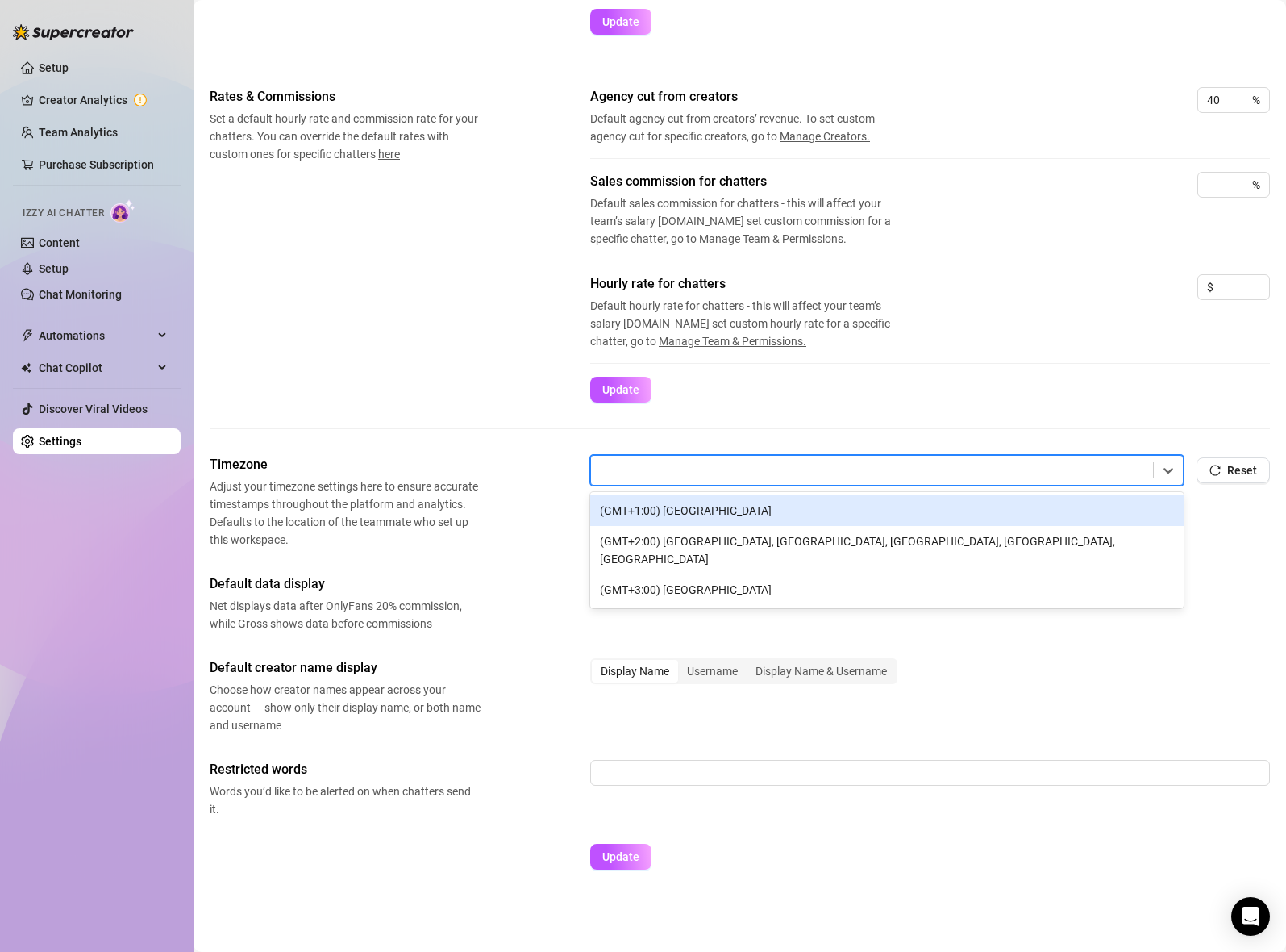
click at [824, 461] on div at bounding box center [872, 471] width 546 height 21
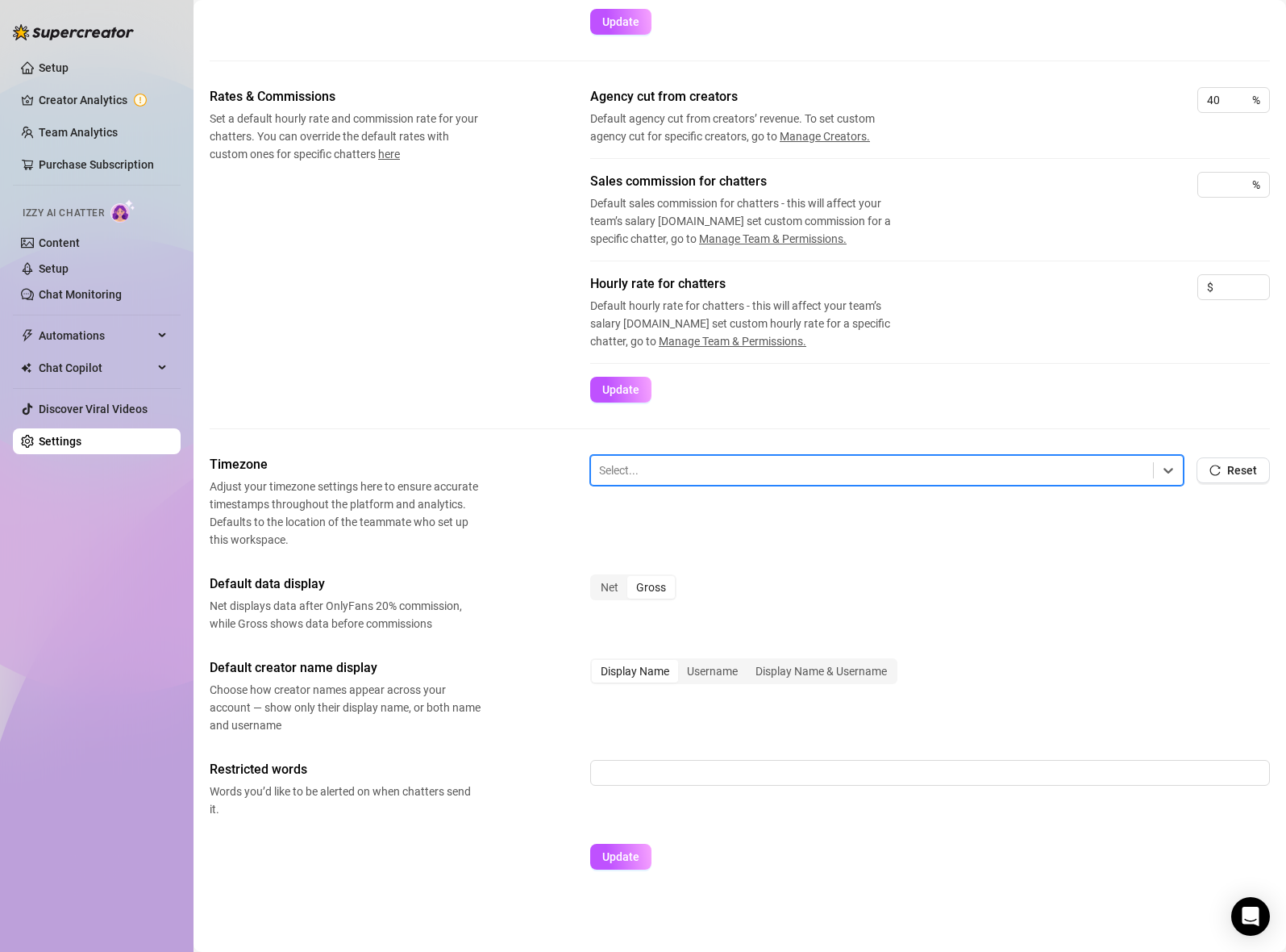
click at [823, 450] on div "Workspace’s Image & Name Your profile image is used in emails and for display i…" at bounding box center [740, 383] width 1060 height 1001
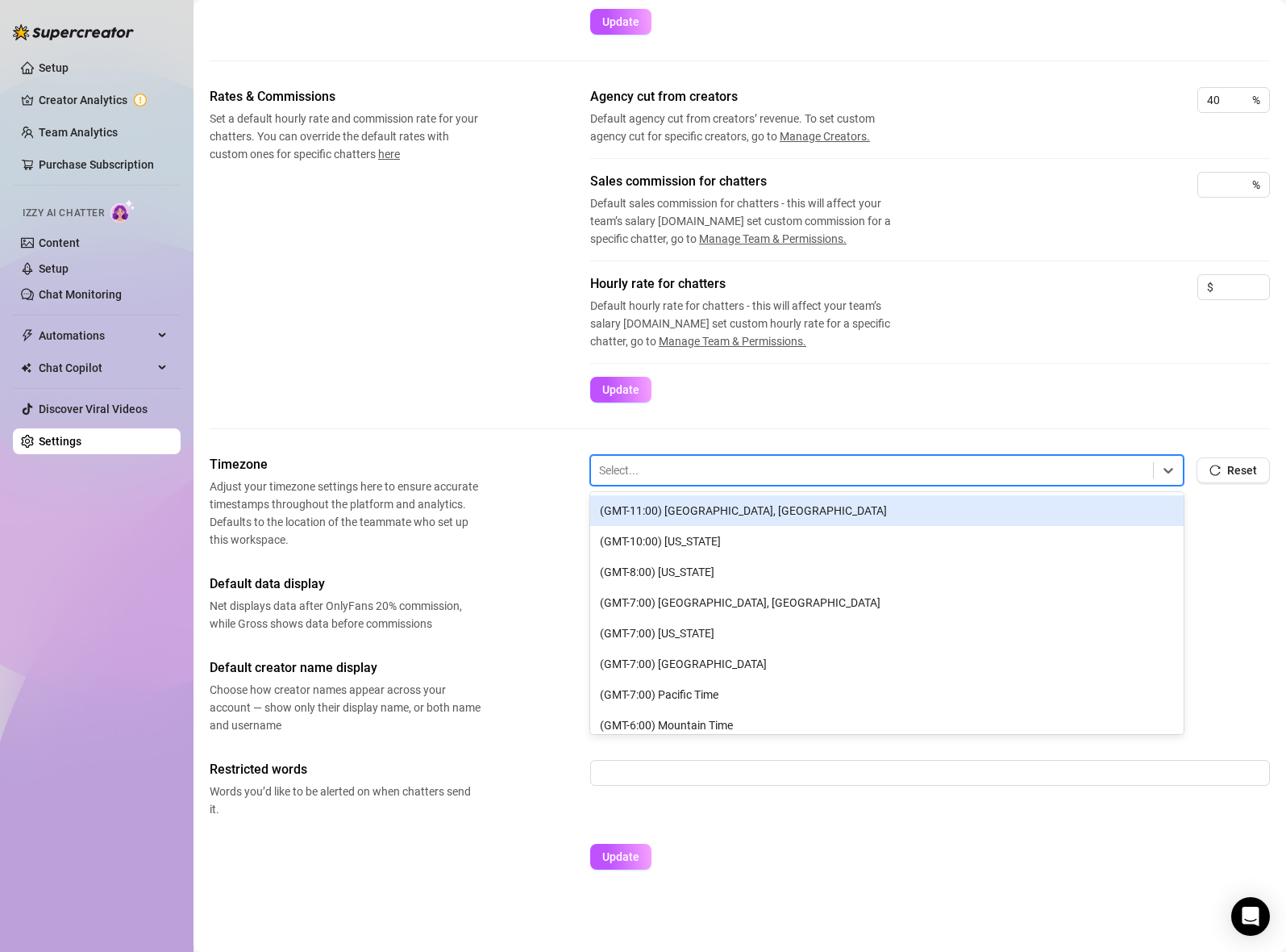
click at [821, 460] on div at bounding box center [872, 471] width 546 height 21
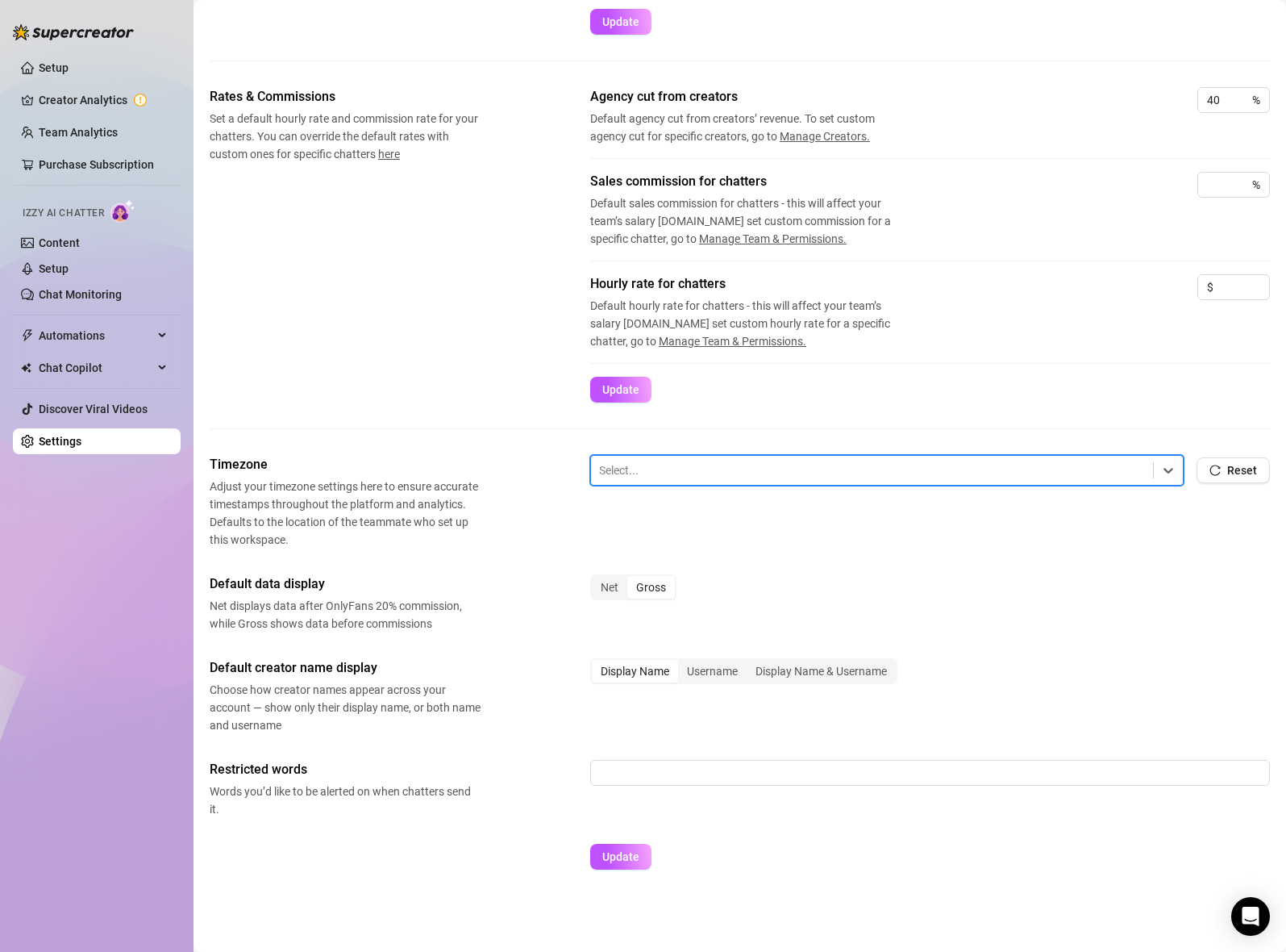
click at [821, 461] on div at bounding box center [872, 471] width 546 height 21
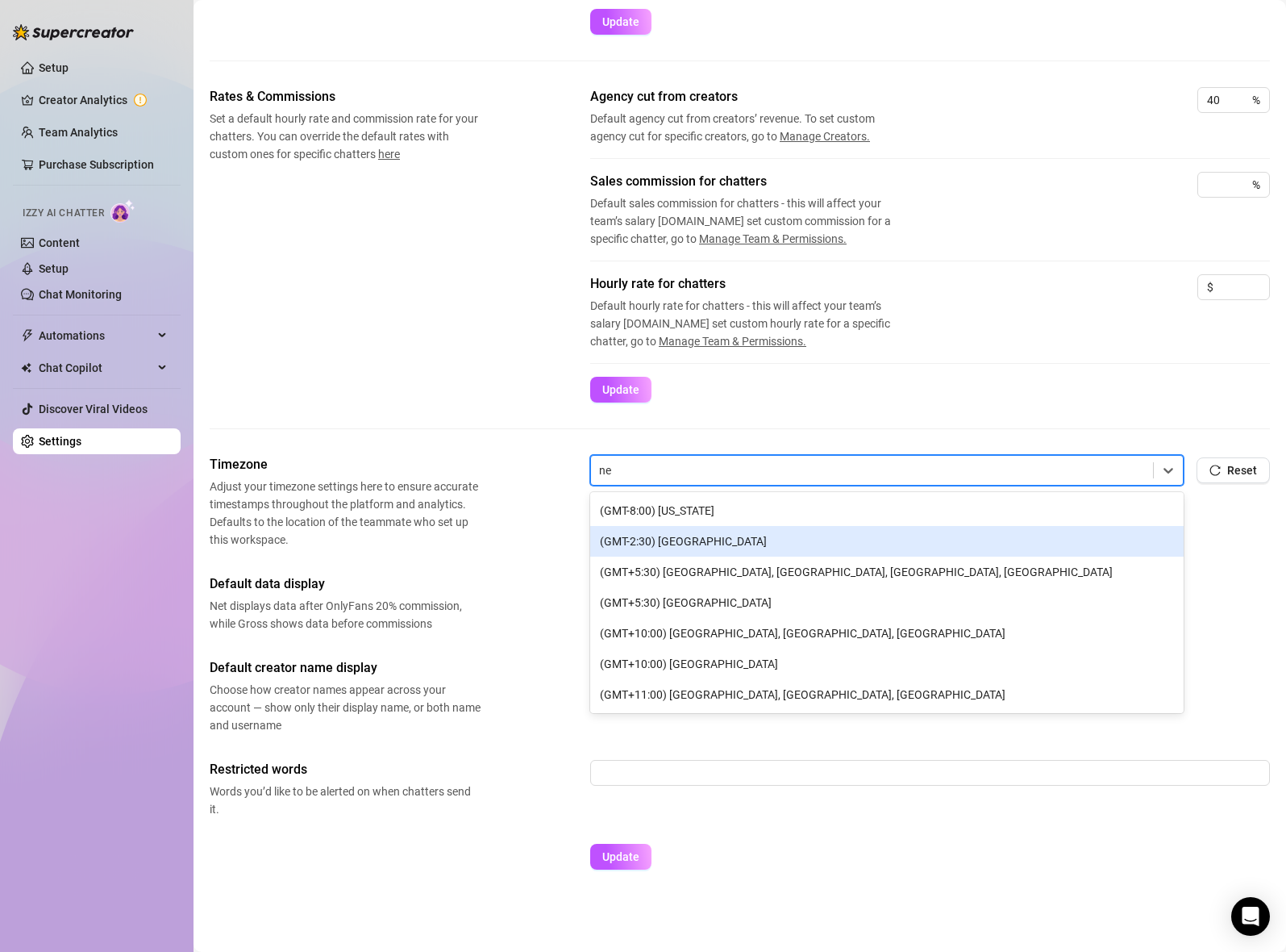
type input "n"
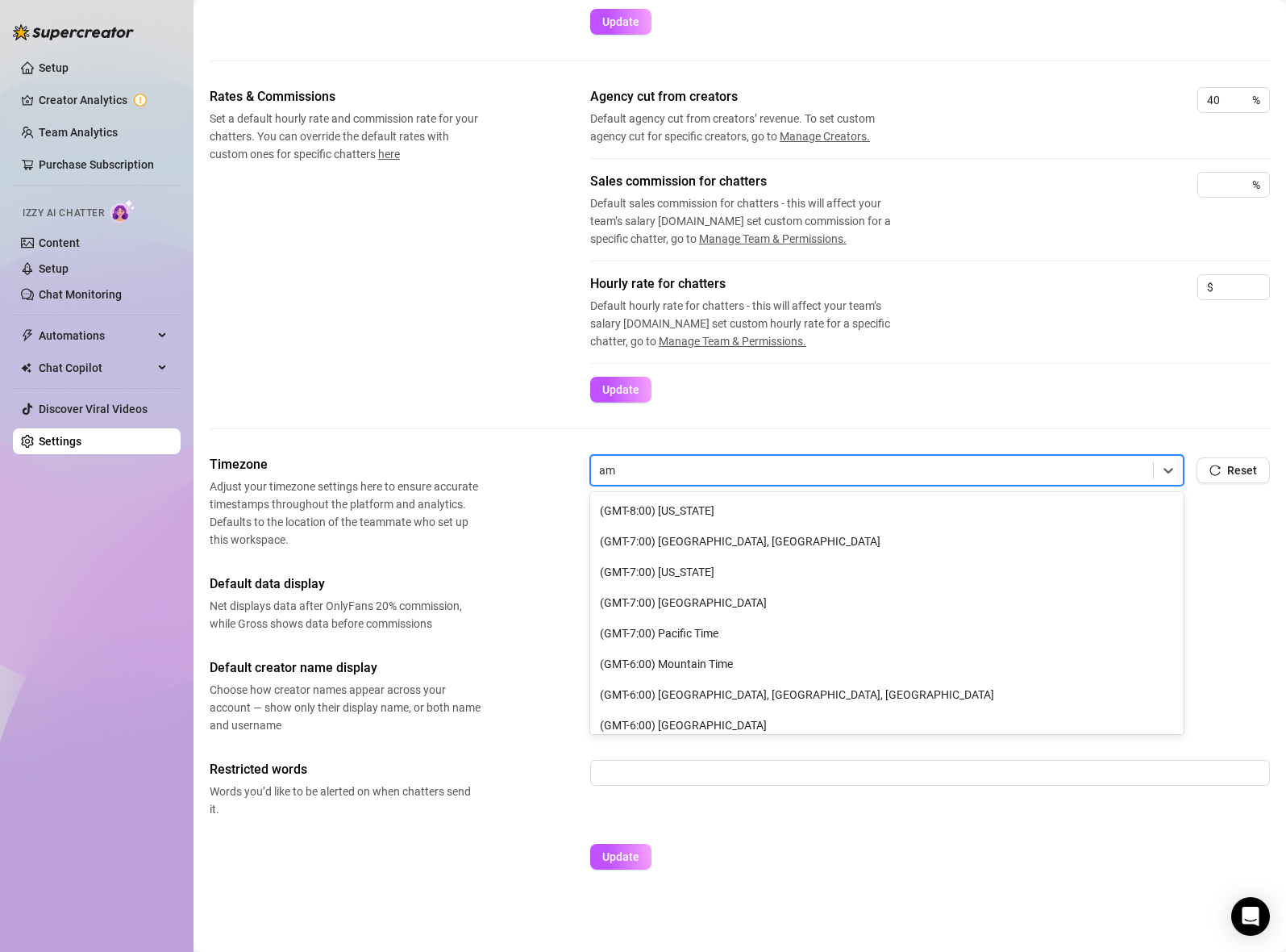
type input "a"
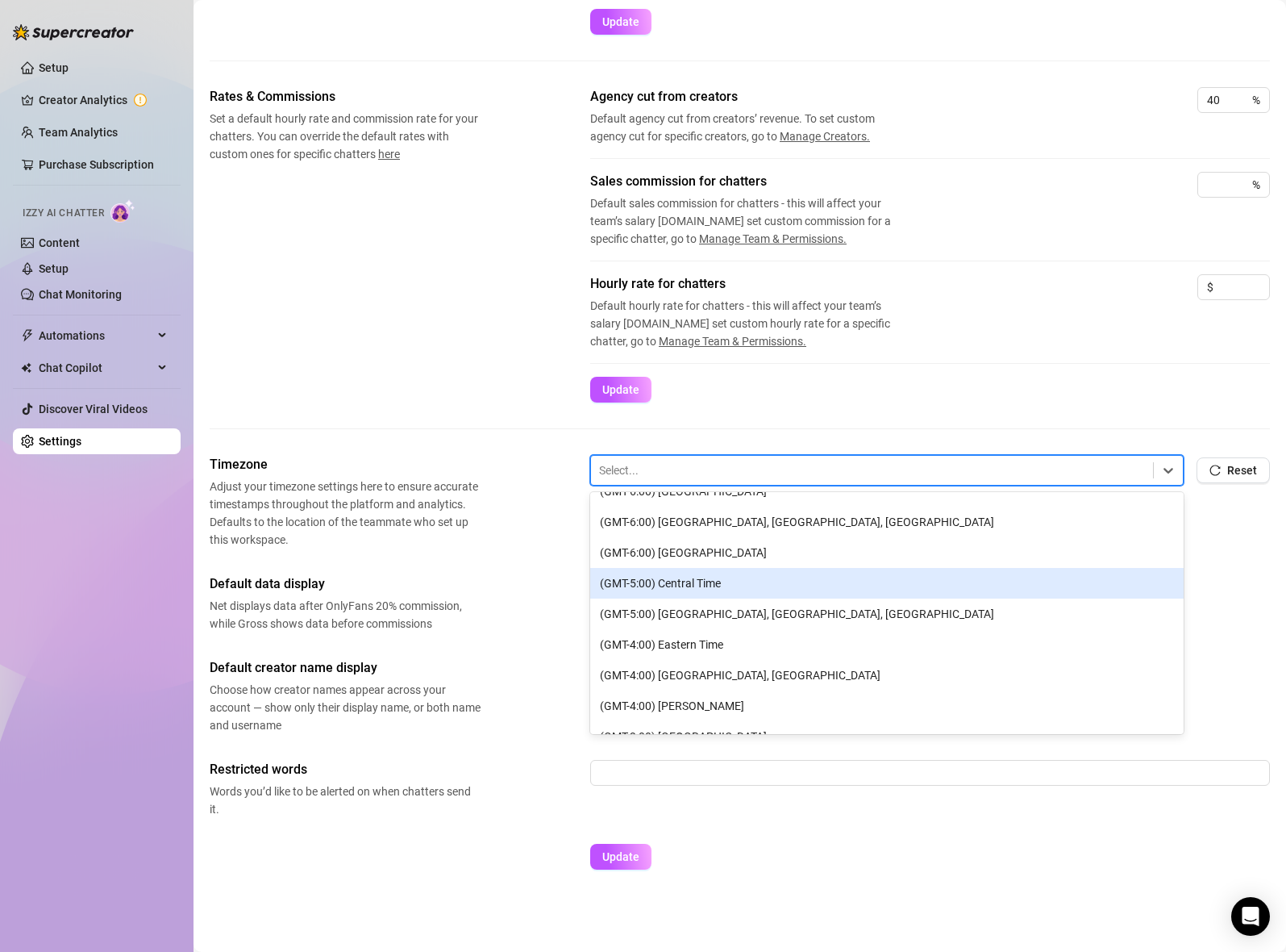
scroll to position [340, 0]
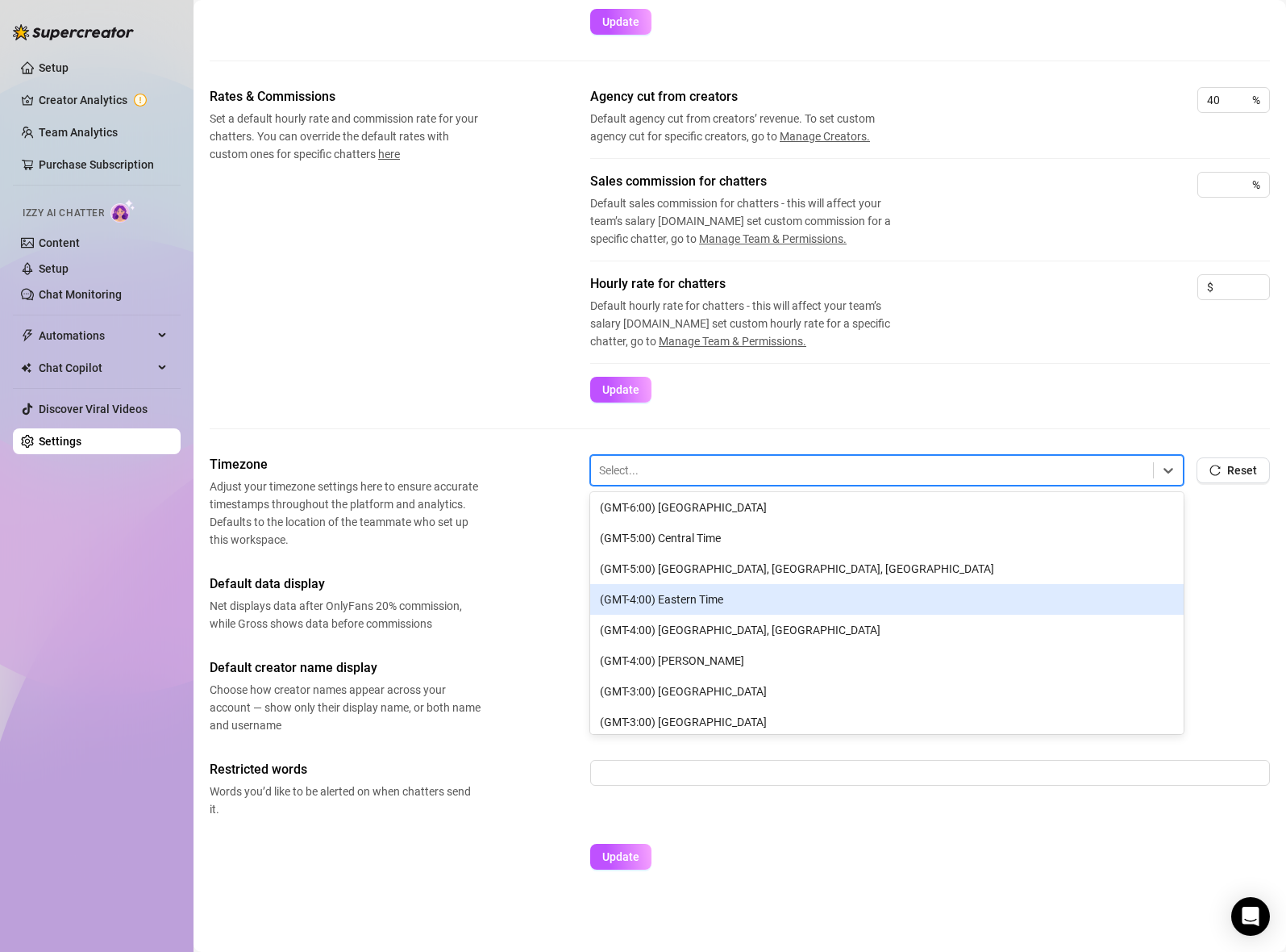
click at [807, 585] on div "(GMT-4:00) Eastern Time" at bounding box center [887, 599] width 593 height 31
click at [807, 585] on div "Net Gross" at bounding box center [930, 594] width 680 height 41
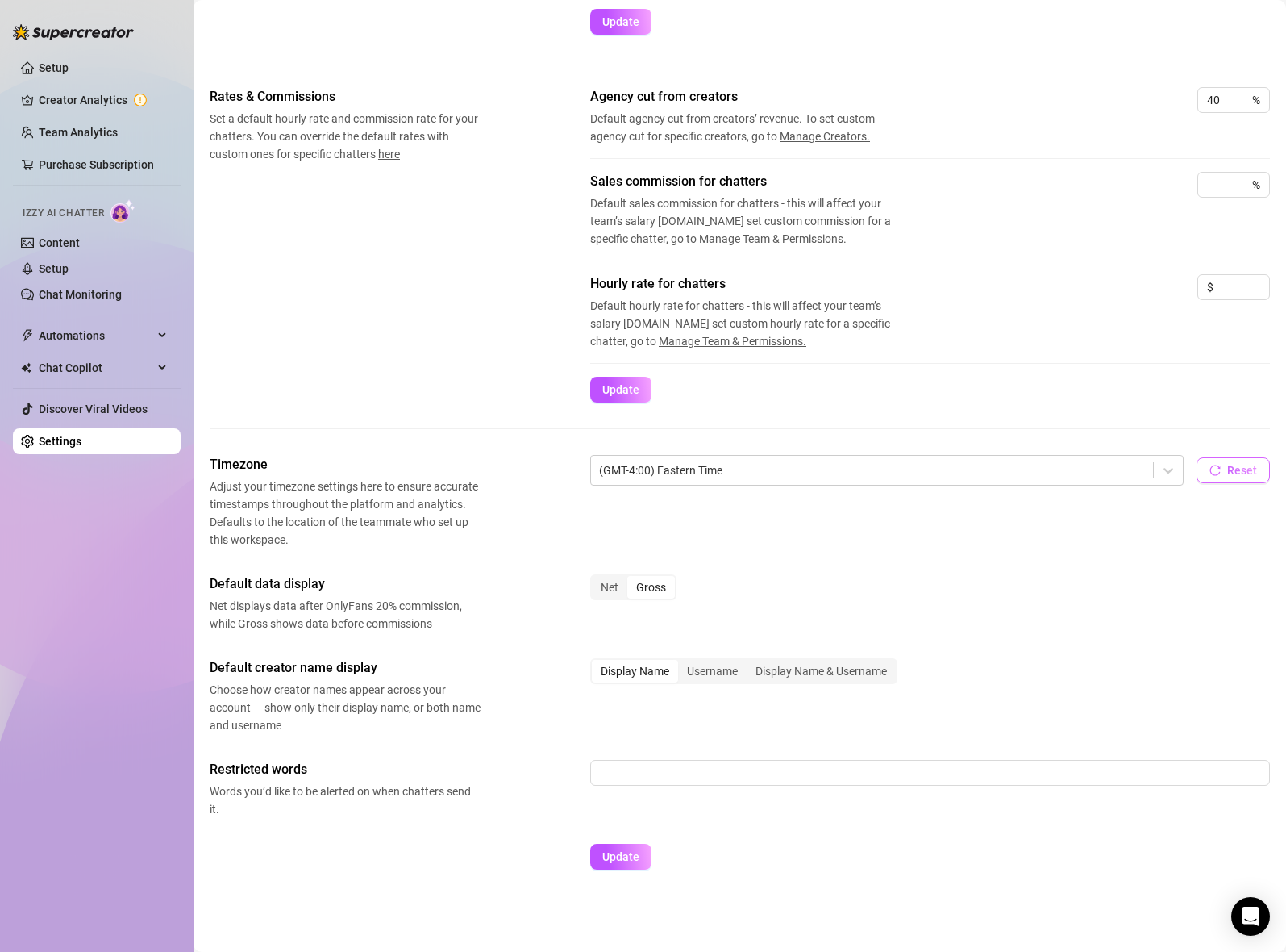
click at [1223, 480] on button "Reset" at bounding box center [1233, 470] width 73 height 26
click at [1091, 469] on div at bounding box center [872, 471] width 546 height 21
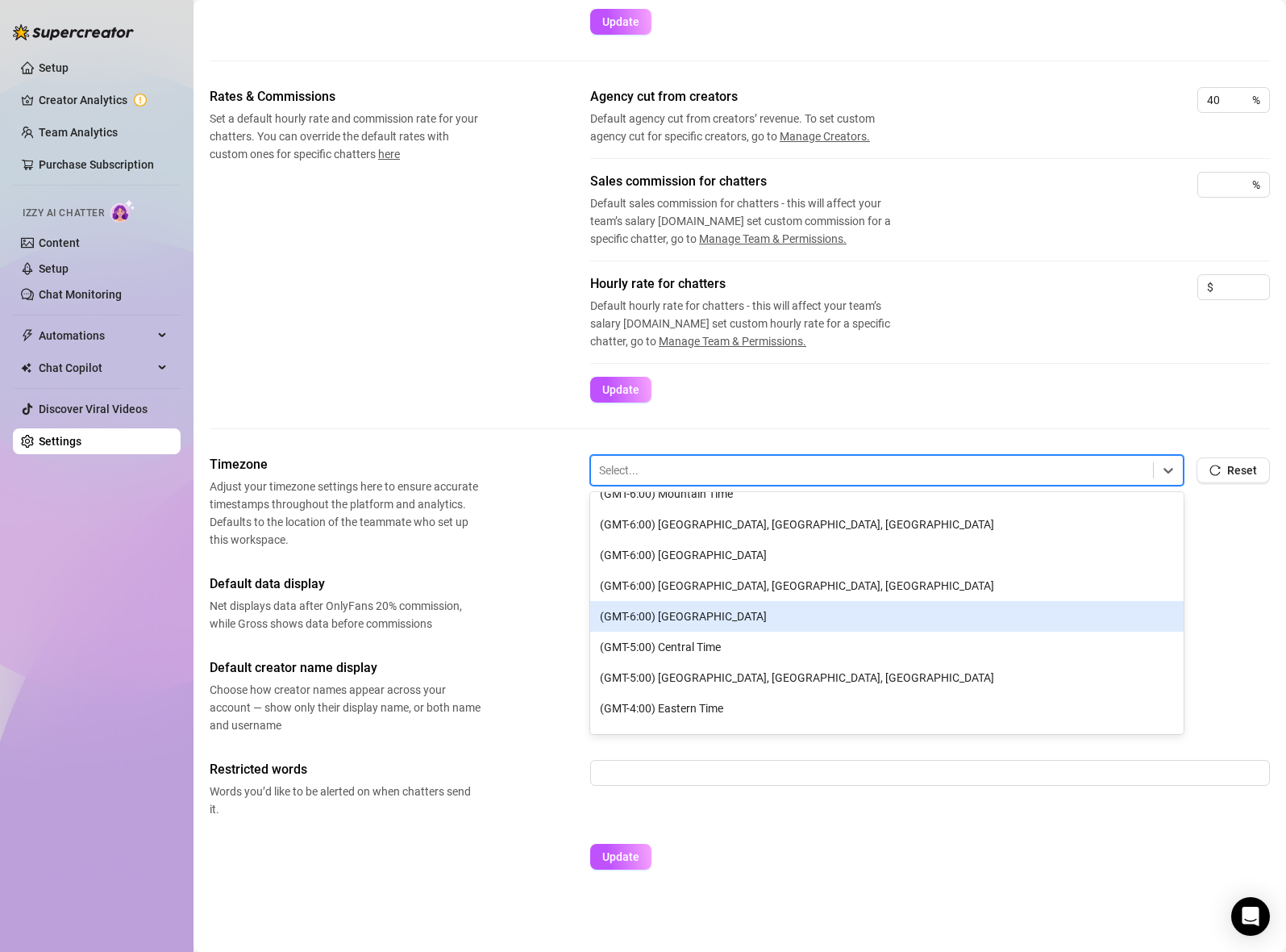
scroll to position [234, 0]
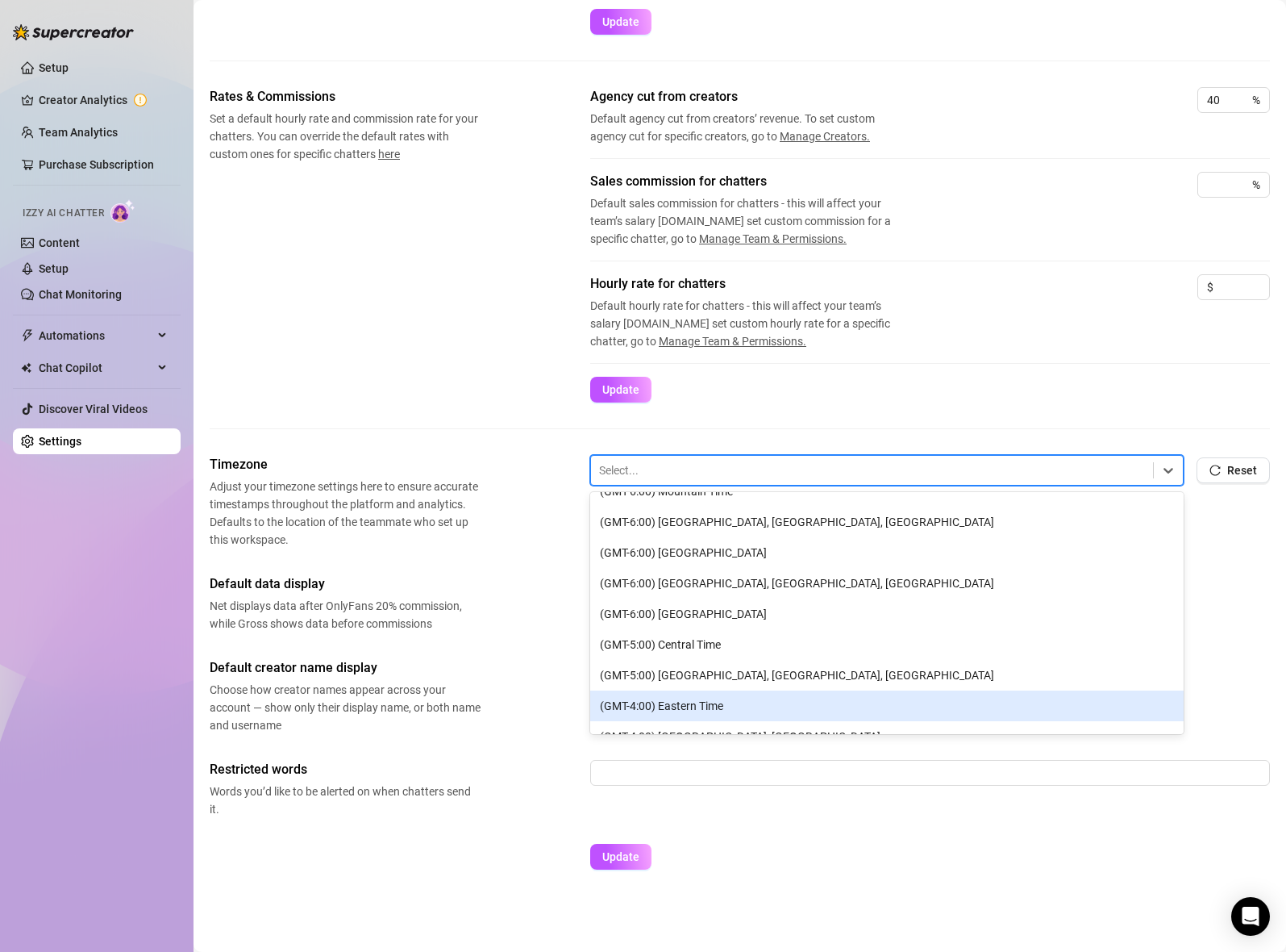
click at [853, 696] on div "(GMT-4:00) Eastern Time" at bounding box center [887, 705] width 593 height 31
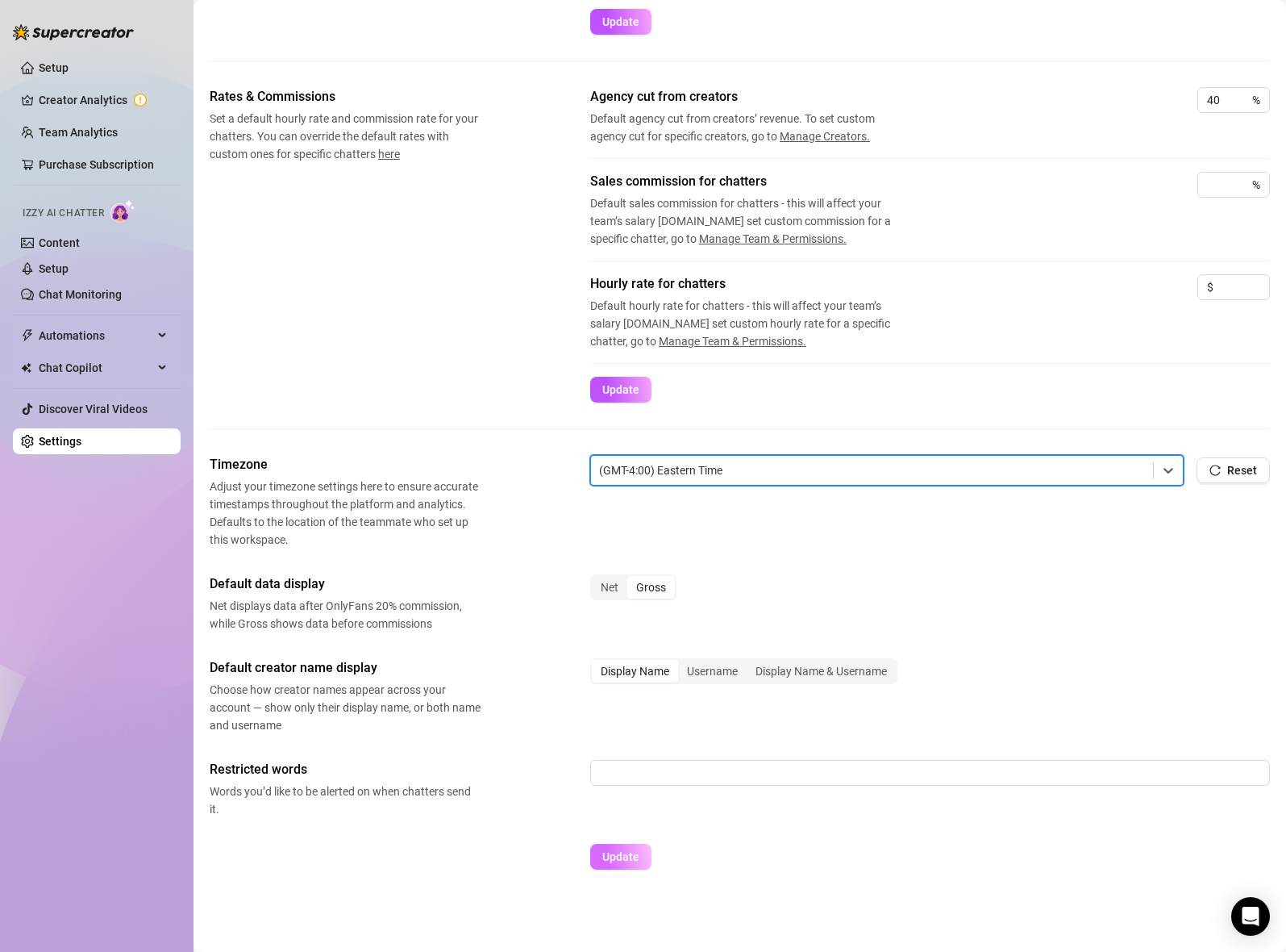
click at [641, 847] on button "Update" at bounding box center [621, 856] width 62 height 26
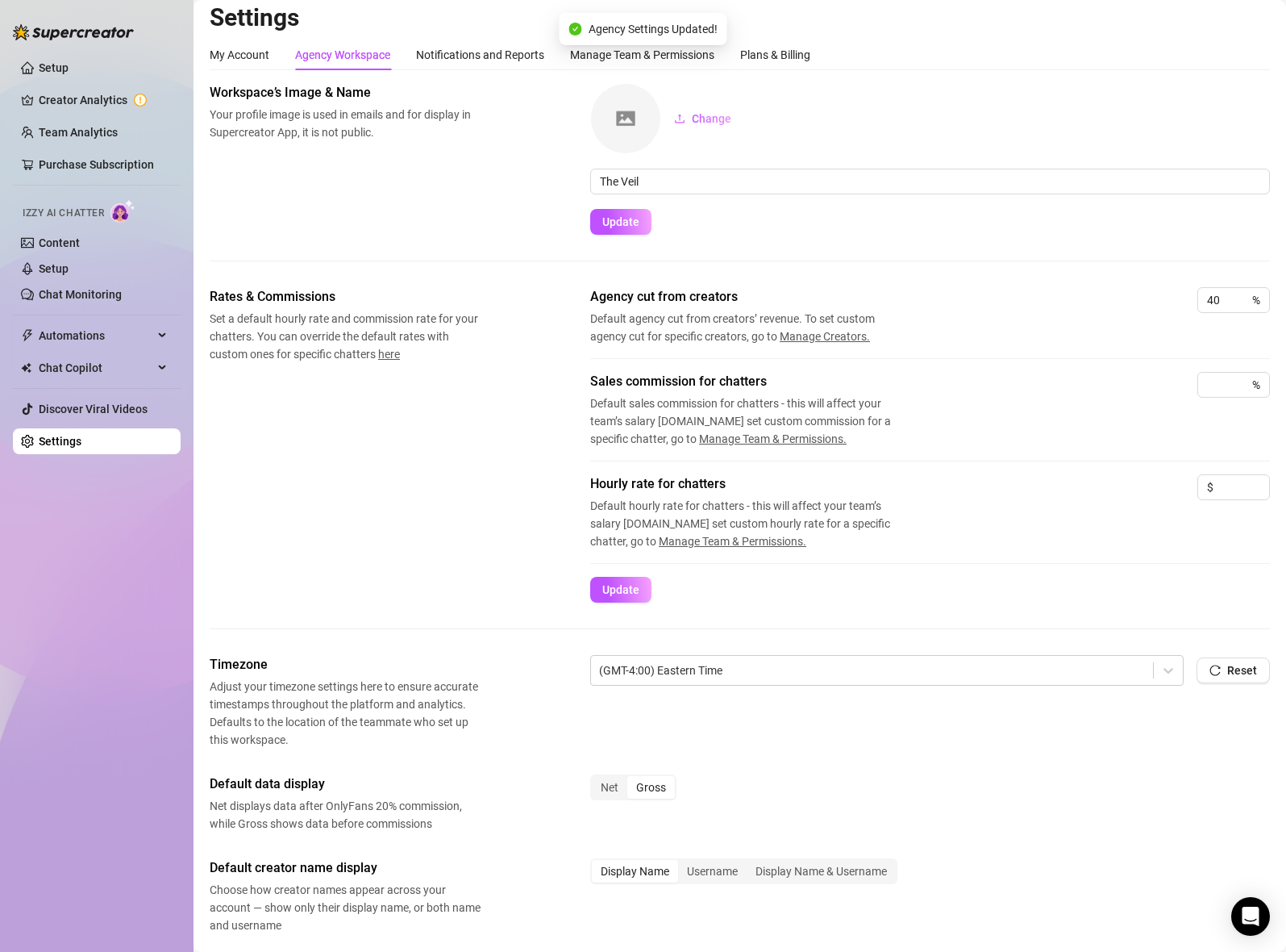
scroll to position [0, 0]
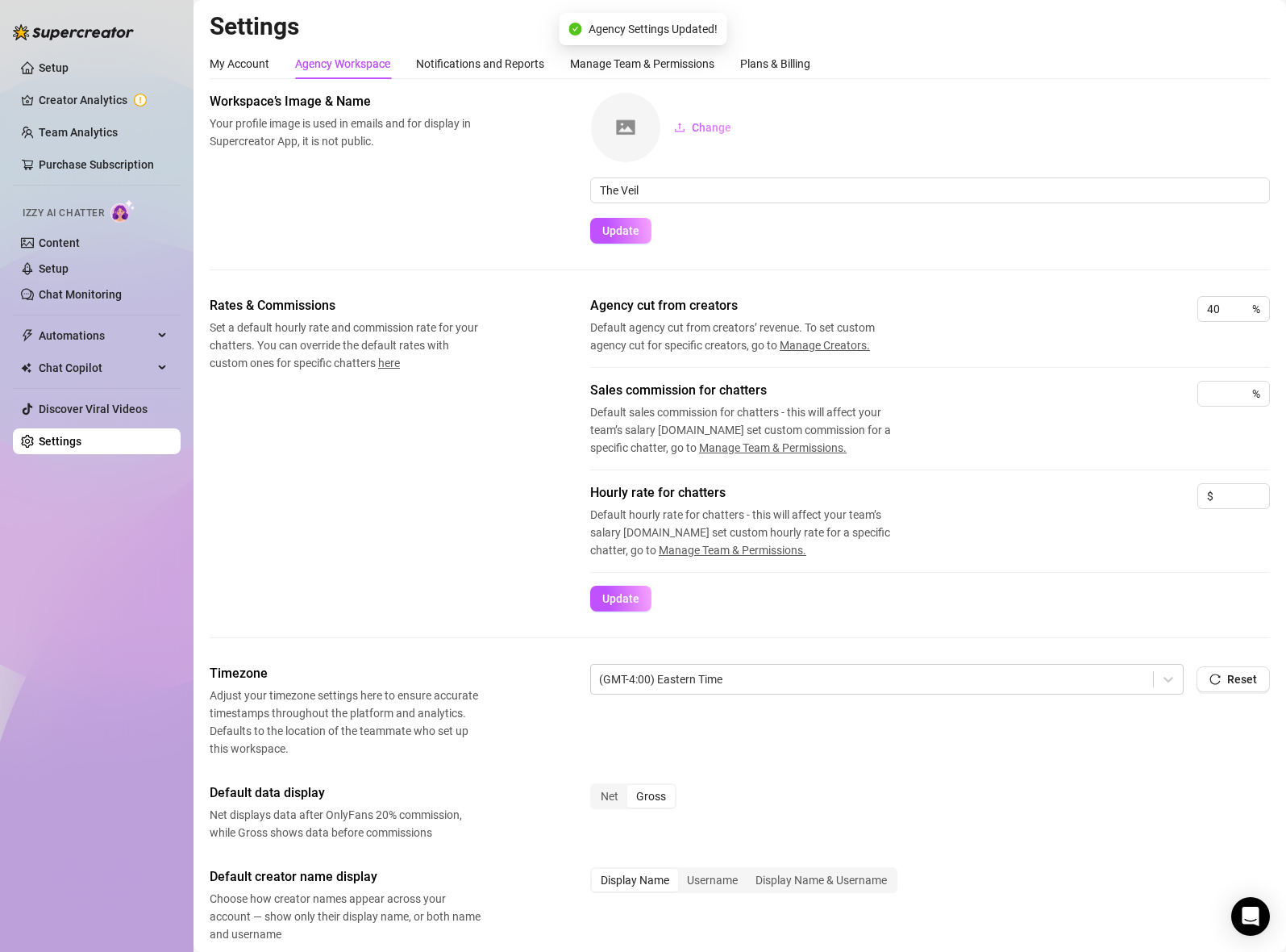
click at [636, 134] on img at bounding box center [626, 127] width 70 height 70
click at [694, 128] on span "Change" at bounding box center [711, 127] width 40 height 13
click at [703, 134] on button "Change" at bounding box center [702, 127] width 83 height 26
click at [636, 232] on span "Update" at bounding box center [621, 230] width 37 height 13
click at [481, 72] on div "Notifications and Reports" at bounding box center [479, 63] width 128 height 31
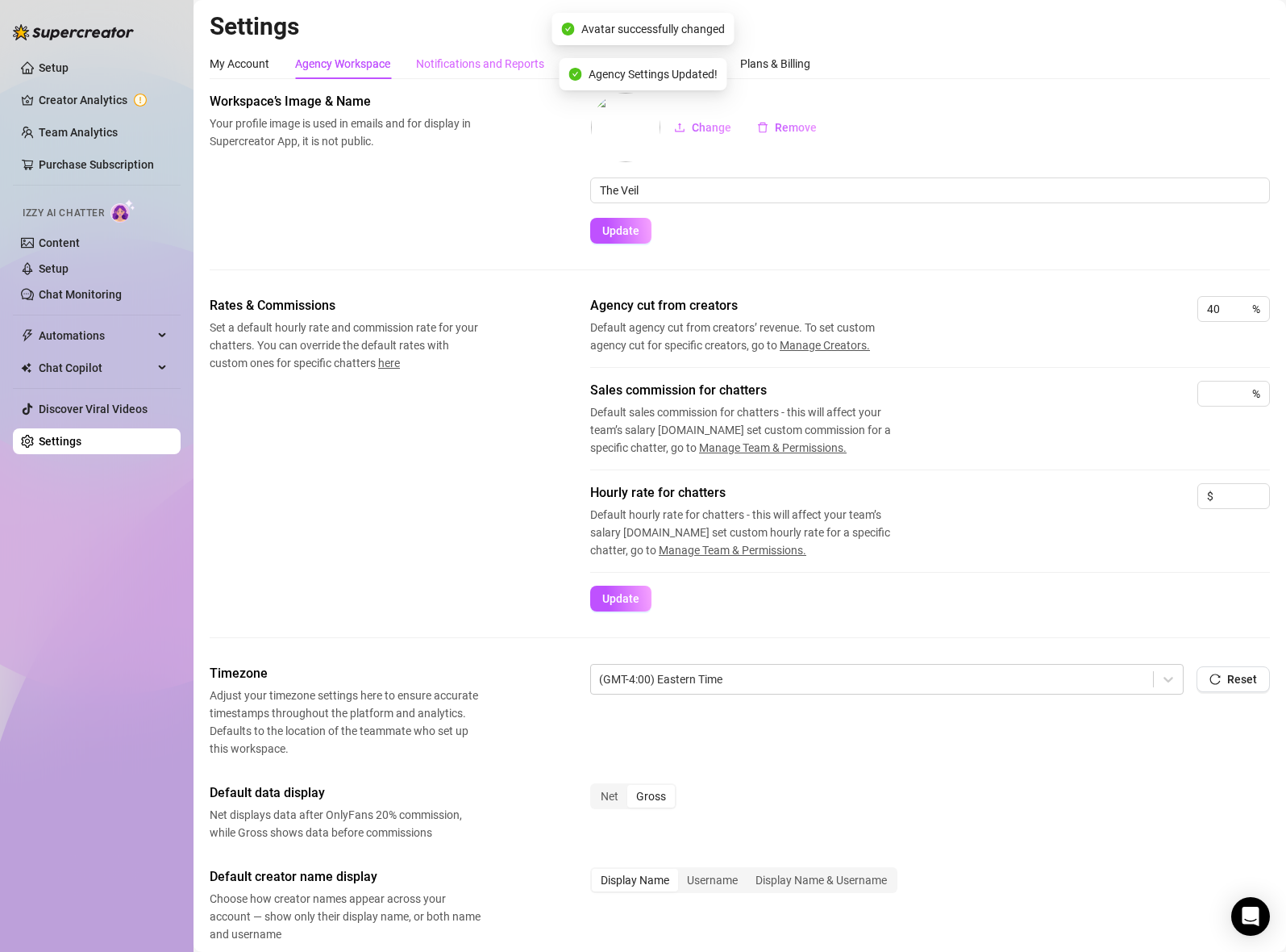
click at [481, 73] on div "Notifications and Reports" at bounding box center [479, 63] width 128 height 31
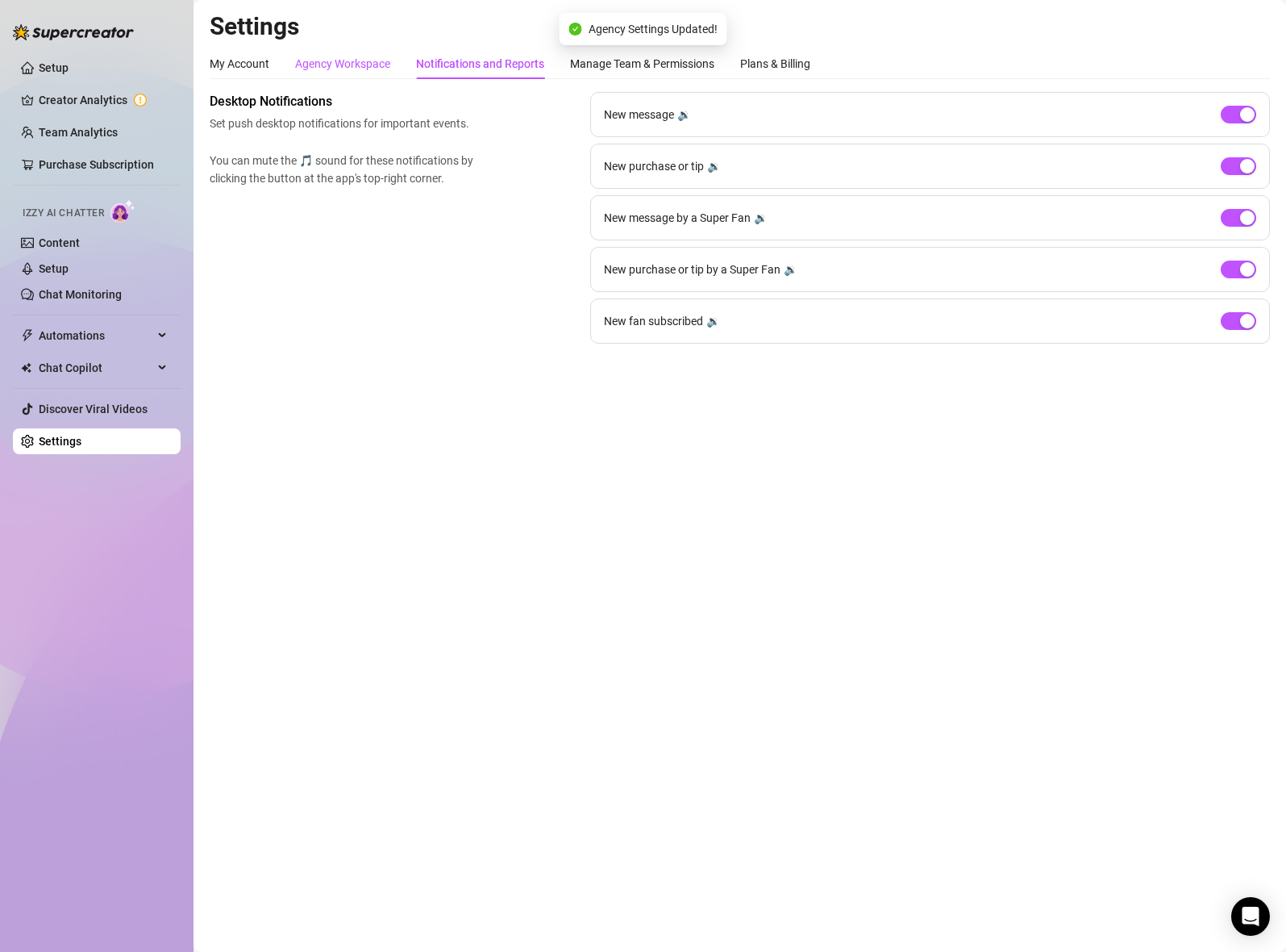
click at [376, 68] on div "Agency Workspace" at bounding box center [343, 63] width 95 height 18
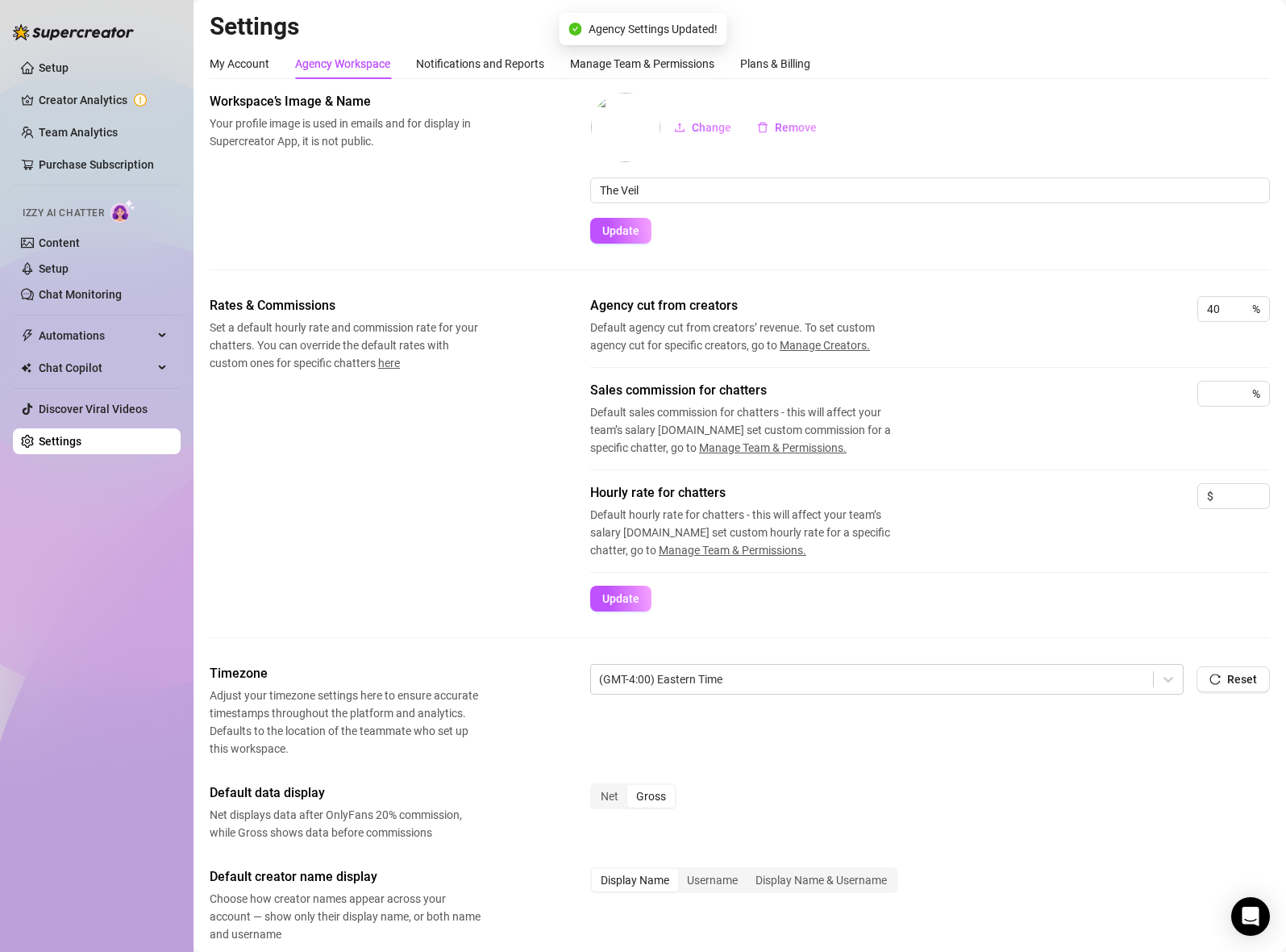
click at [273, 68] on div "My Account Agency Workspace Notifications and Reports Manage Team & Permissions…" at bounding box center [510, 63] width 601 height 31
click at [248, 66] on div "My Account" at bounding box center [240, 63] width 60 height 18
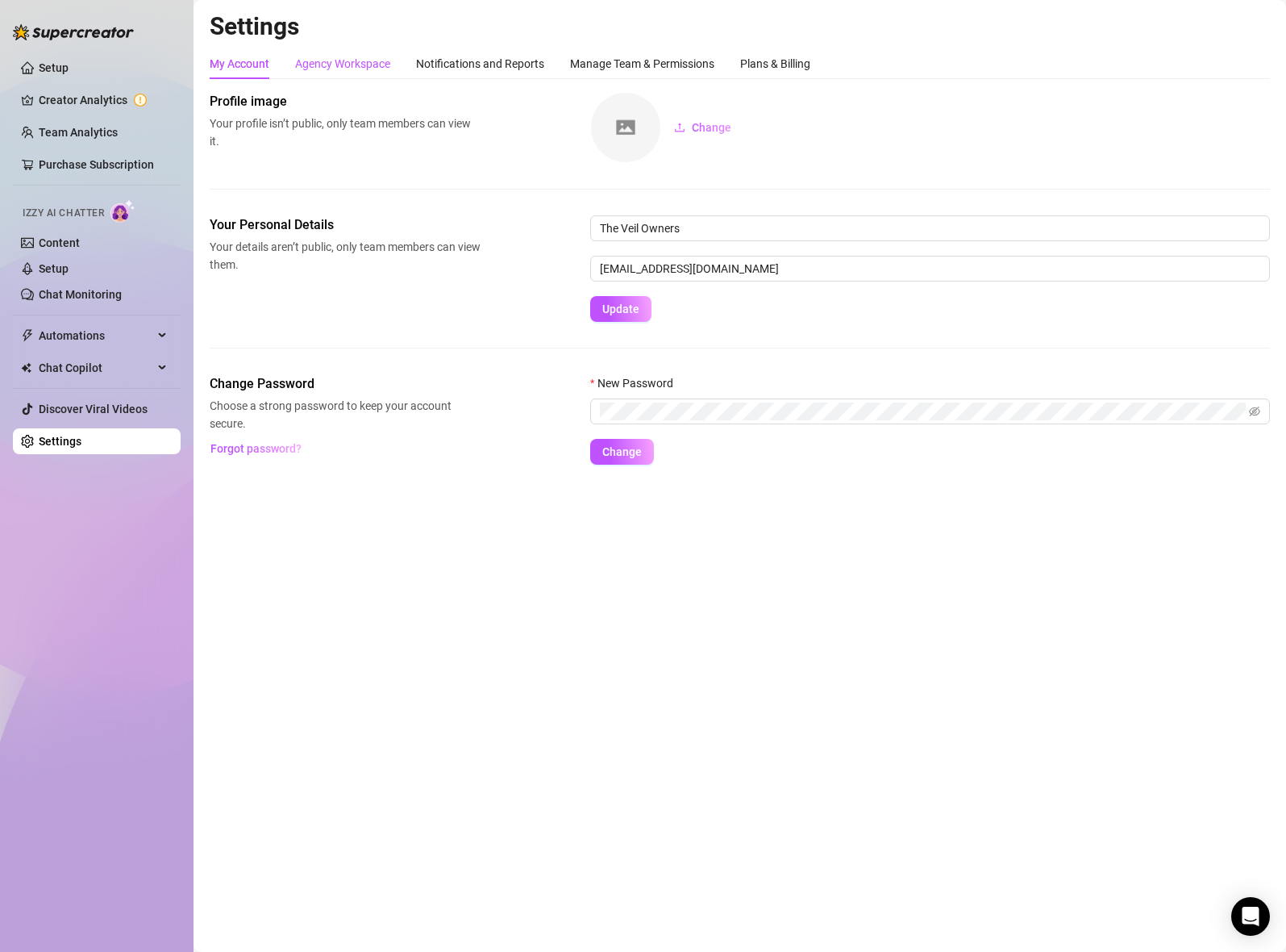
click at [330, 66] on div "Agency Workspace" at bounding box center [343, 63] width 95 height 18
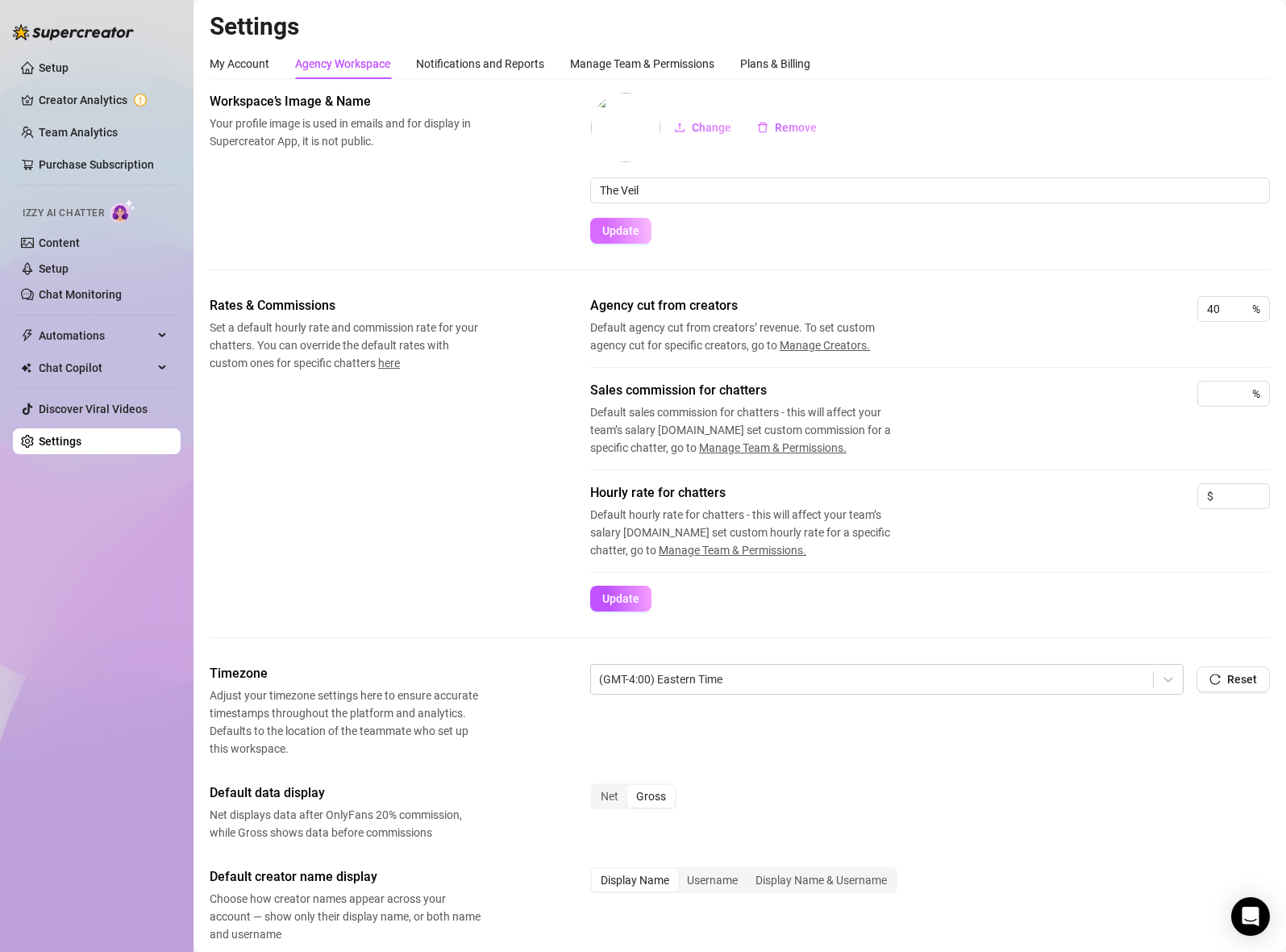
click at [636, 220] on button "Update" at bounding box center [621, 230] width 62 height 26
click at [219, 70] on div "My Account" at bounding box center [240, 63] width 60 height 18
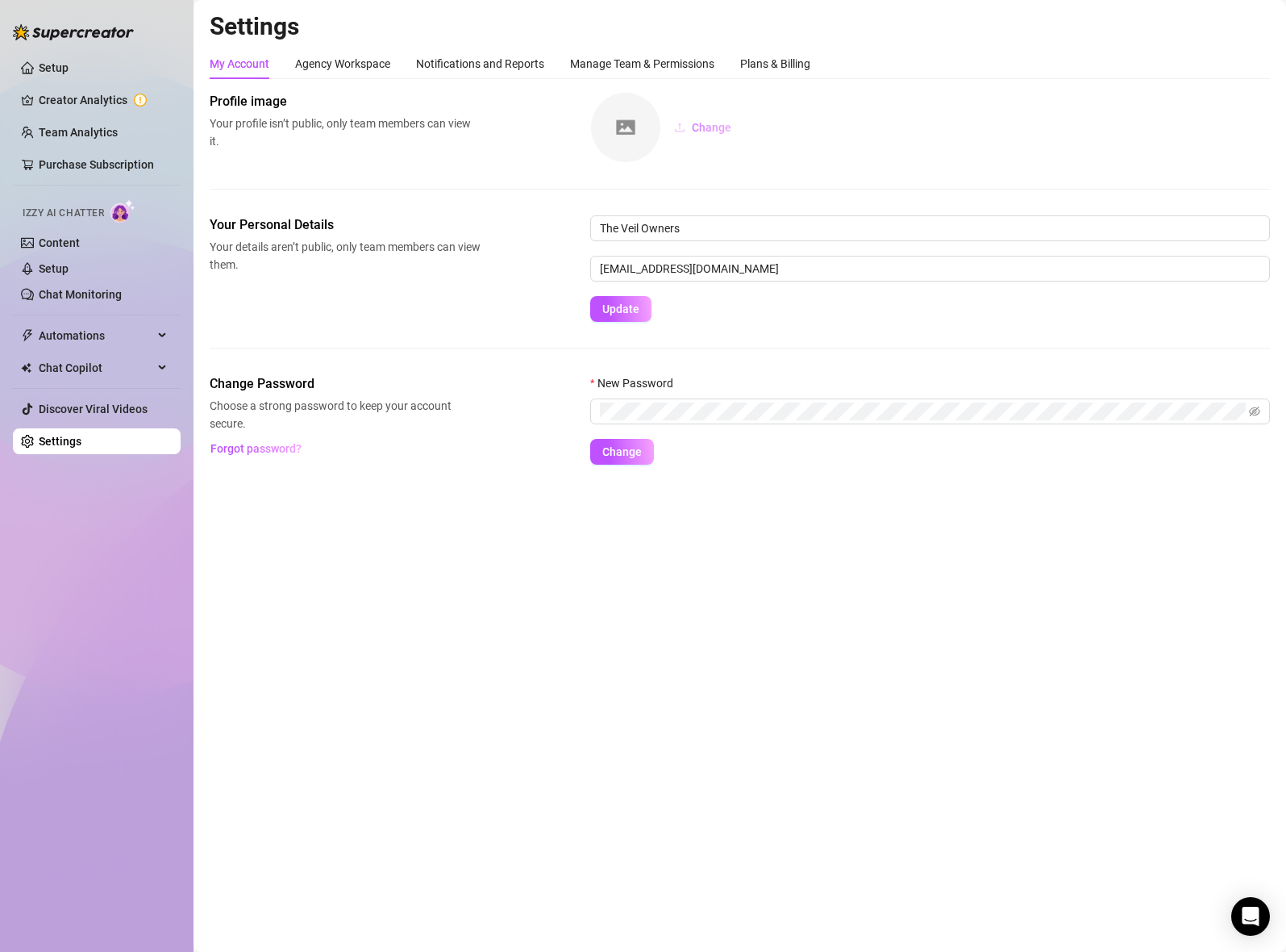
click at [699, 133] on span "Change" at bounding box center [711, 127] width 40 height 13
click at [698, 132] on span "Change" at bounding box center [711, 127] width 40 height 13
click at [388, 75] on div "Agency Workspace" at bounding box center [343, 63] width 95 height 31
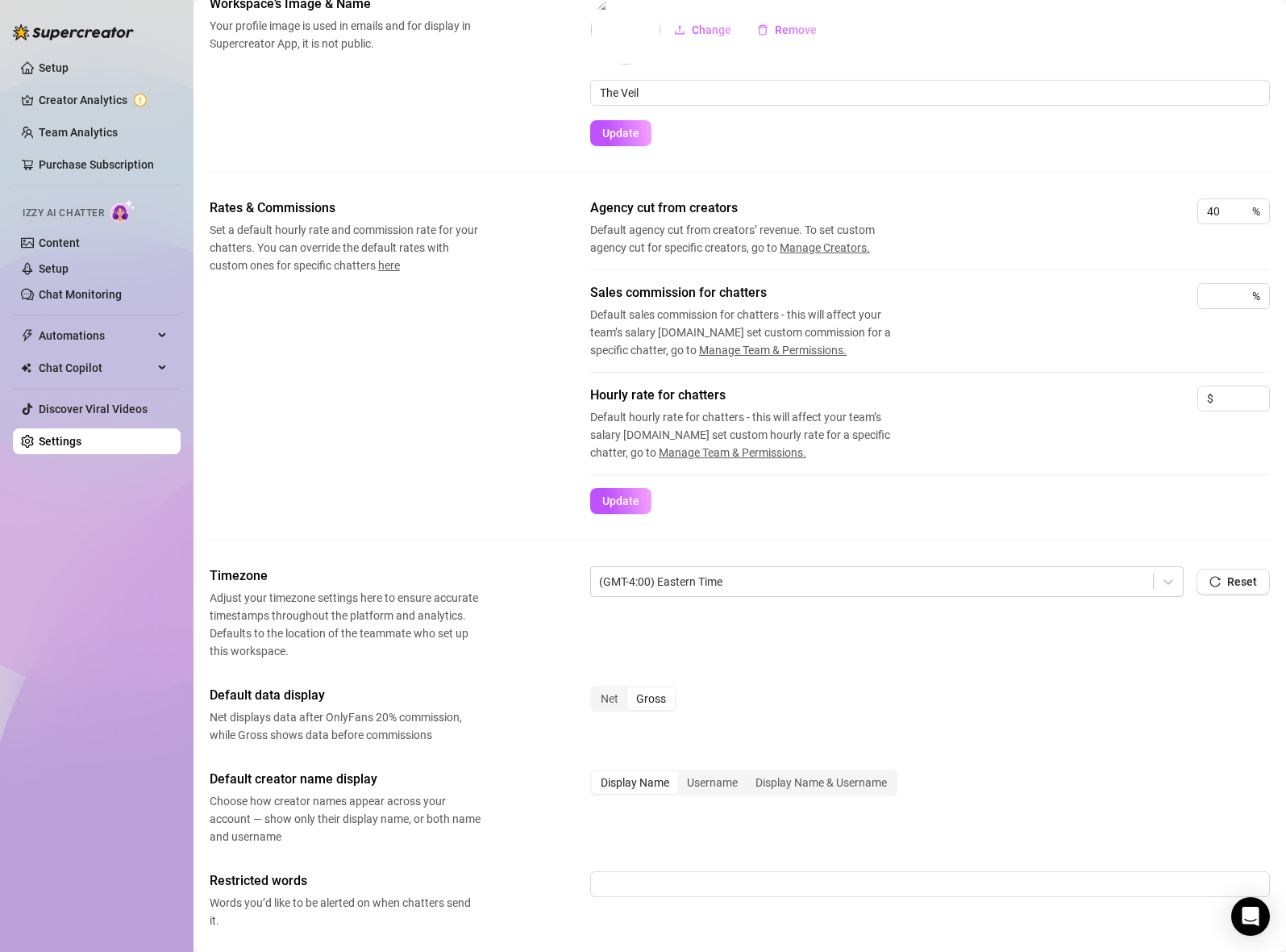
scroll to position [209, 0]
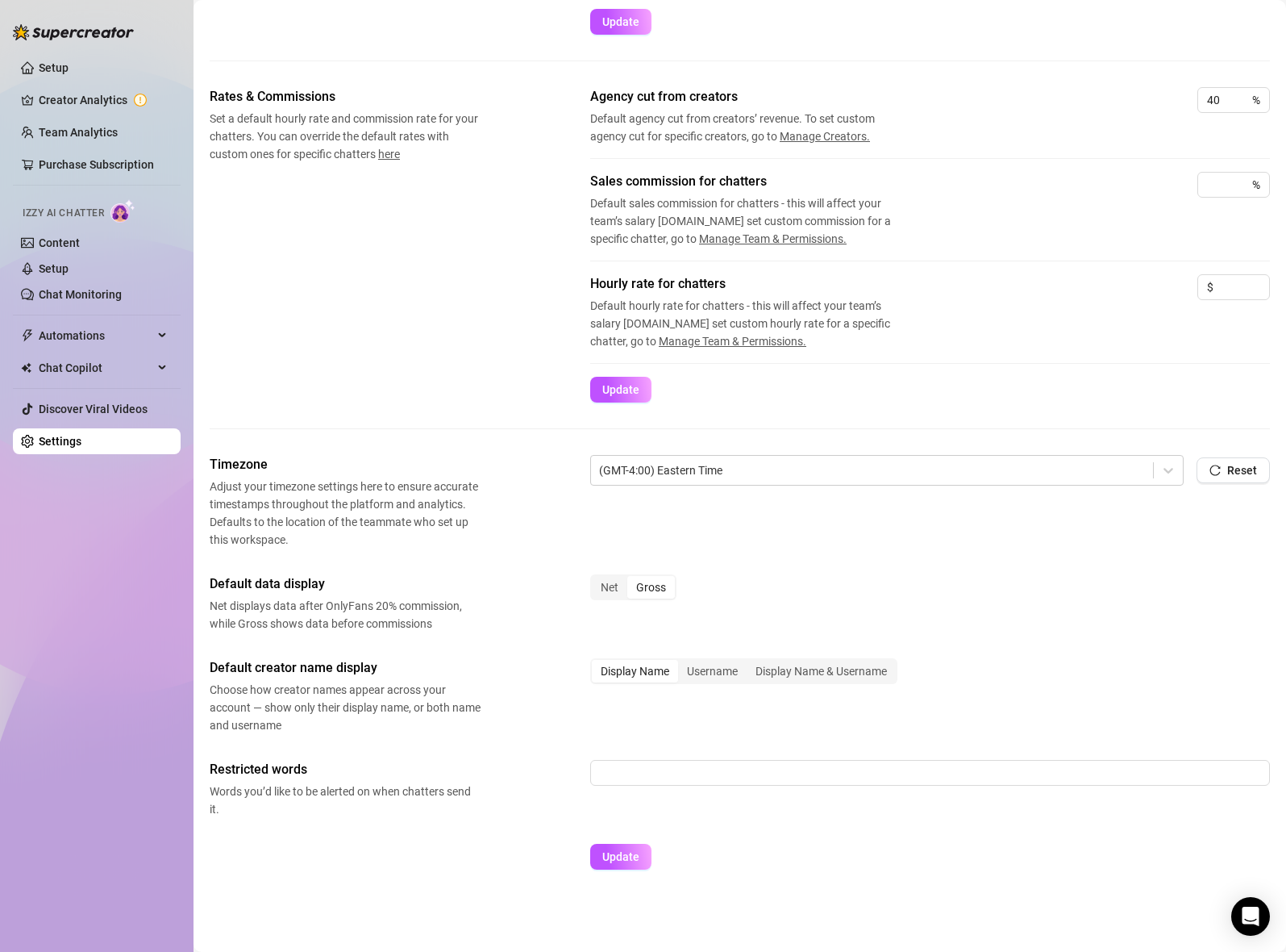
click at [635, 669] on div "Display Name" at bounding box center [636, 671] width 86 height 23
click at [596, 662] on input "Display Name" at bounding box center [596, 662] width 0 height 0
click at [69, 270] on link "Setup" at bounding box center [54, 268] width 30 height 13
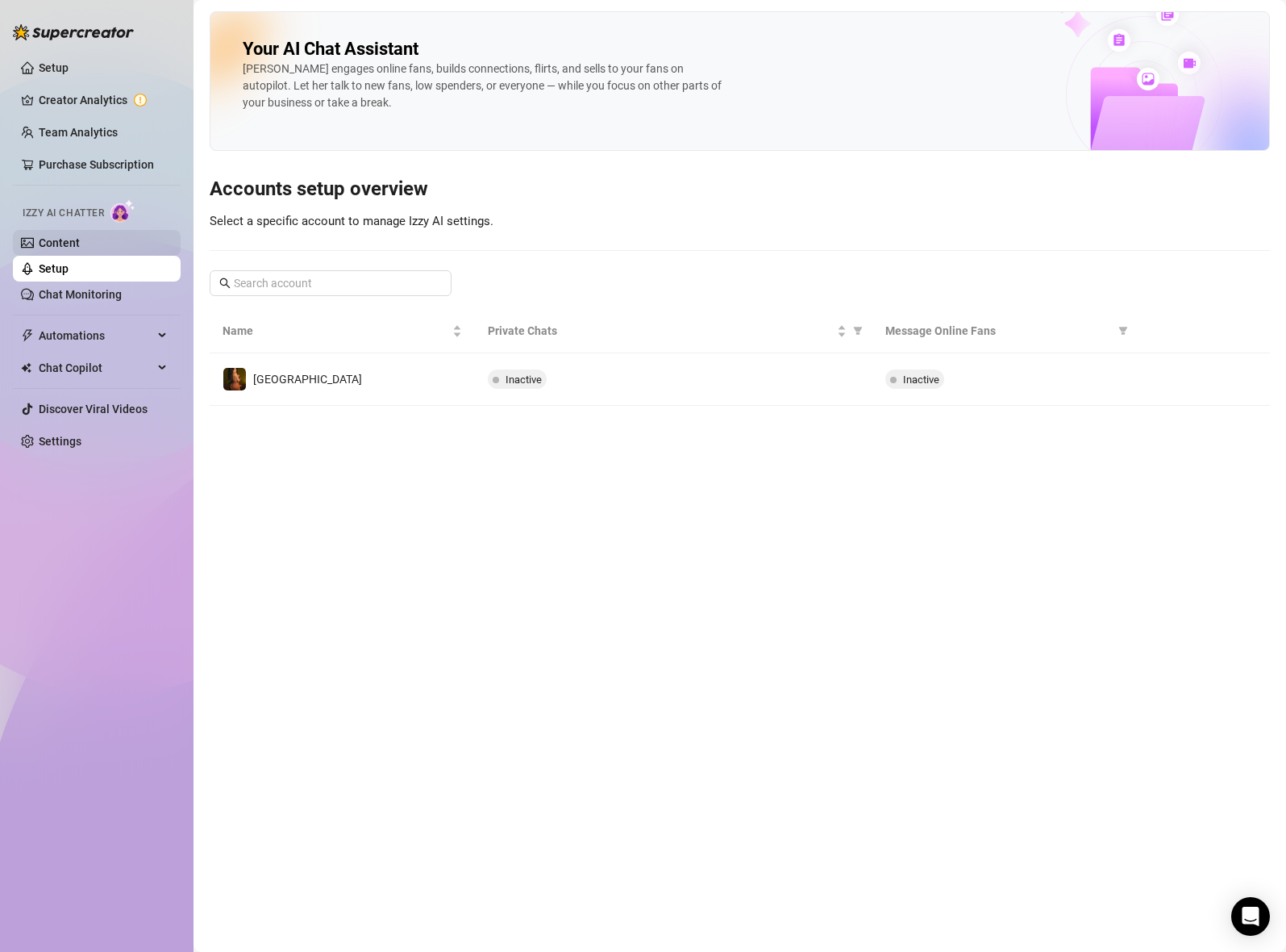
click at [80, 241] on link "Content" at bounding box center [59, 242] width 41 height 13
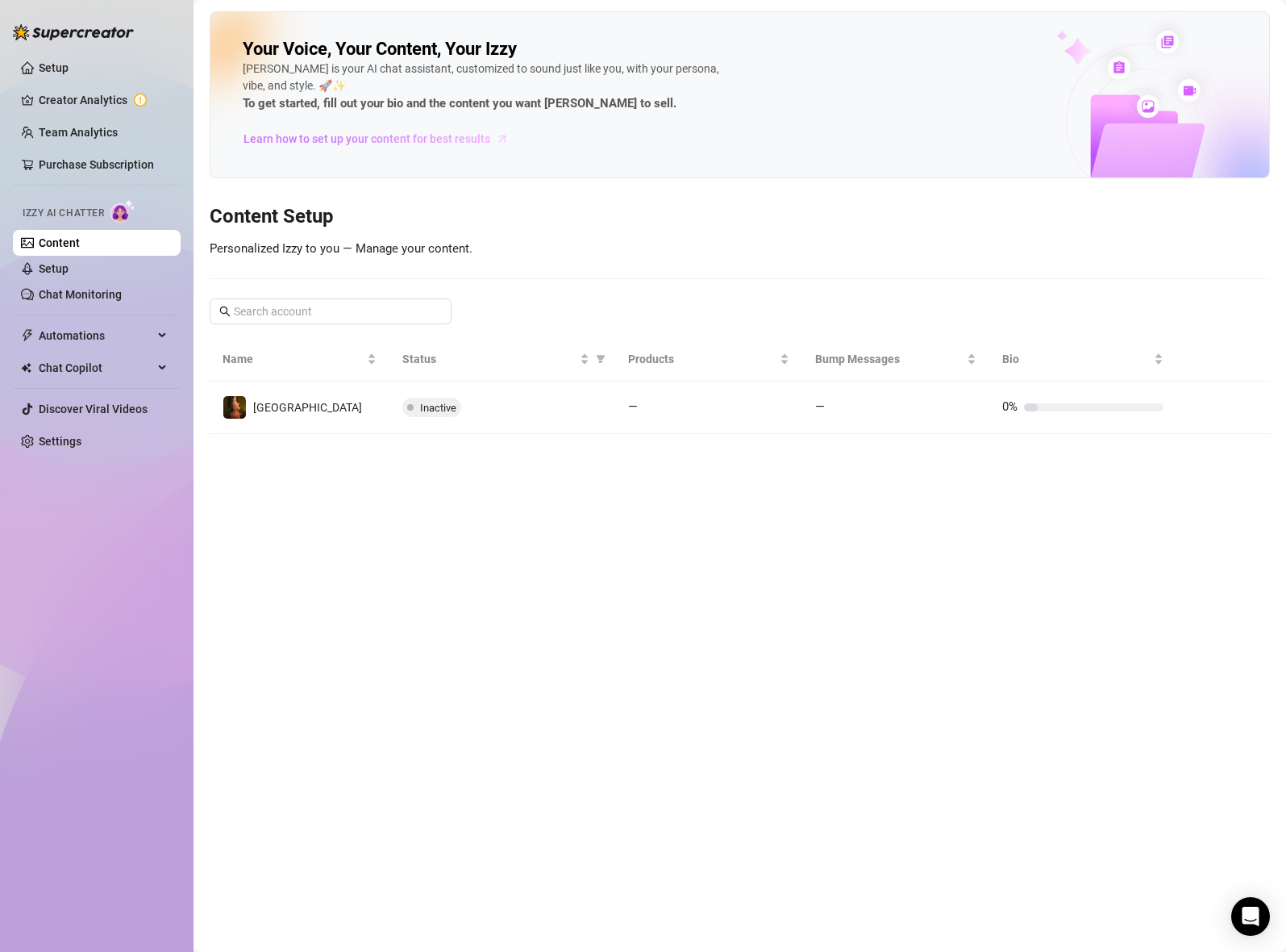
click at [313, 145] on span "Learn how to set up your content for best results" at bounding box center [367, 138] width 247 height 18
